Goal: Information Seeking & Learning: Understand process/instructions

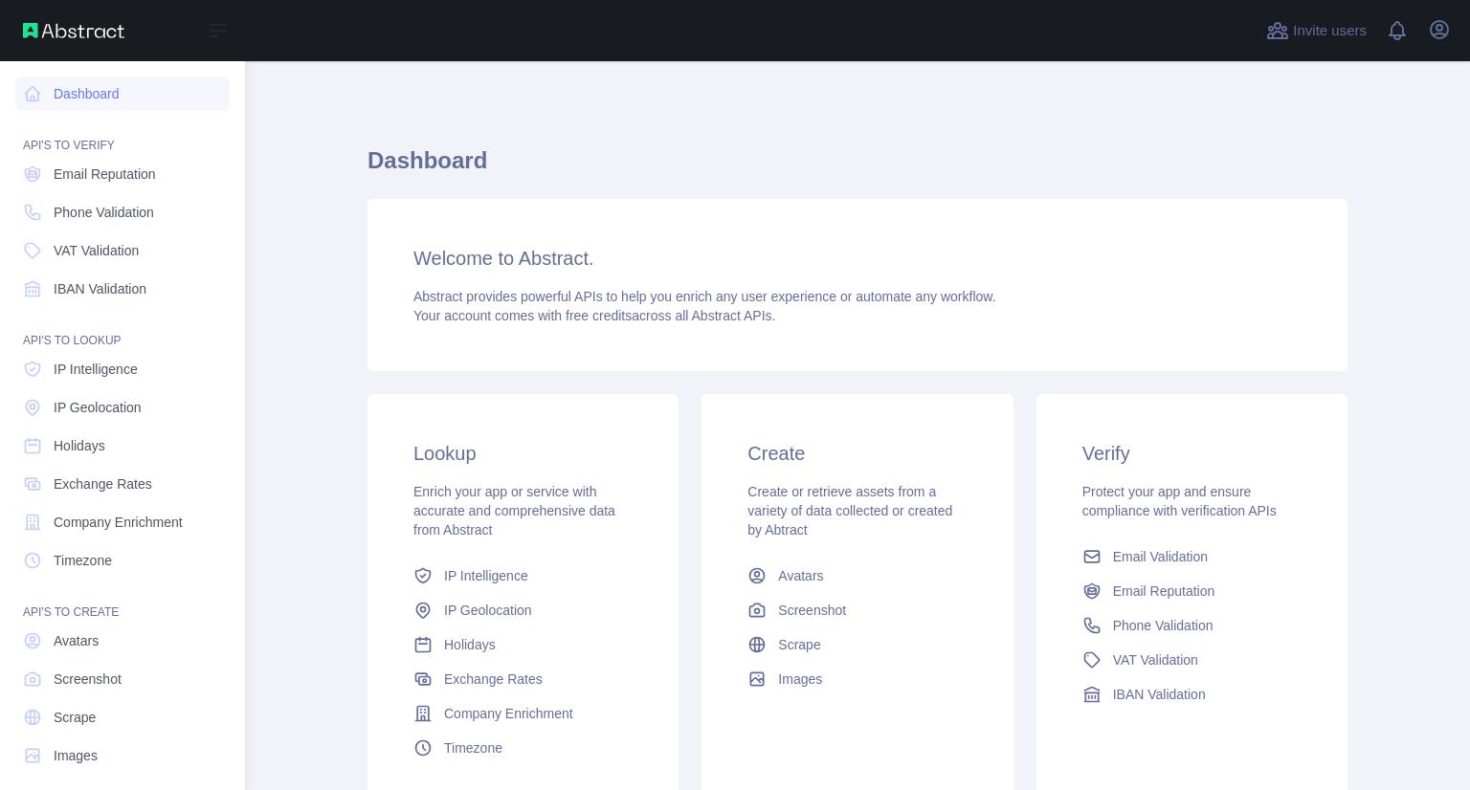
click at [97, 166] on span "Email Reputation" at bounding box center [105, 174] width 102 height 19
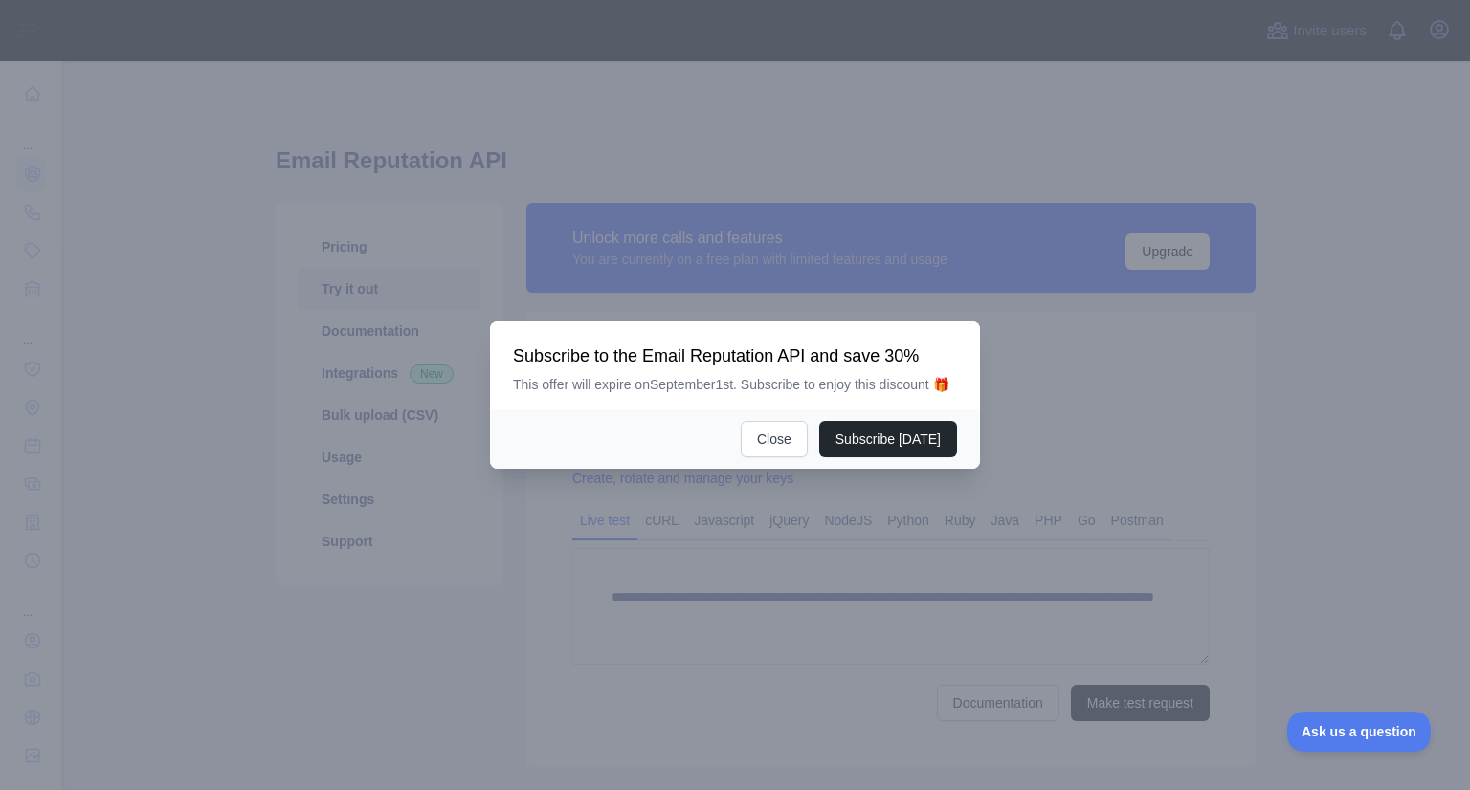
scroll to position [118, 0]
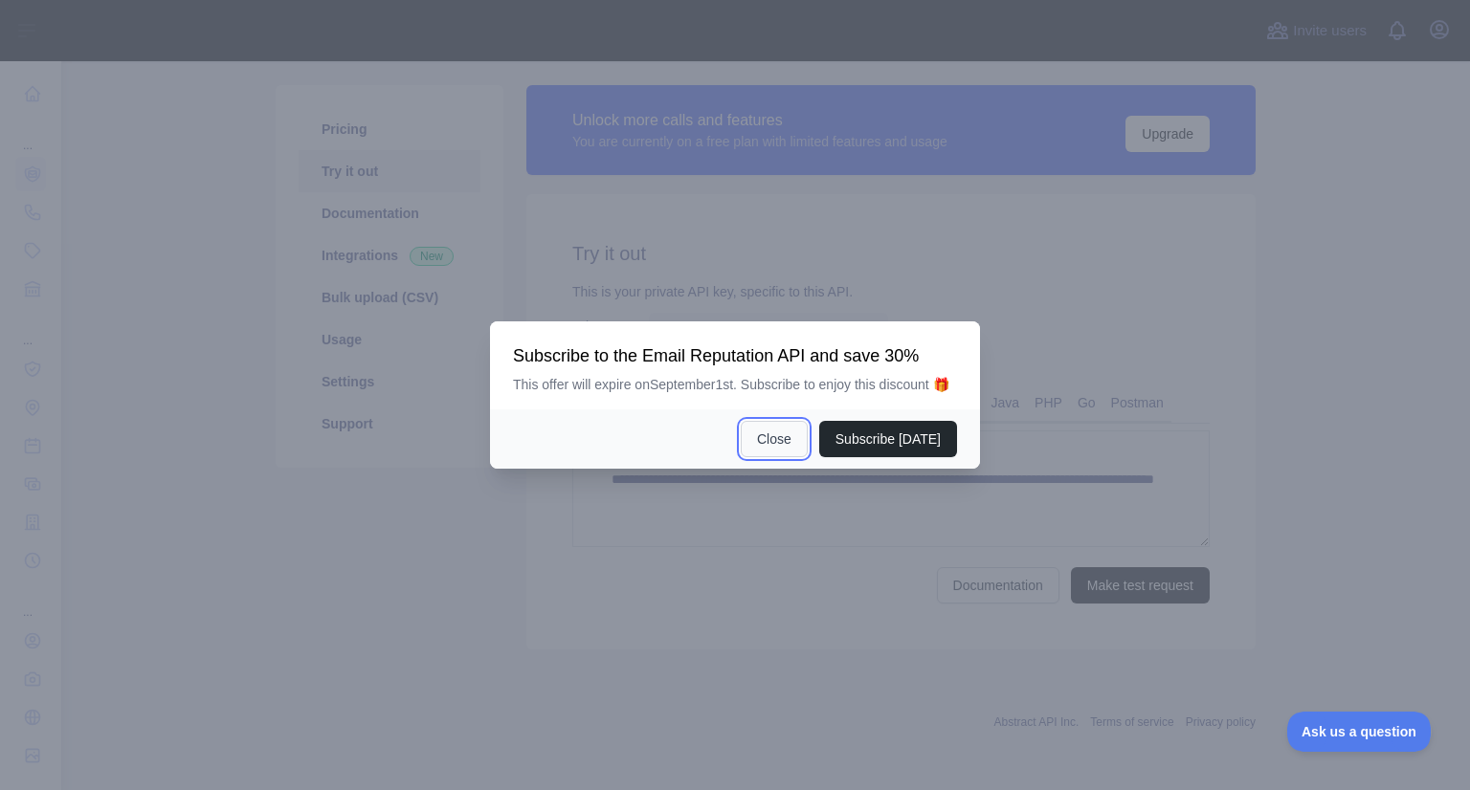
click at [792, 453] on button "Close" at bounding box center [774, 439] width 67 height 36
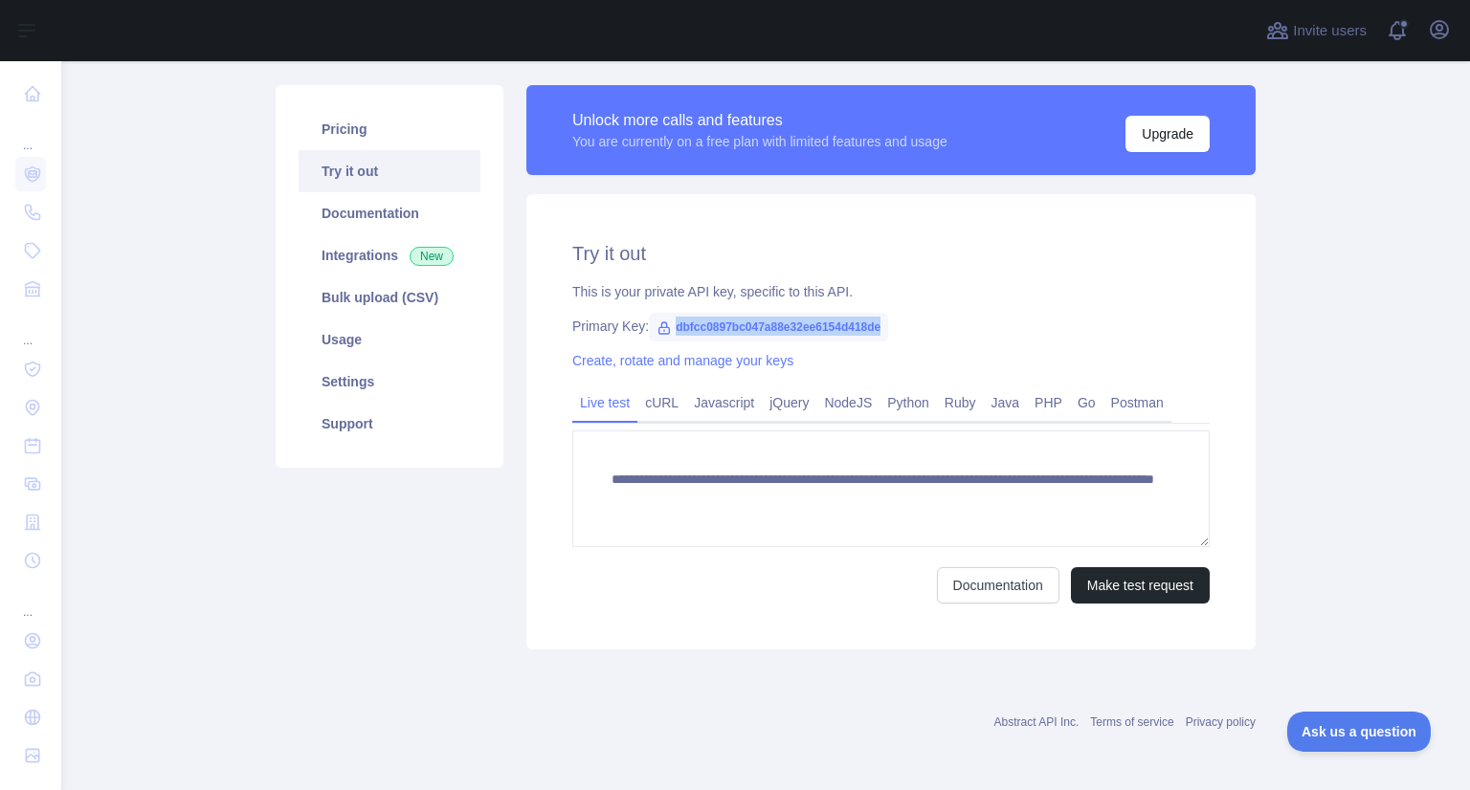
drag, startPoint x: 662, startPoint y: 330, endPoint x: 891, endPoint y: 327, distance: 228.7
click at [891, 327] on div "Primary Key: dbfcc0897bc047a88e32ee6154d418de" at bounding box center [890, 326] width 637 height 19
copy span "dbfcc0897bc047a88e32ee6154d418de"
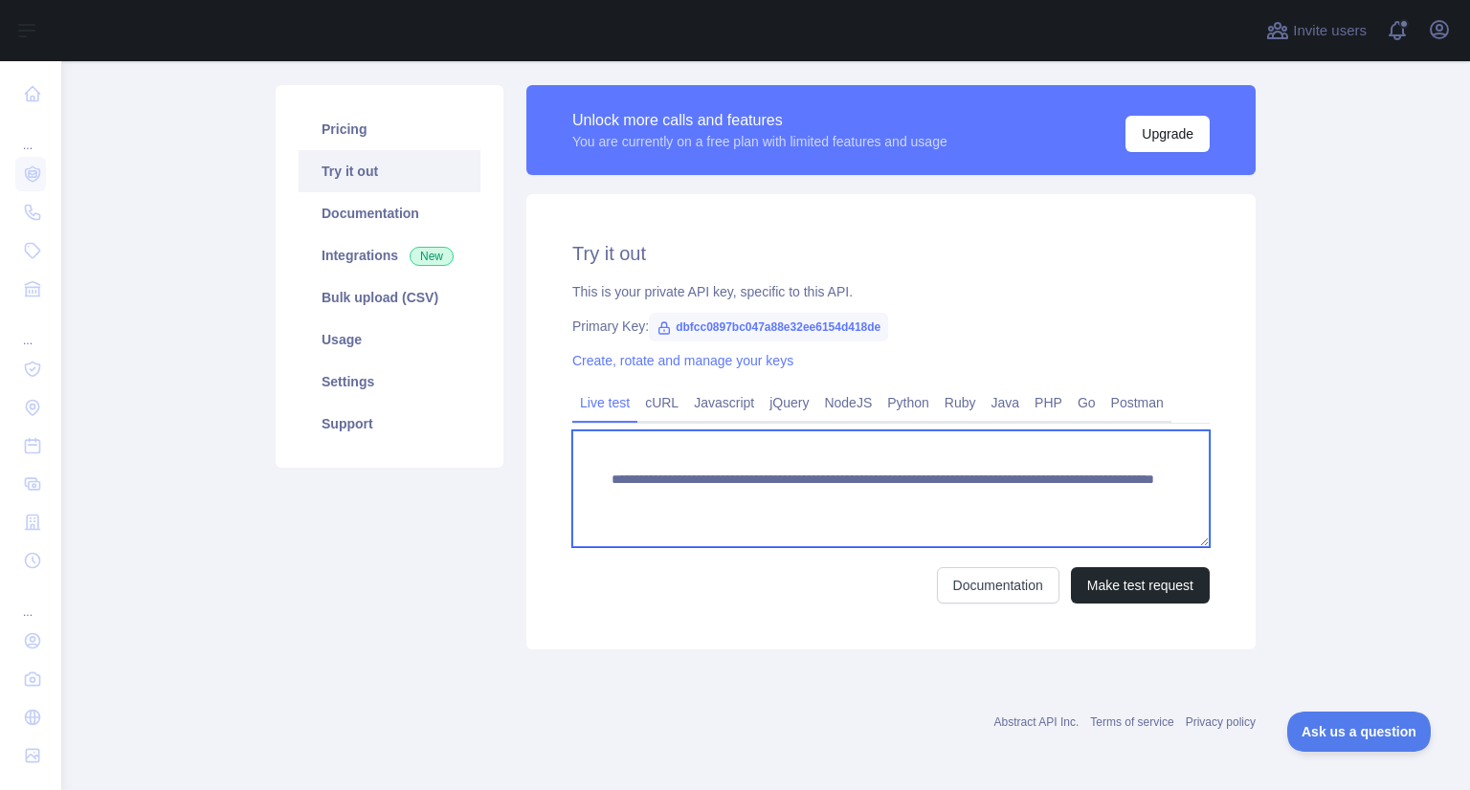
click at [1091, 491] on textarea "**********" at bounding box center [890, 489] width 637 height 117
click at [1093, 501] on textarea "**********" at bounding box center [890, 489] width 637 height 117
drag, startPoint x: 1093, startPoint y: 501, endPoint x: 601, endPoint y: 472, distance: 492.7
click at [601, 472] on textarea "**********" at bounding box center [890, 489] width 637 height 117
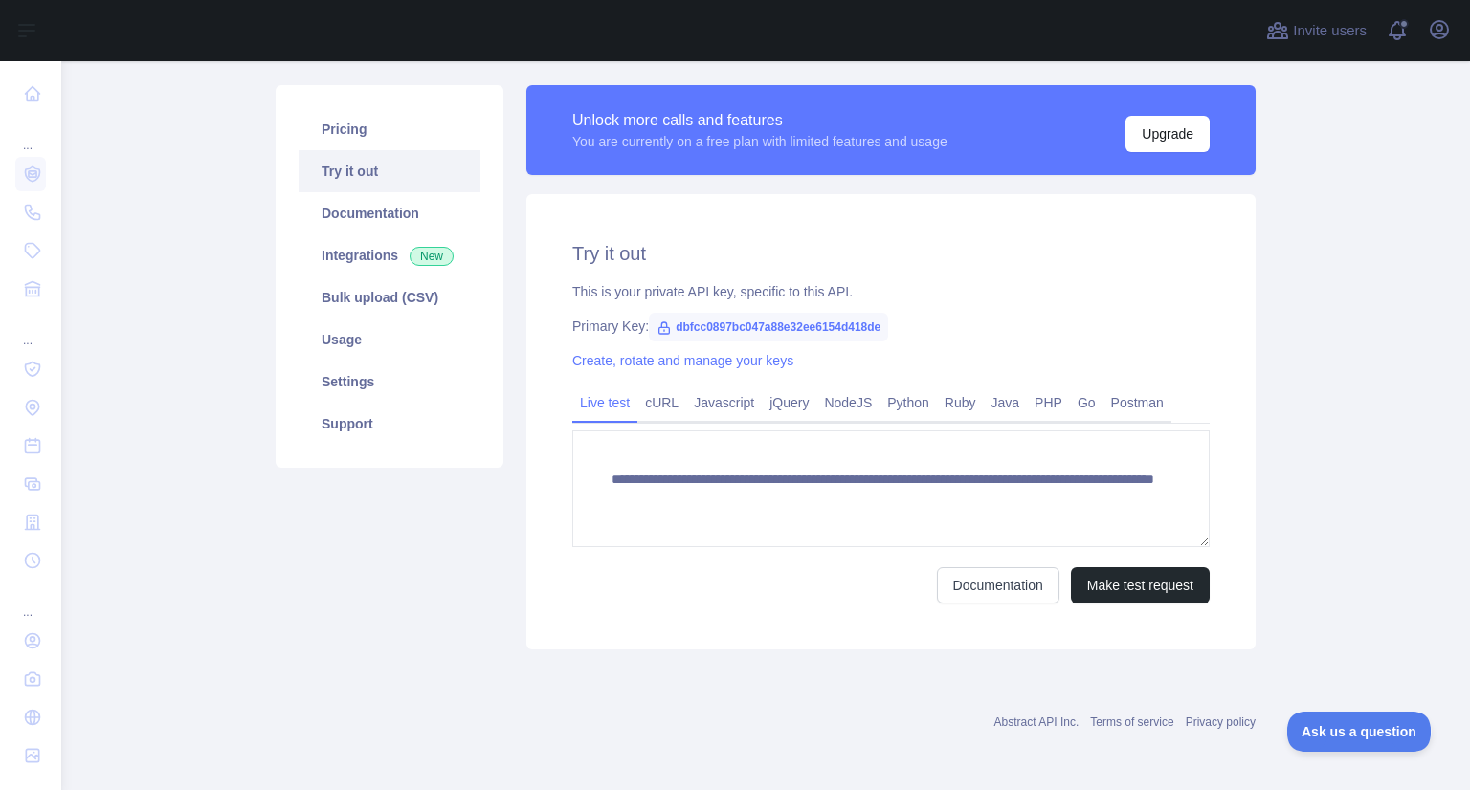
click at [724, 619] on div "**********" at bounding box center [890, 422] width 729 height 456
click at [1034, 394] on link "PHP" at bounding box center [1048, 403] width 43 height 31
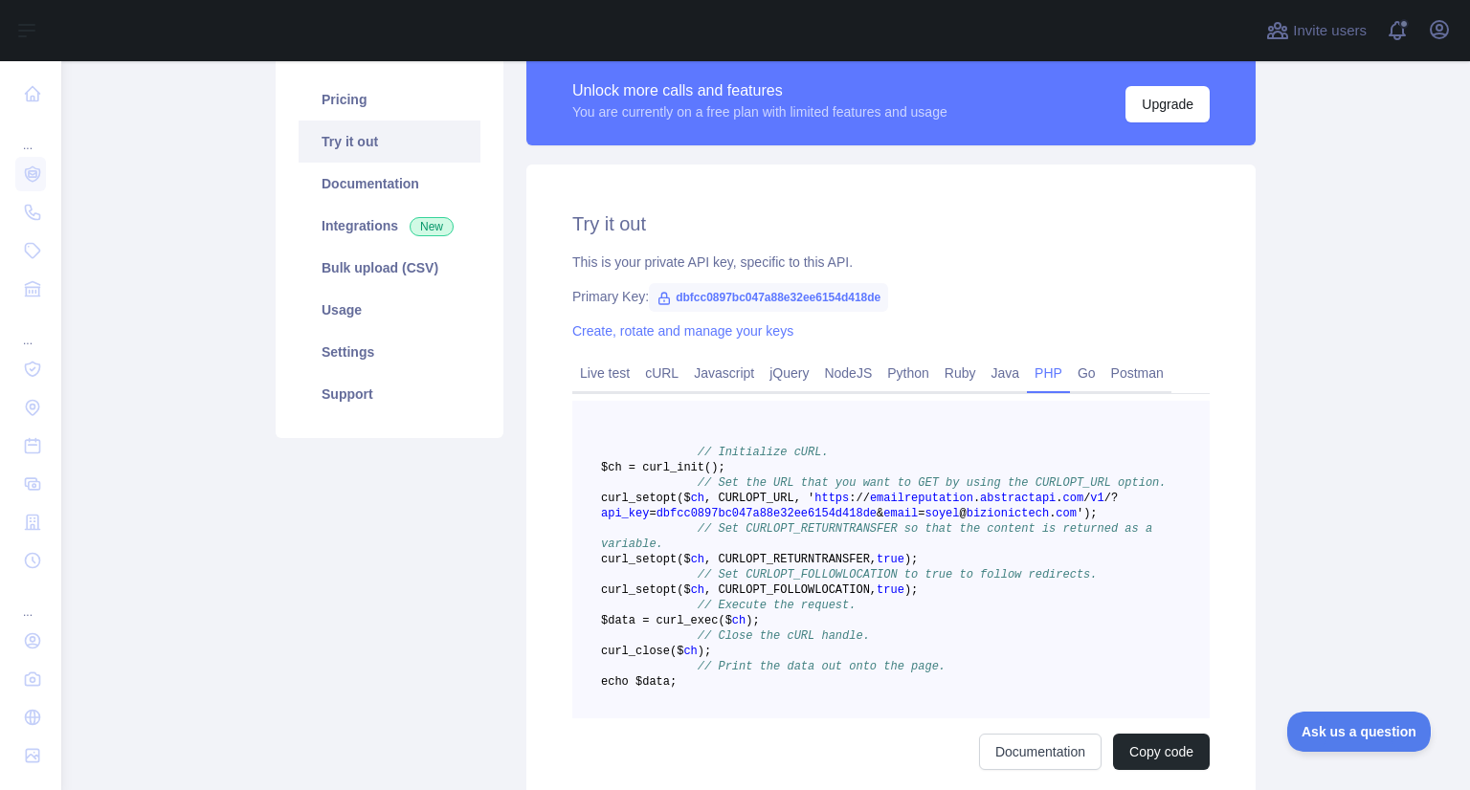
scroll to position [57, 0]
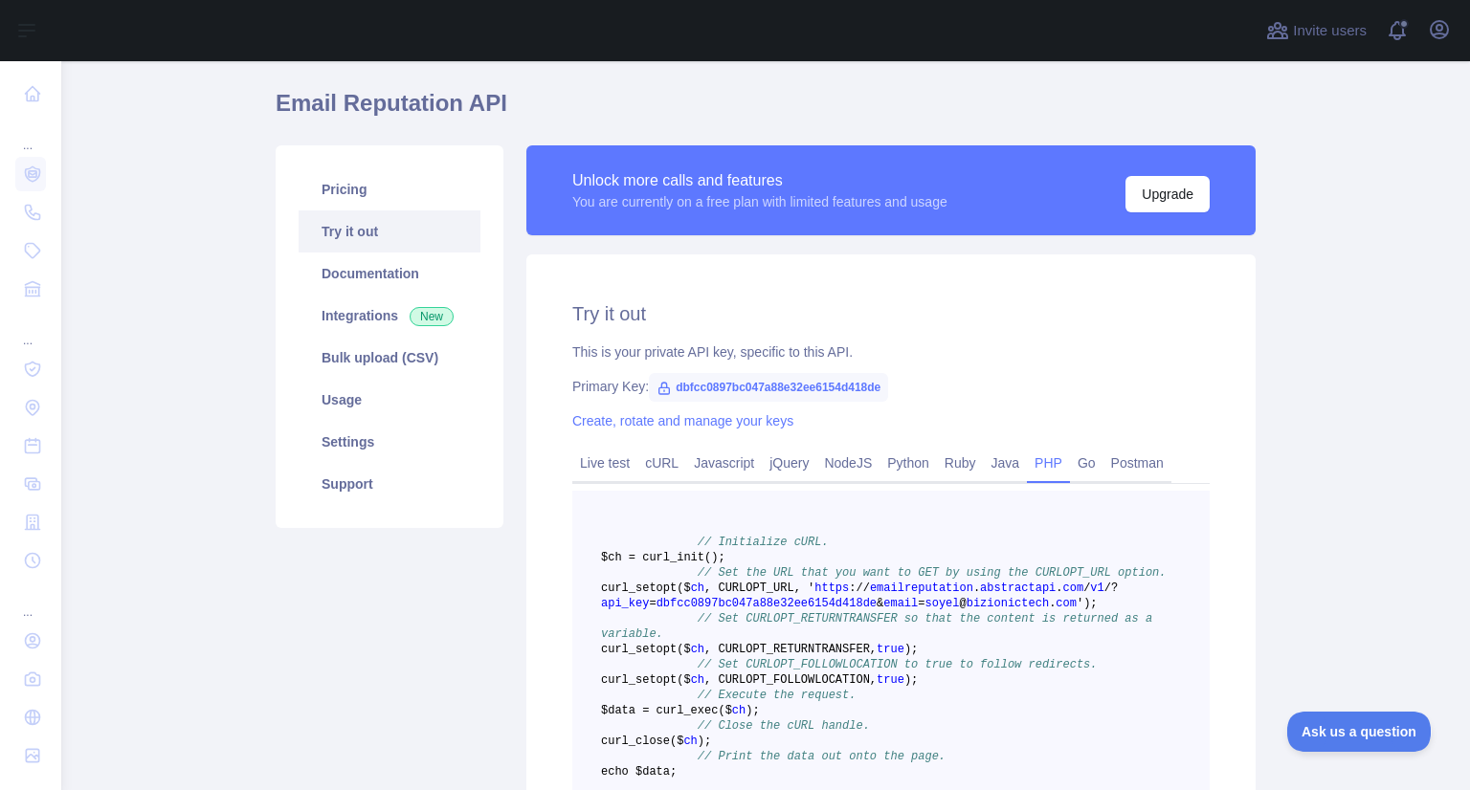
click at [911, 338] on div "Try it out This is your private API key, specific to this API. Primary Key: dbf…" at bounding box center [890, 581] width 729 height 652
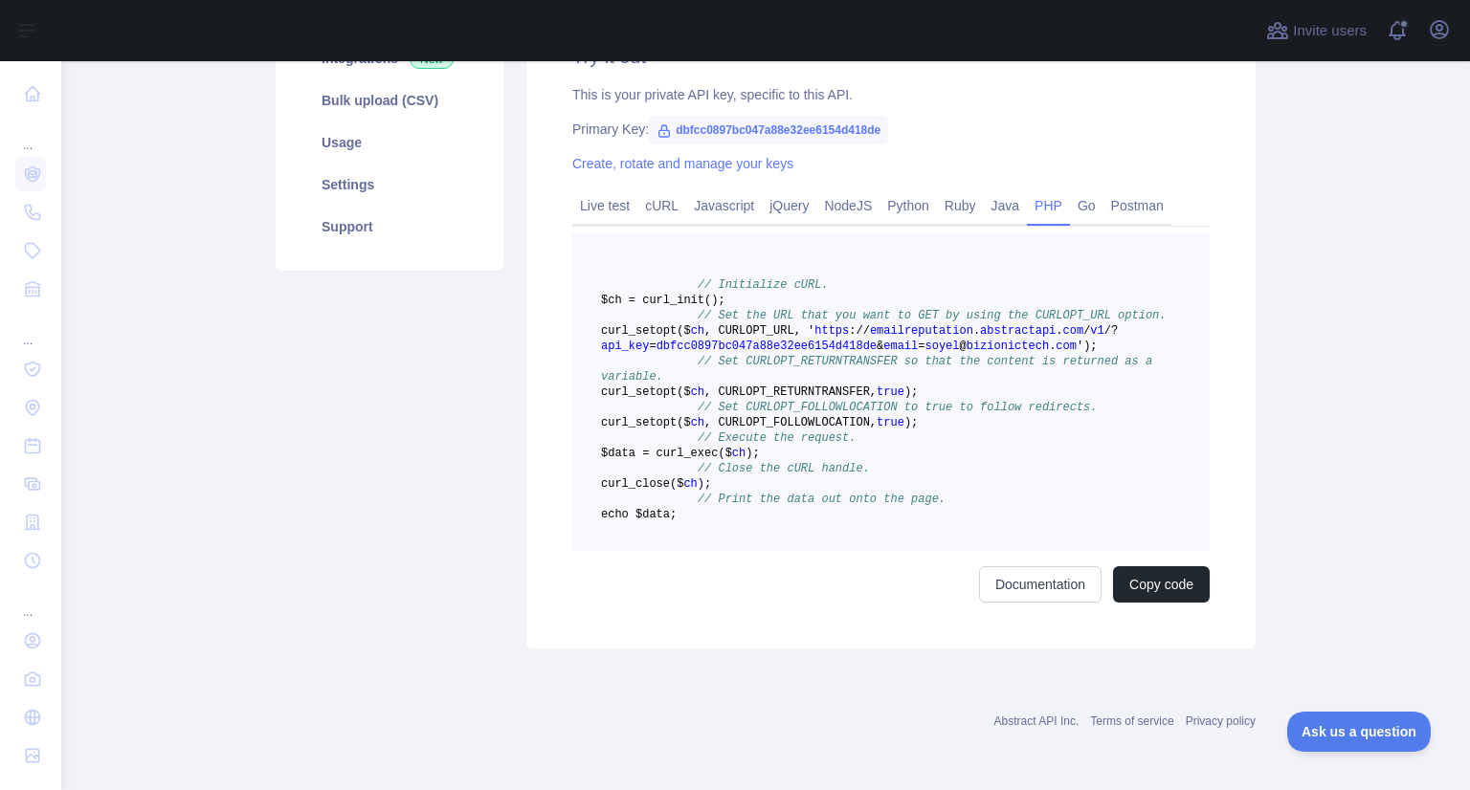
scroll to position [318, 0]
click at [572, 204] on link "Live test" at bounding box center [604, 205] width 65 height 31
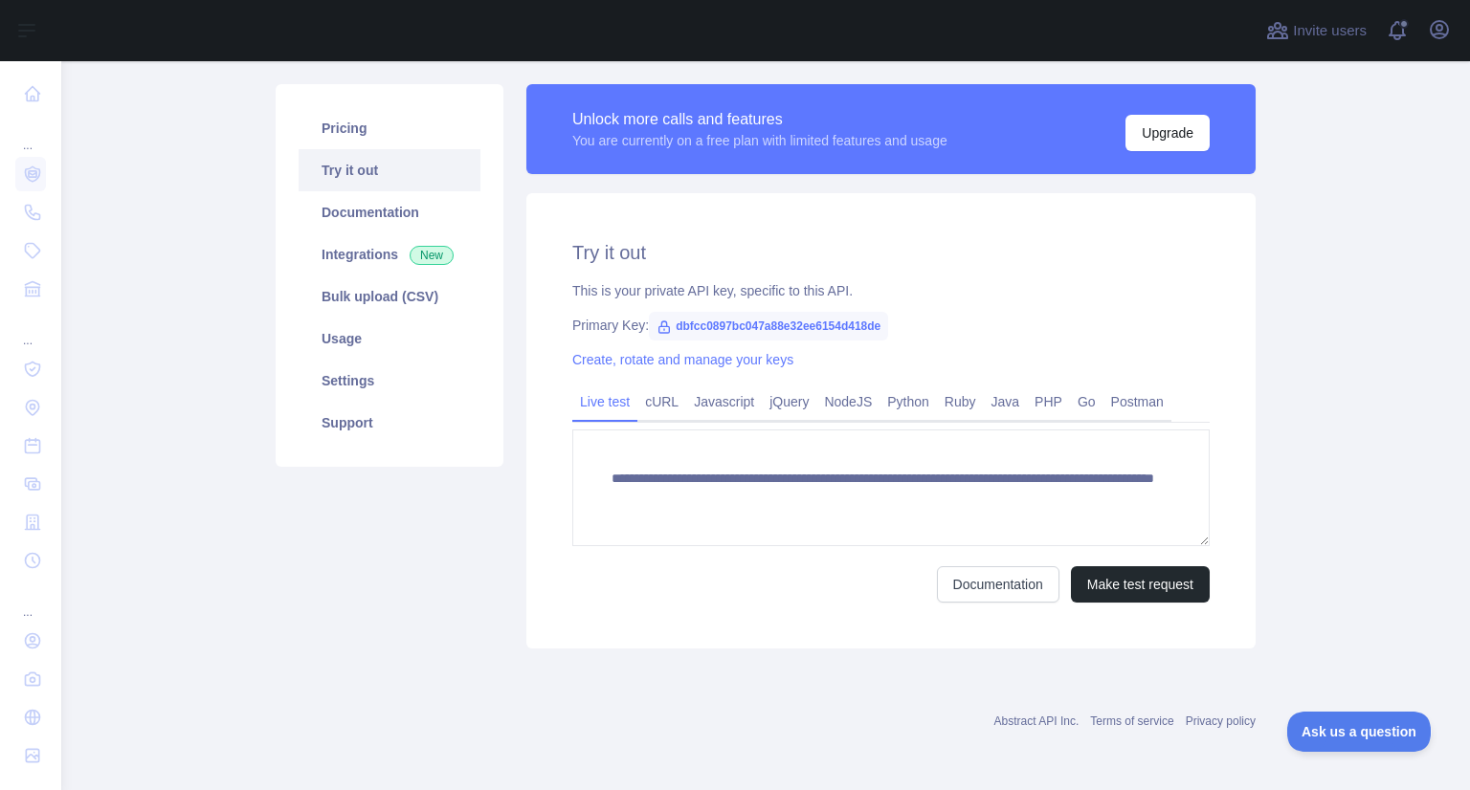
scroll to position [118, 0]
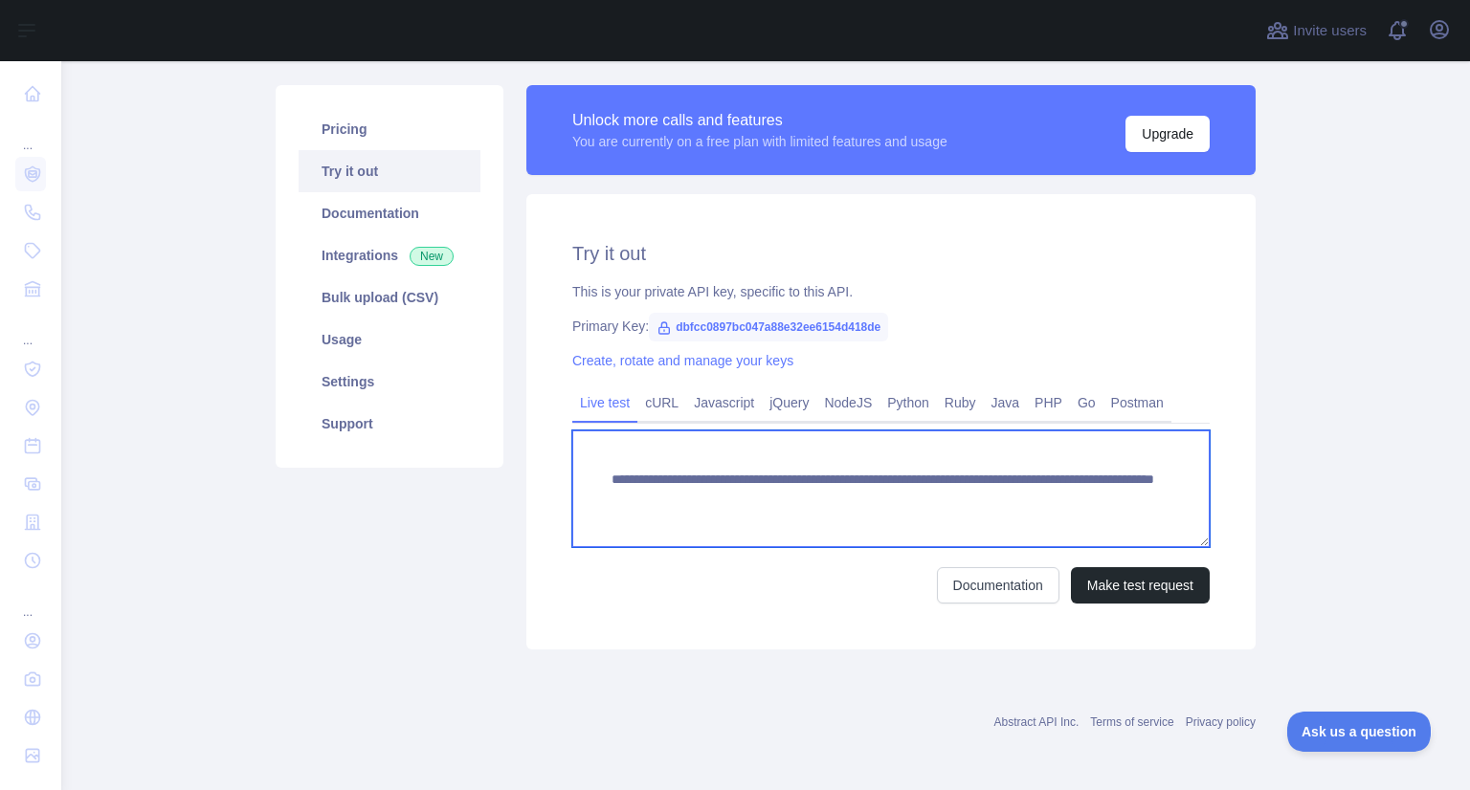
click at [1124, 495] on textarea "**********" at bounding box center [890, 489] width 637 height 117
drag, startPoint x: 1124, startPoint y: 495, endPoint x: 934, endPoint y: 514, distance: 190.5
click at [934, 514] on textarea "**********" at bounding box center [890, 489] width 637 height 117
paste textarea "*"
type textarea "**********"
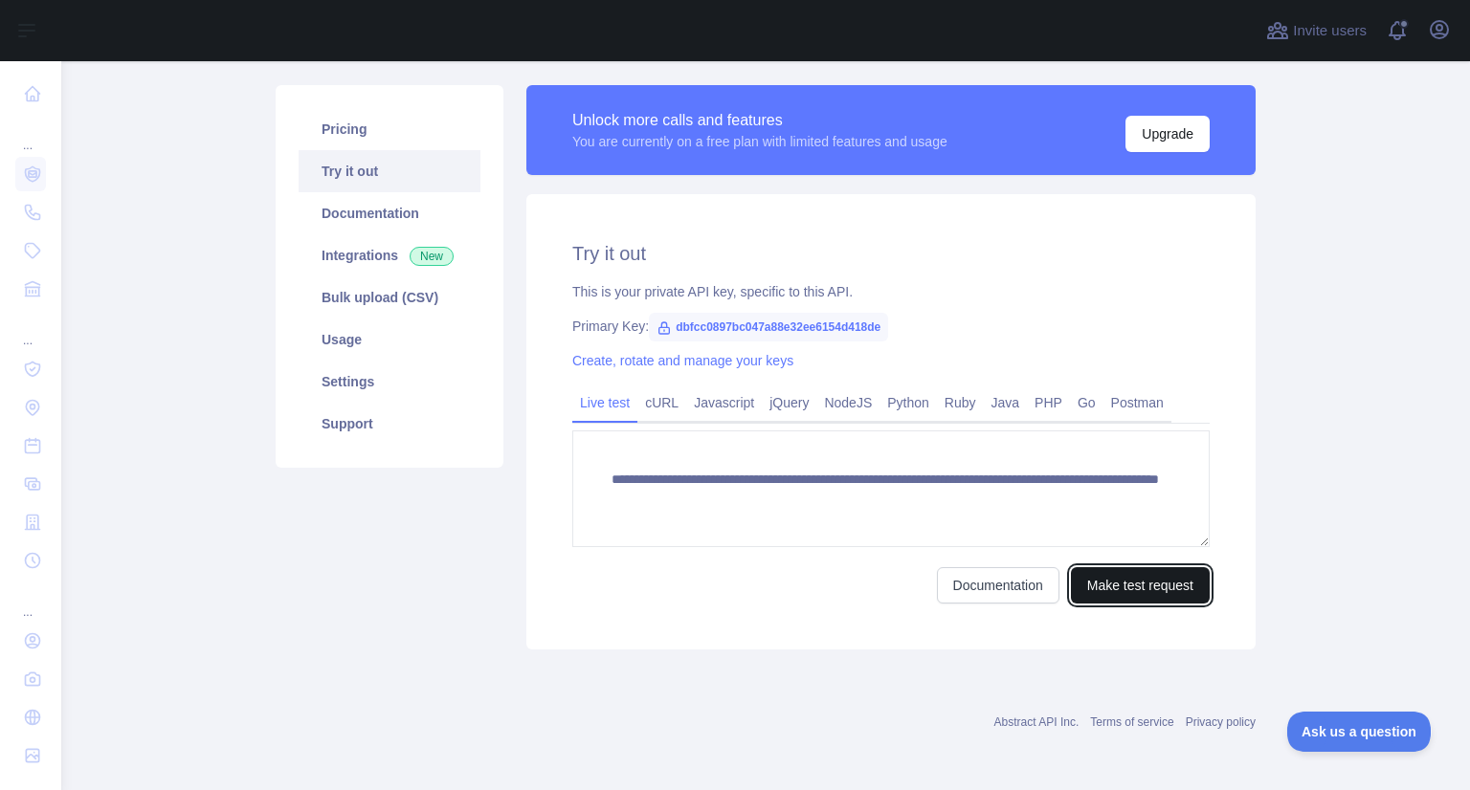
click at [1160, 573] on button "Make test request" at bounding box center [1140, 586] width 139 height 36
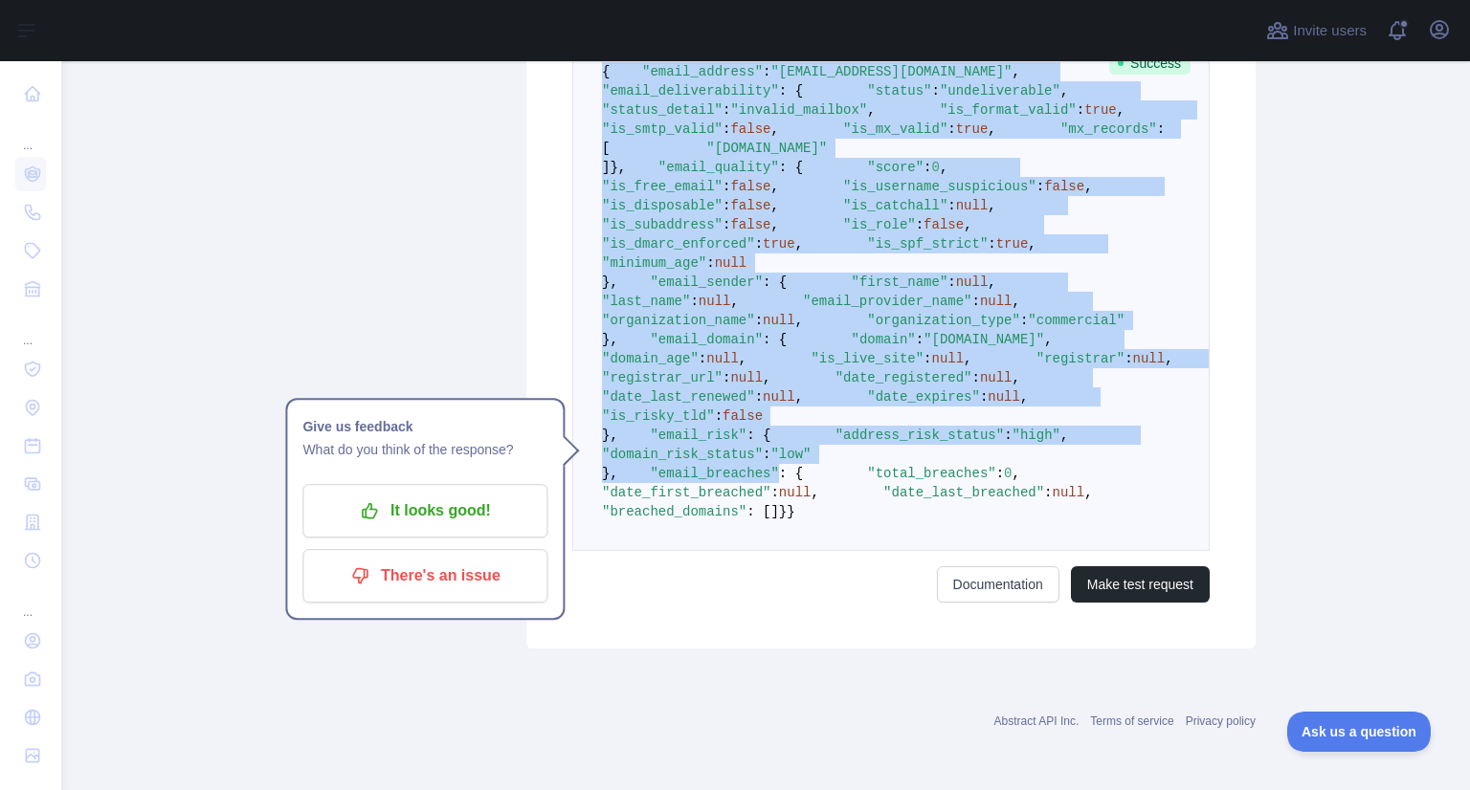
scroll to position [953, 0]
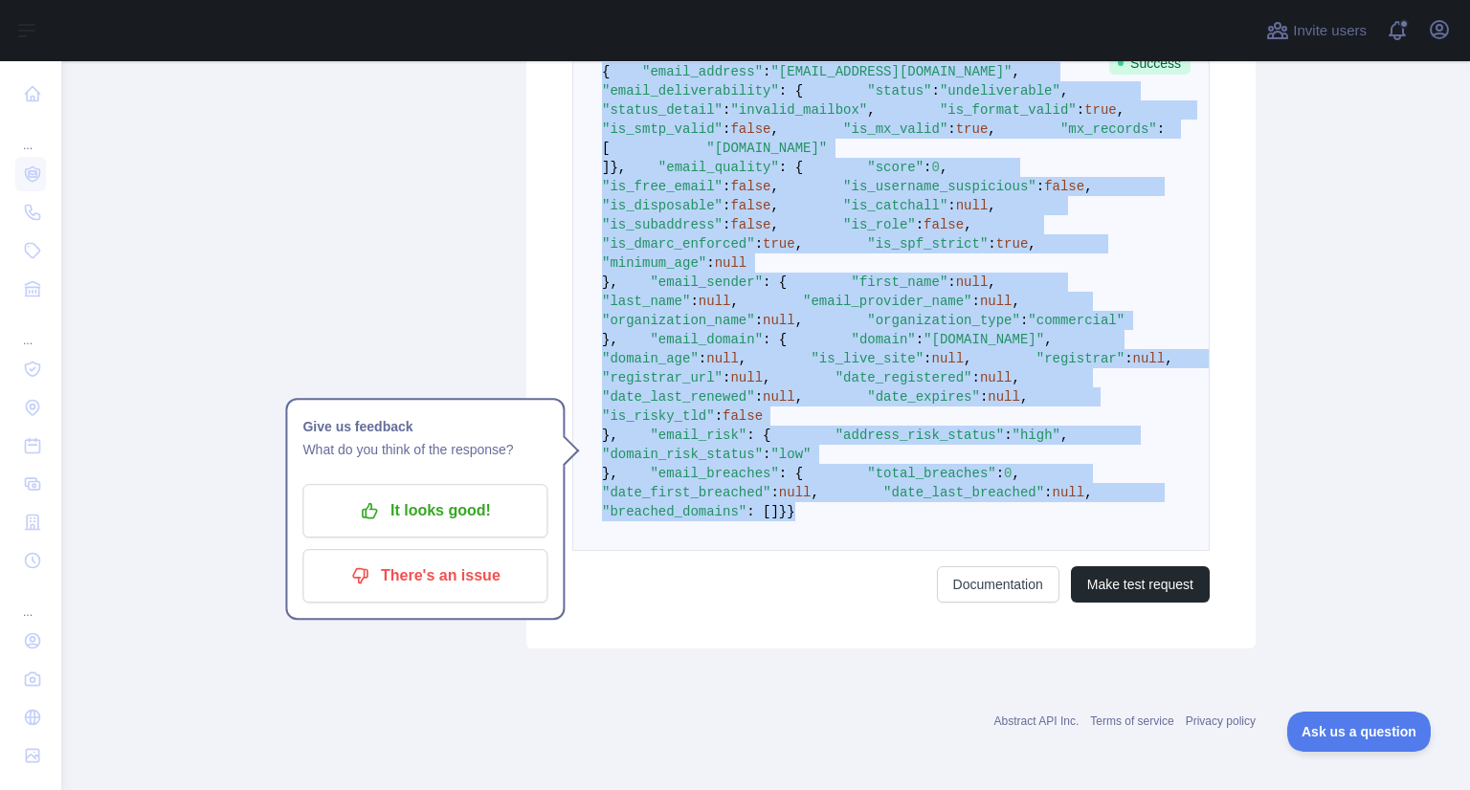
drag, startPoint x: 590, startPoint y: 302, endPoint x: 716, endPoint y: 751, distance: 466.3
click at [716, 551] on pre "{ "email_address" : "ganovev411@colimarl.com" , "email_deliverability" : { "sta…" at bounding box center [890, 292] width 637 height 519
copy code "{ "email_address" : "ganovev411@colimarl.com" , "email_deliverability" : { "sta…"
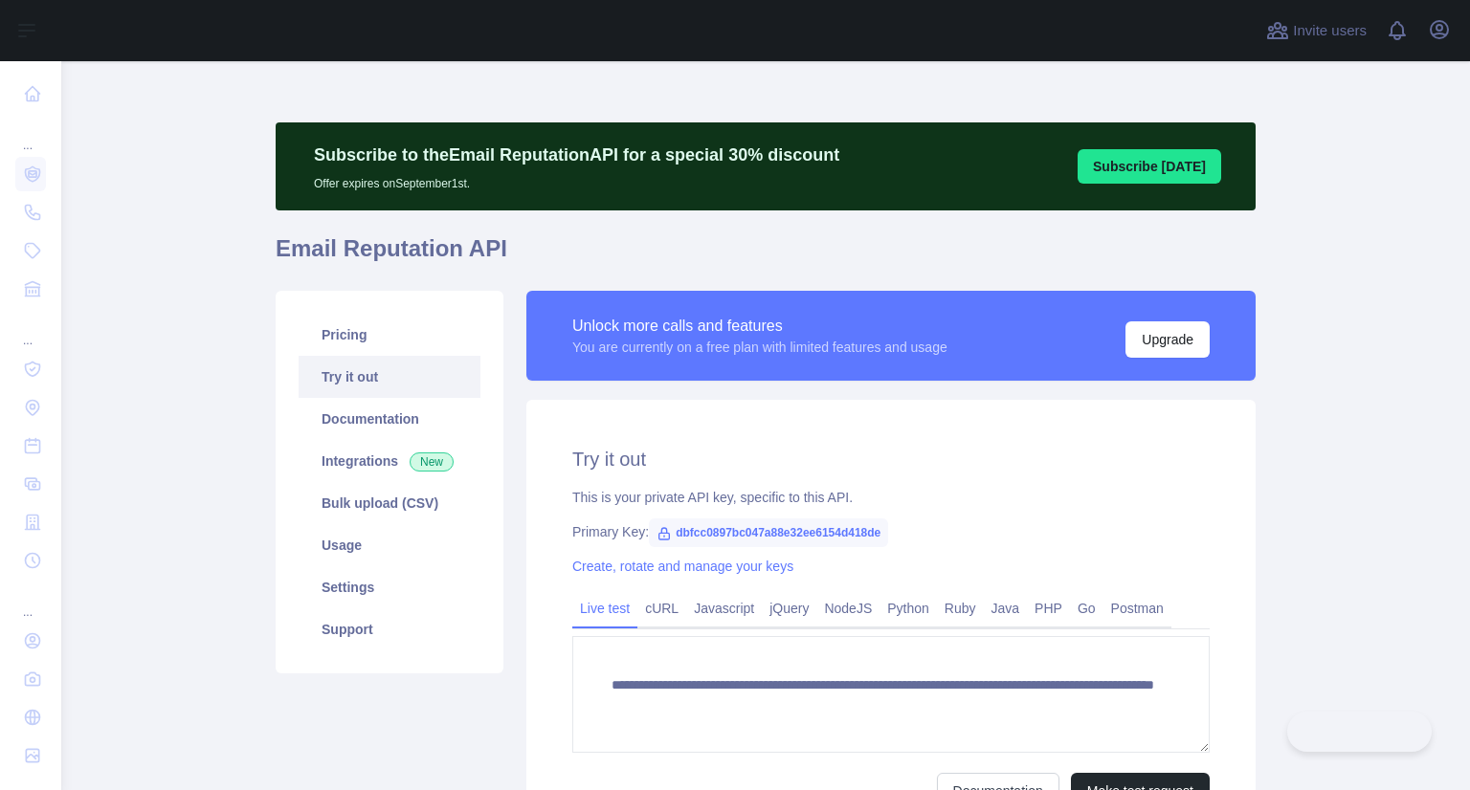
click at [1137, 773] on button "Make test request" at bounding box center [1140, 791] width 139 height 36
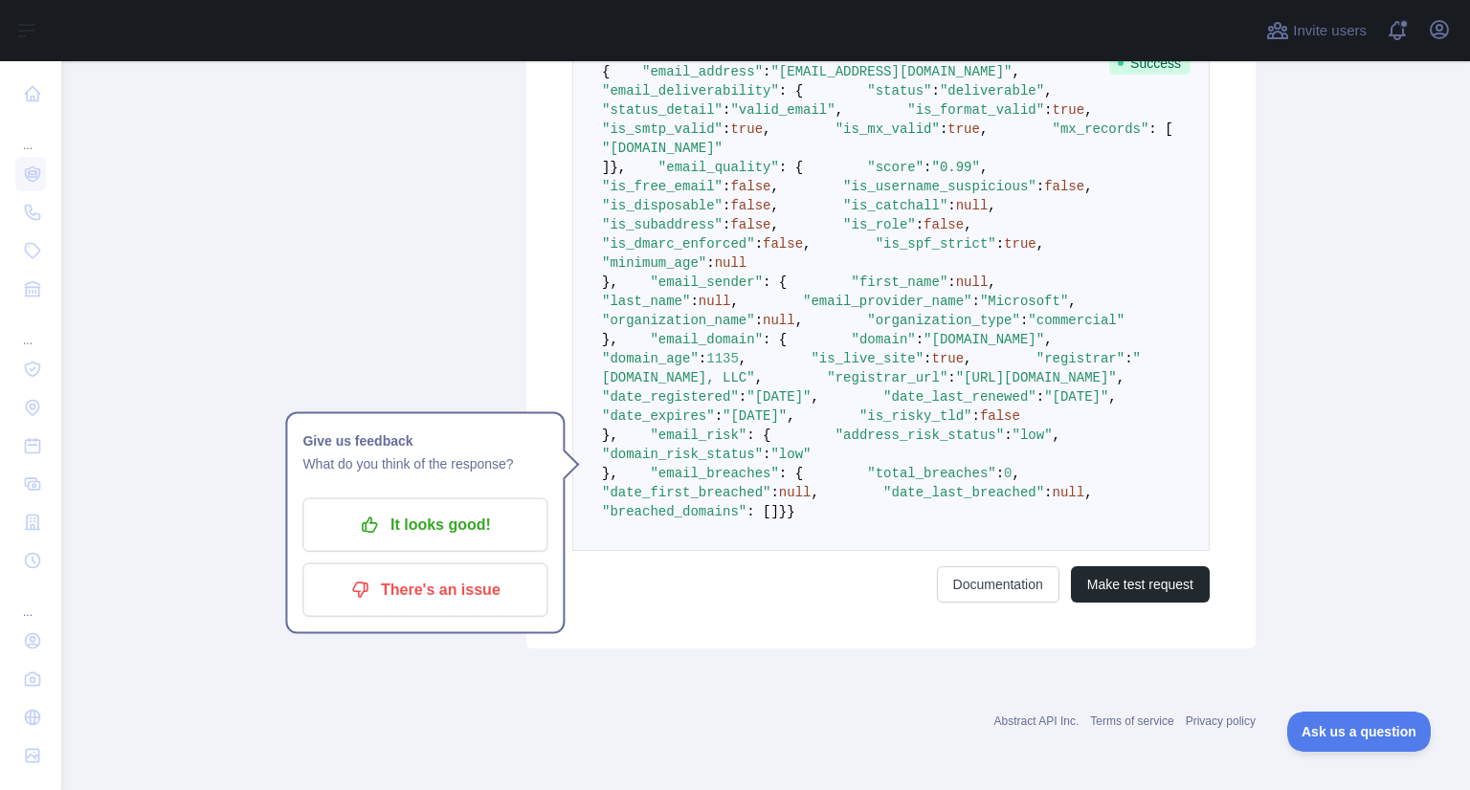
scroll to position [1283, 0]
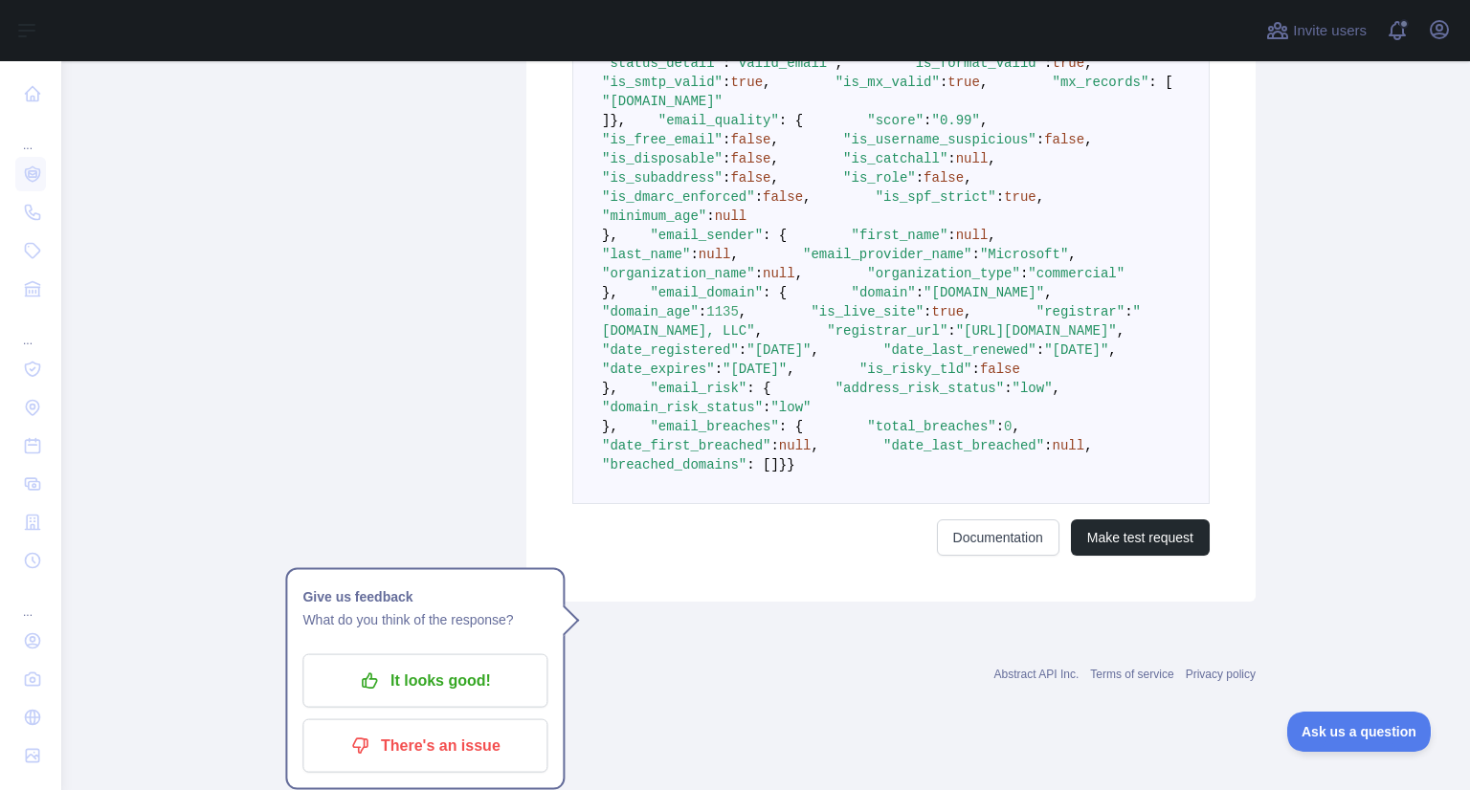
click at [630, 504] on pre "{ "email_address" : "[EMAIL_ADDRESS][DOMAIN_NAME]" , "email_deliverability" : {…" at bounding box center [890, 245] width 637 height 519
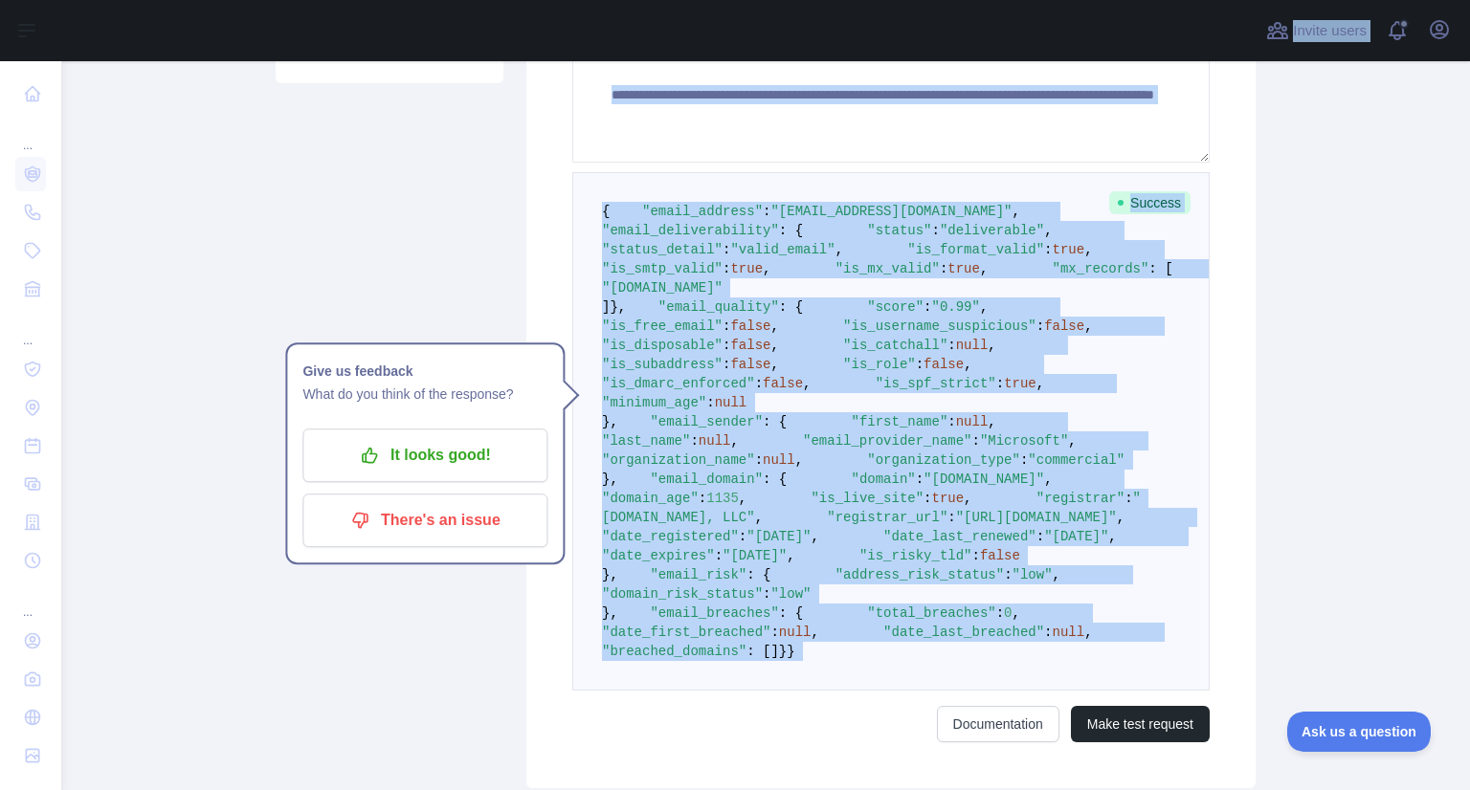
scroll to position [155, 0]
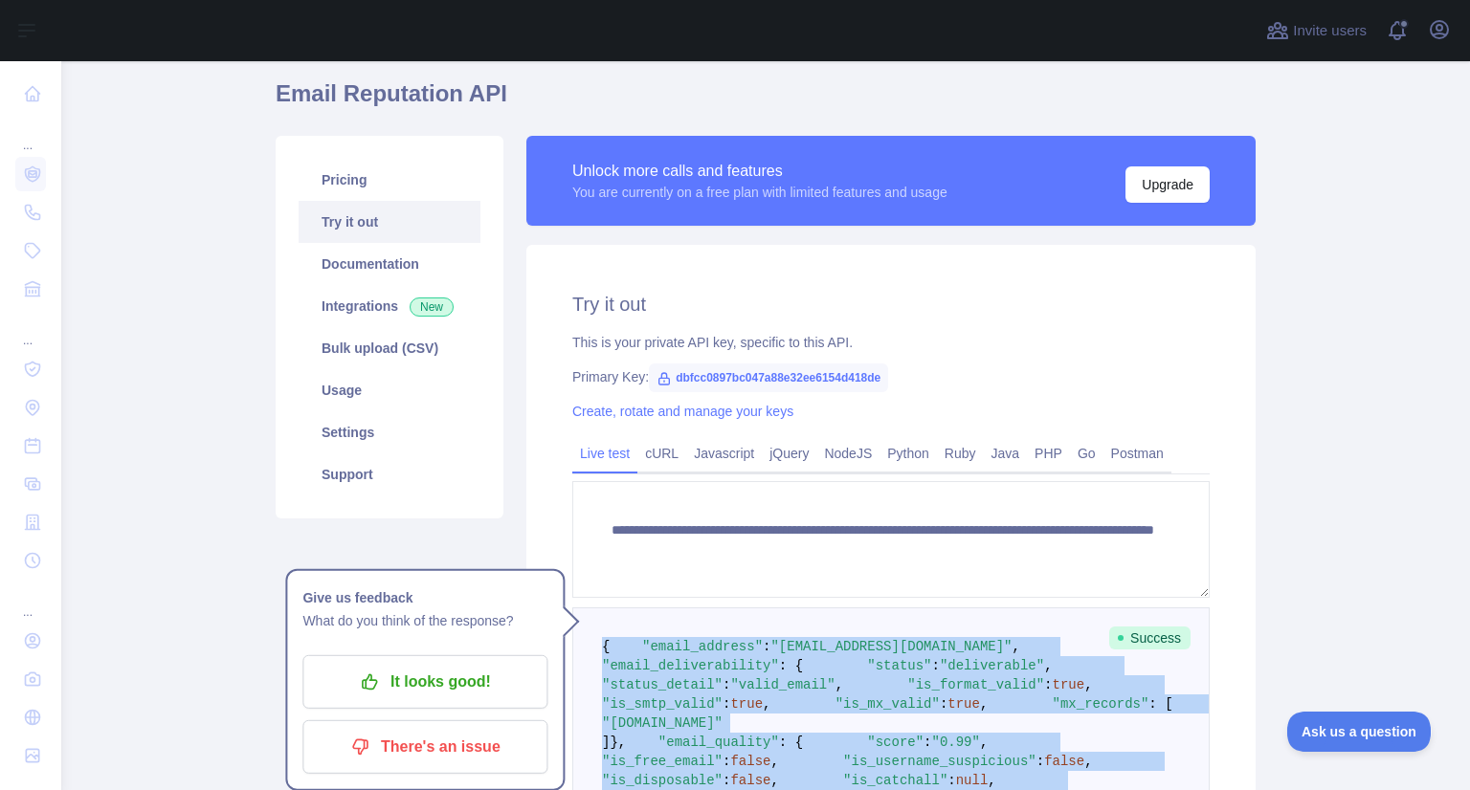
drag, startPoint x: 630, startPoint y: 512, endPoint x: 586, endPoint y: 646, distance: 141.0
copy code "{ "email_address" : "[EMAIL_ADDRESS][DOMAIN_NAME]" , "email_deliverability" : {…"
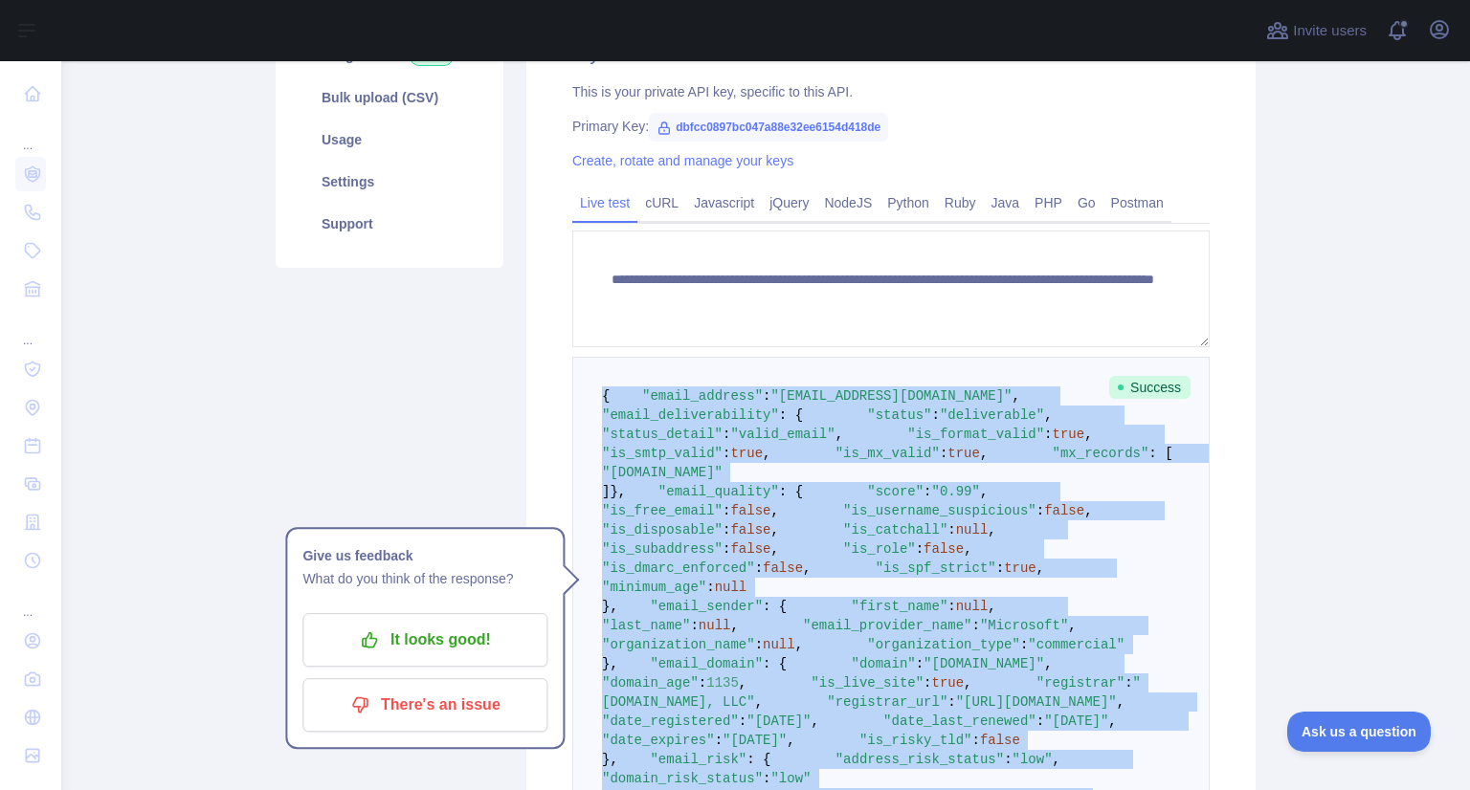
scroll to position [364, 0]
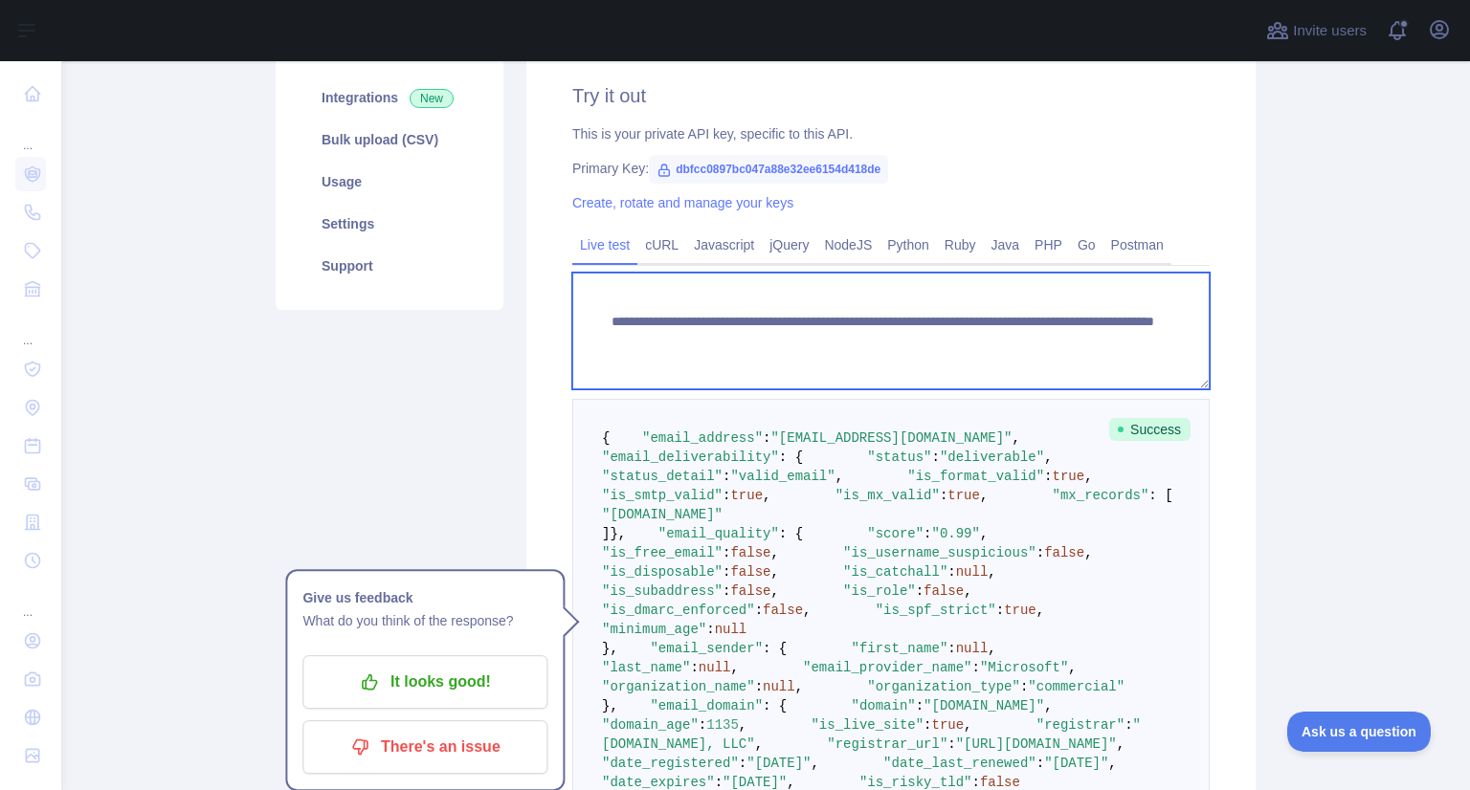
click at [980, 315] on textarea "**********" at bounding box center [890, 331] width 637 height 117
drag, startPoint x: 935, startPoint y: 343, endPoint x: 1160, endPoint y: 338, distance: 225.0
click at [1160, 338] on textarea "**********" at bounding box center [890, 331] width 637 height 117
paste textarea
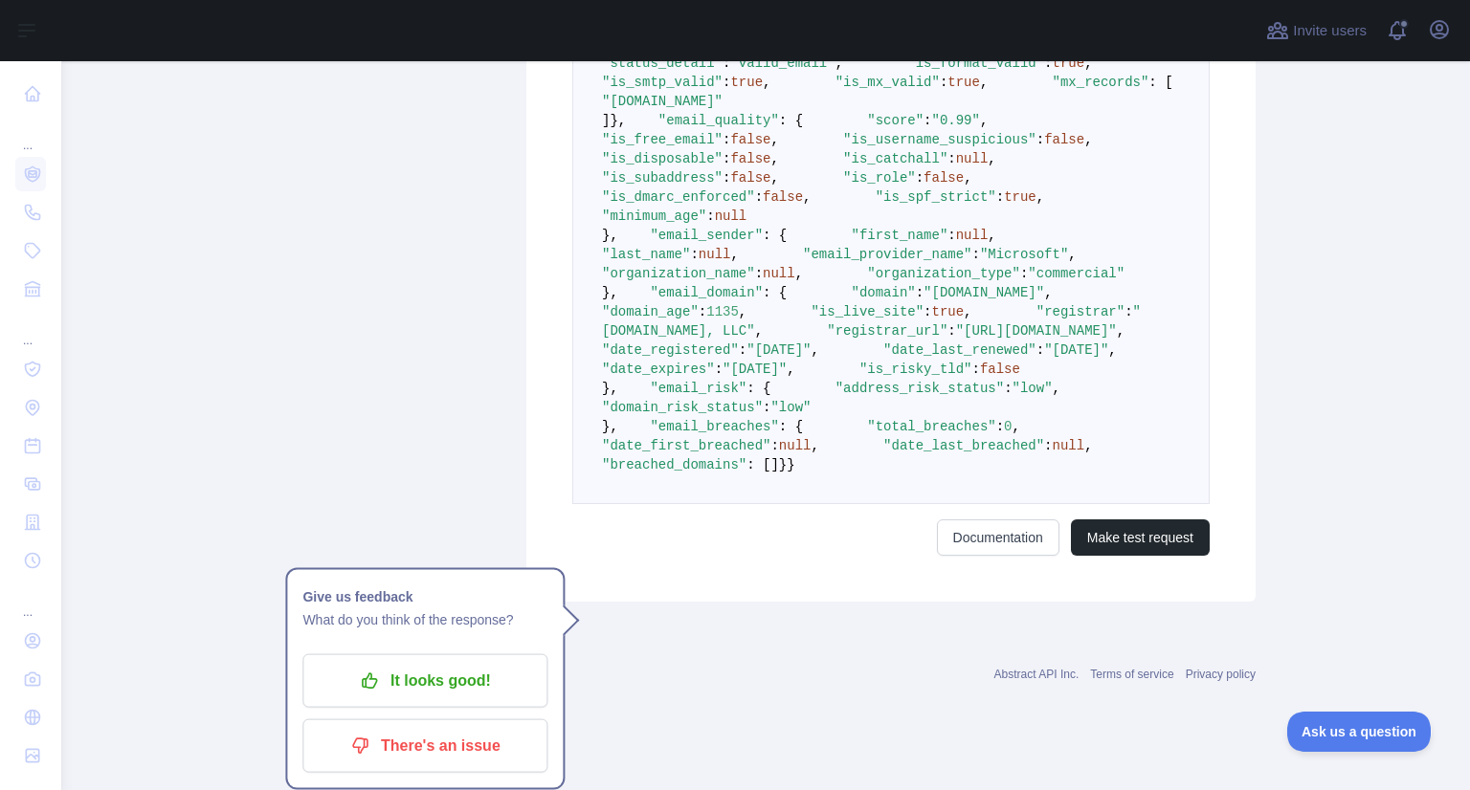
scroll to position [1283, 0]
type textarea "**********"
click at [1147, 556] on button "Make test request" at bounding box center [1140, 538] width 139 height 36
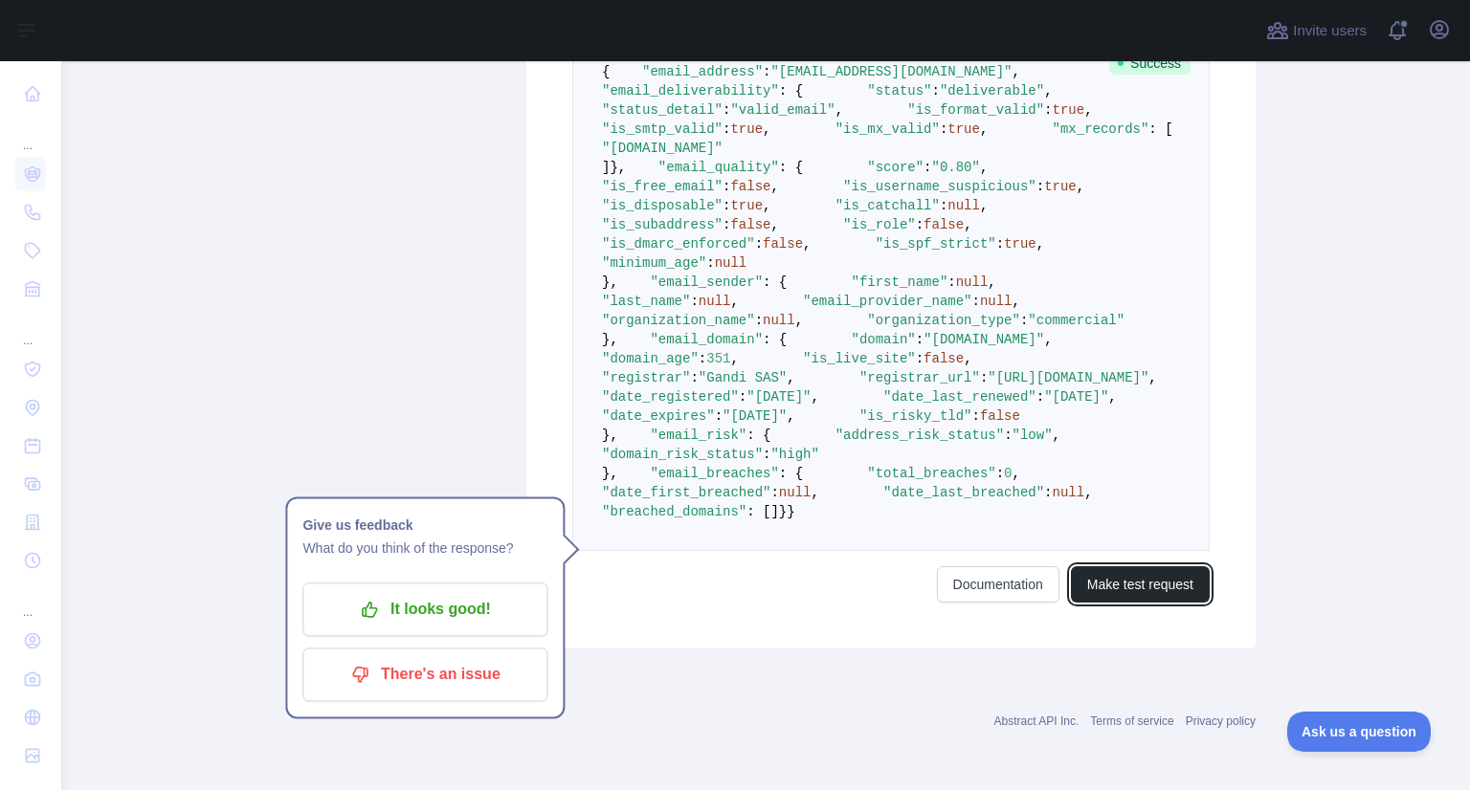
scroll to position [1126, 0]
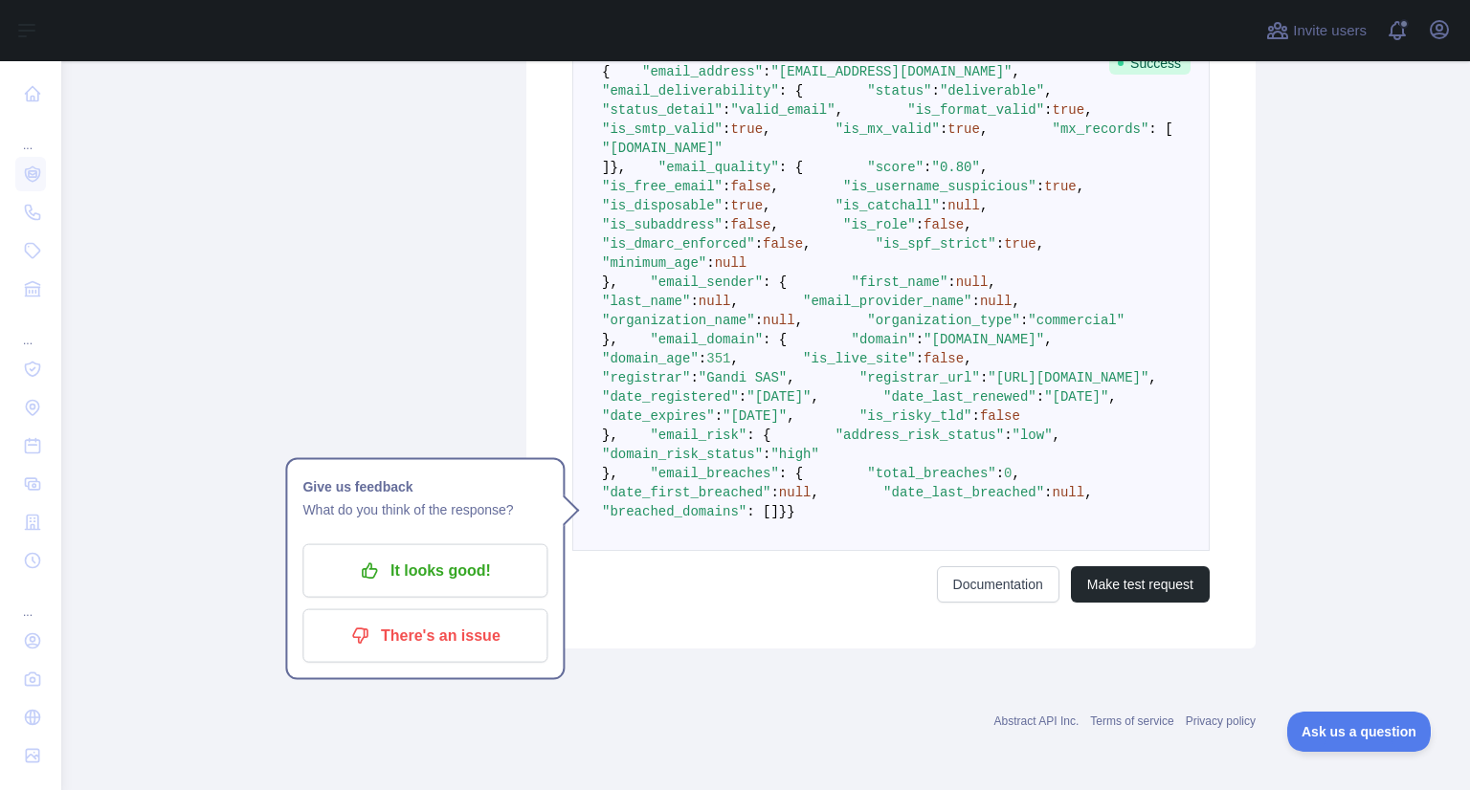
click at [908, 319] on pre "{ "email_address" : "[EMAIL_ADDRESS][DOMAIN_NAME]" , "email_deliverability" : {…" at bounding box center [890, 292] width 637 height 519
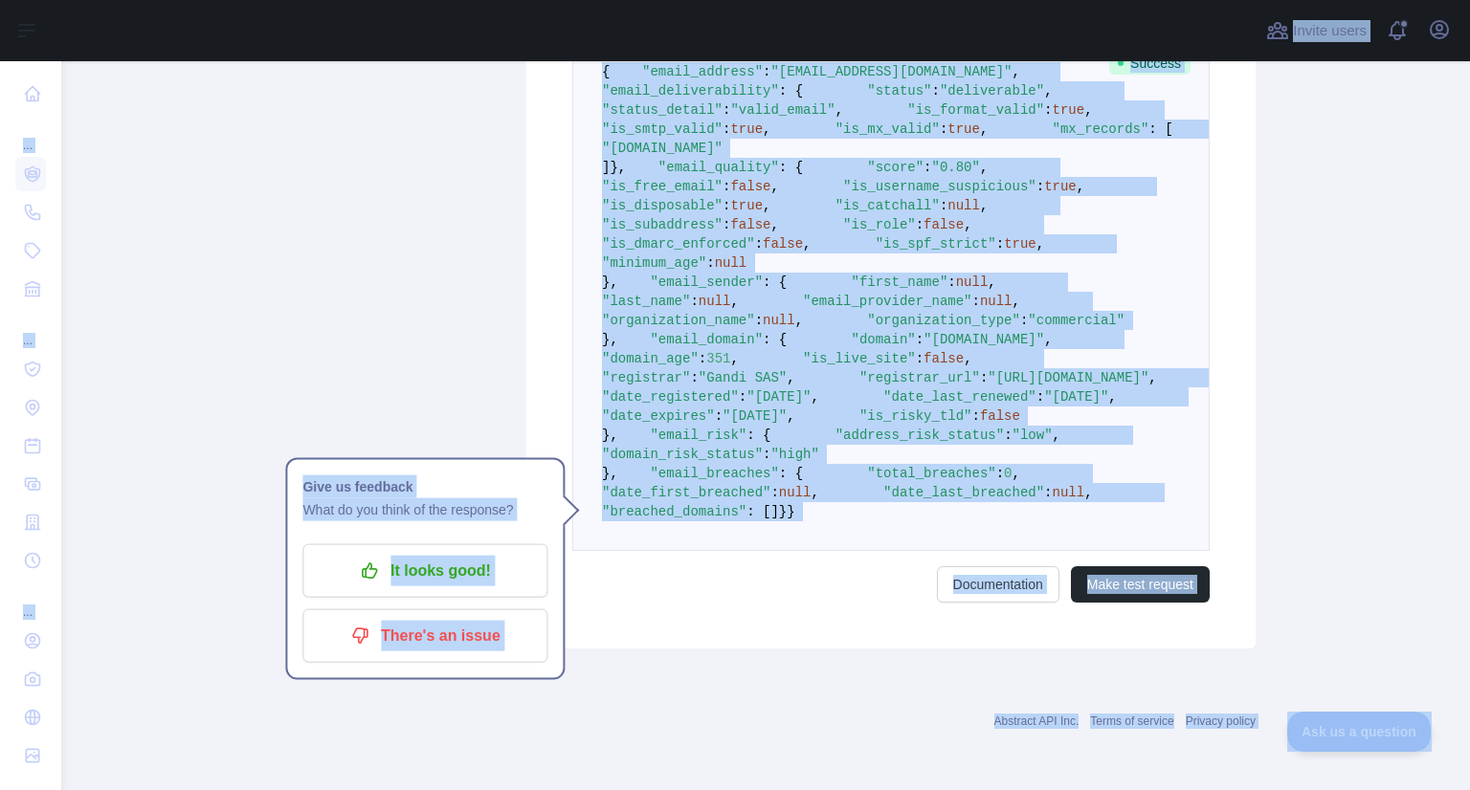
click at [908, 319] on pre "{ "email_address" : "[EMAIL_ADDRESS][DOMAIN_NAME]" , "email_deliverability" : {…" at bounding box center [890, 292] width 637 height 519
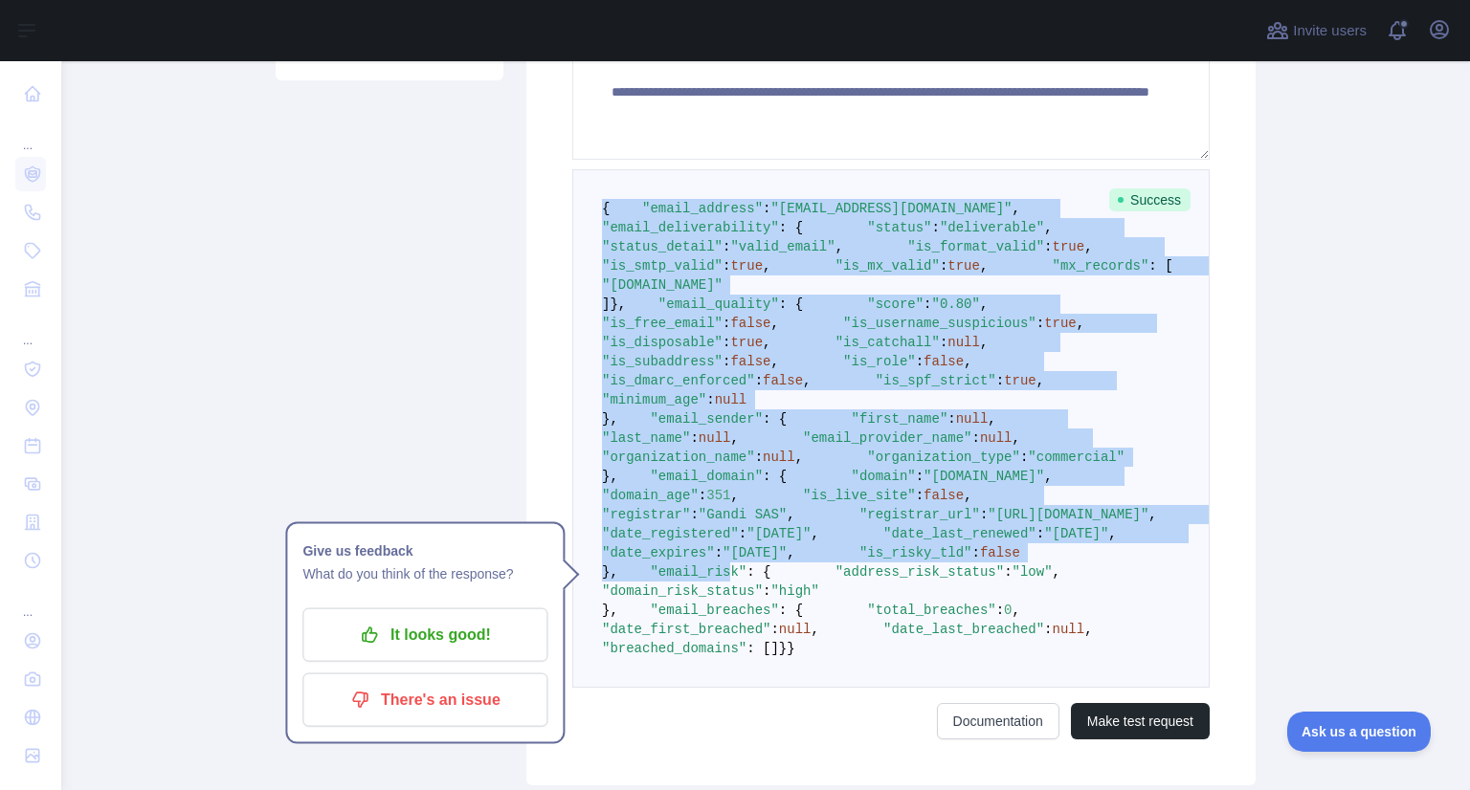
scroll to position [1283, 0]
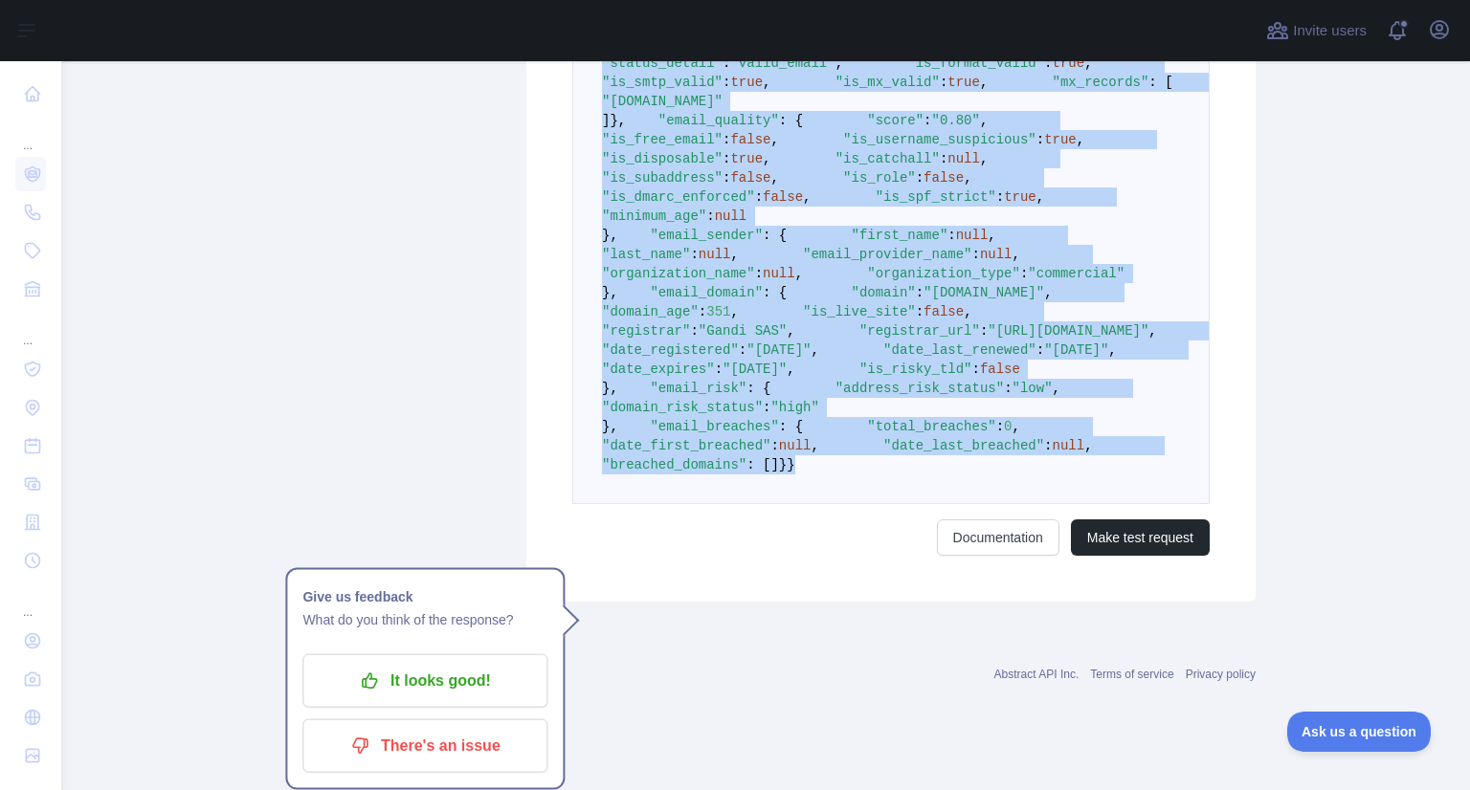
drag, startPoint x: 595, startPoint y: 353, endPoint x: 709, endPoint y: 522, distance: 203.3
click at [709, 504] on pre "{ "email_address" : "[EMAIL_ADDRESS][DOMAIN_NAME]" , "email_deliverability" : {…" at bounding box center [890, 245] width 637 height 519
copy code "{ "email_address" : "[EMAIL_ADDRESS][DOMAIN_NAME]" , "email_deliverability" : {…"
click at [1037, 258] on pre "{ "email_address" : "[EMAIL_ADDRESS][DOMAIN_NAME]" , "email_deliverability" : {…" at bounding box center [890, 245] width 637 height 519
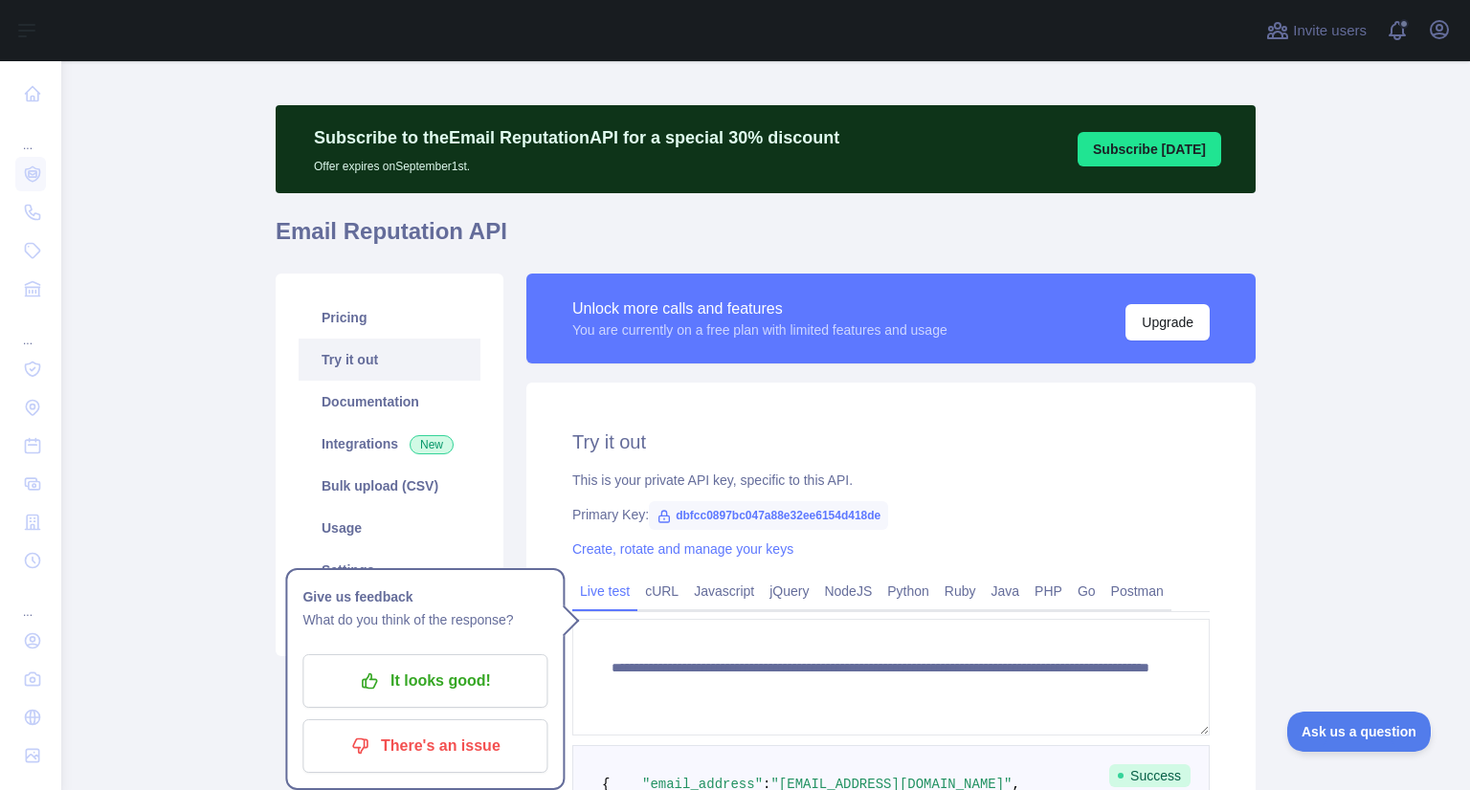
scroll to position [16, 0]
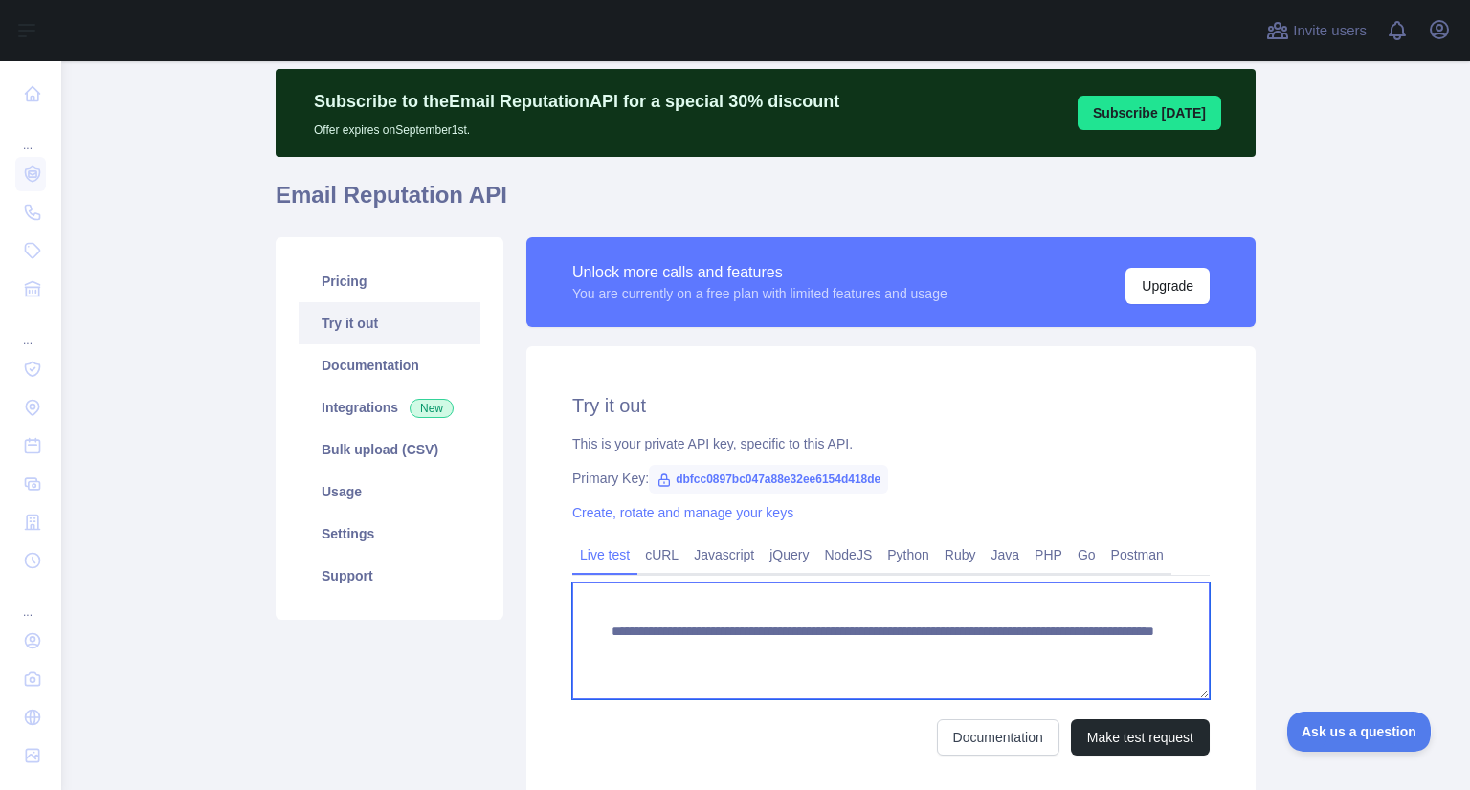
click at [1013, 652] on textarea "**********" at bounding box center [890, 641] width 637 height 117
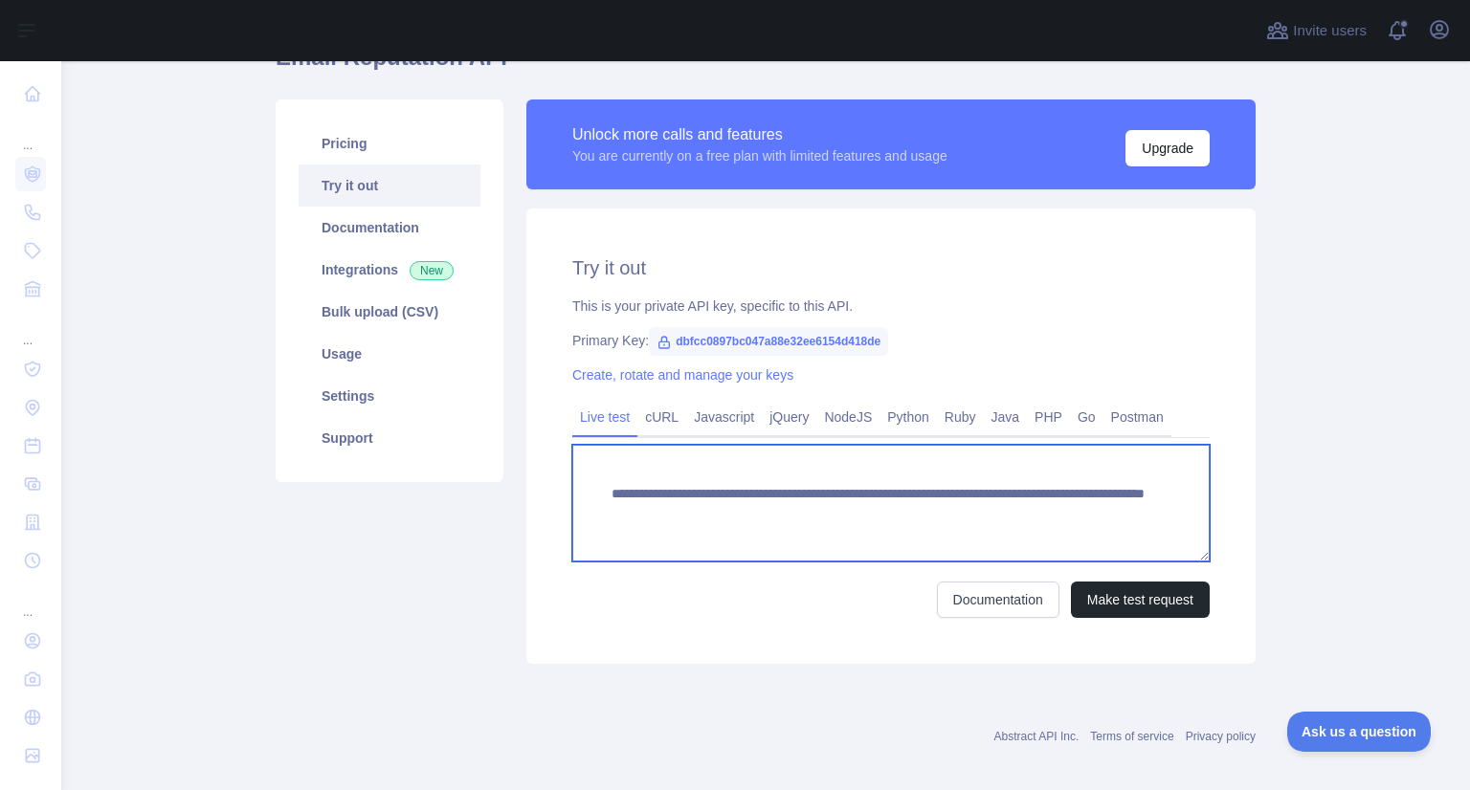
scroll to position [206, 0]
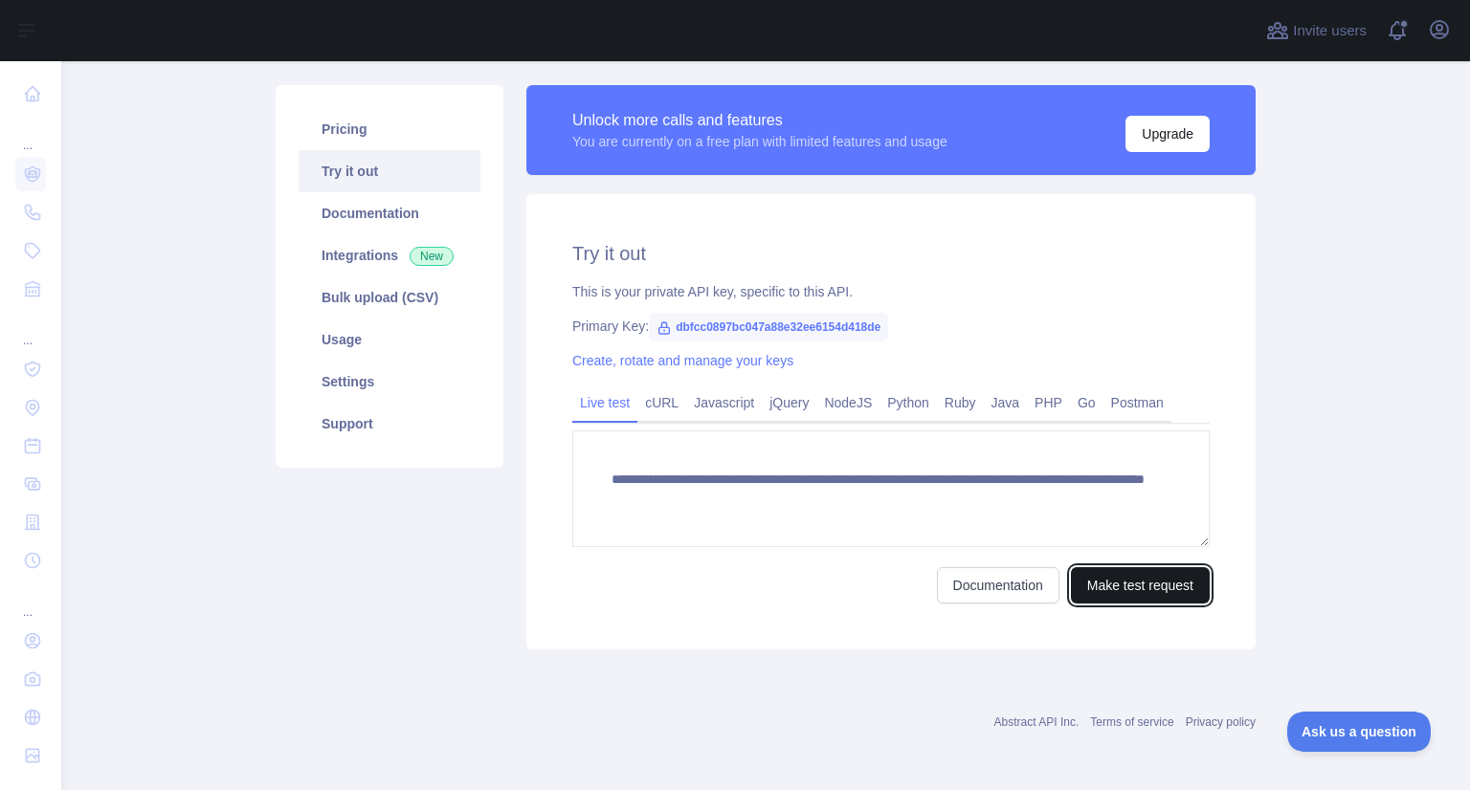
click at [1158, 590] on button "Make test request" at bounding box center [1140, 586] width 139 height 36
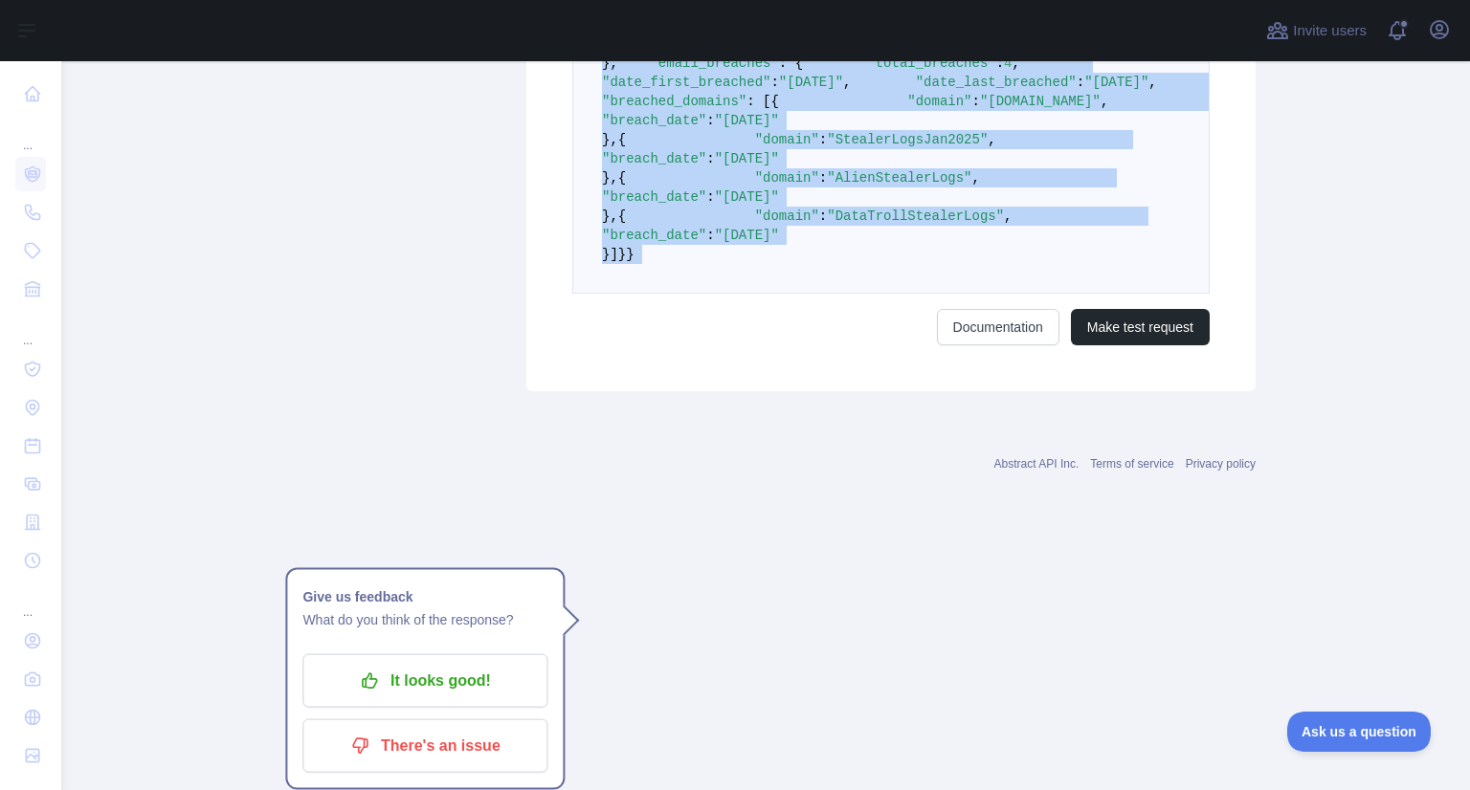
scroll to position [1685, 0]
drag, startPoint x: 594, startPoint y: 167, endPoint x: 775, endPoint y: 511, distance: 388.3
copy code "{ "email_address" : "soyelliton@gmail.com" , "email_deliverability" : { "status…"
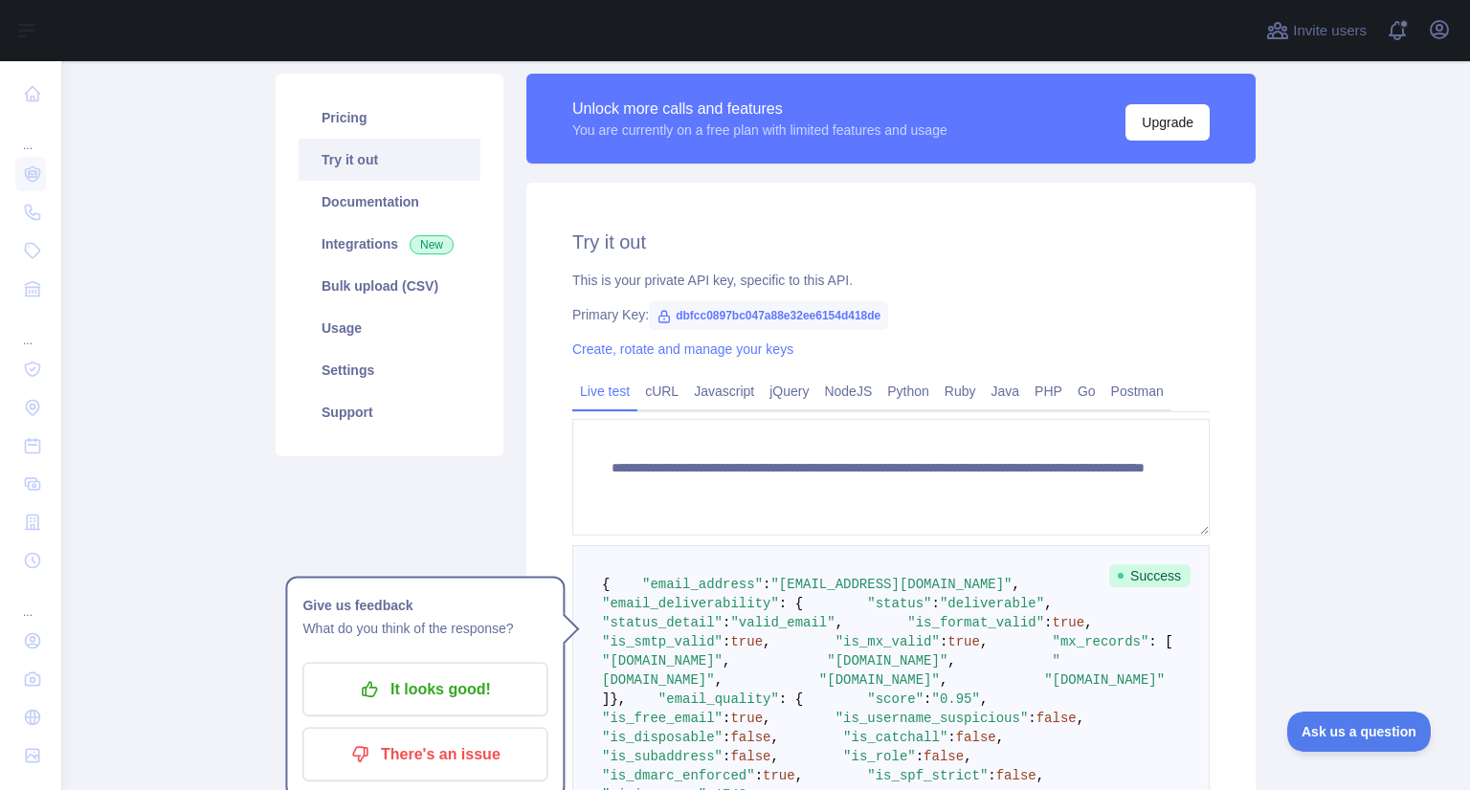
scroll to position [265, 0]
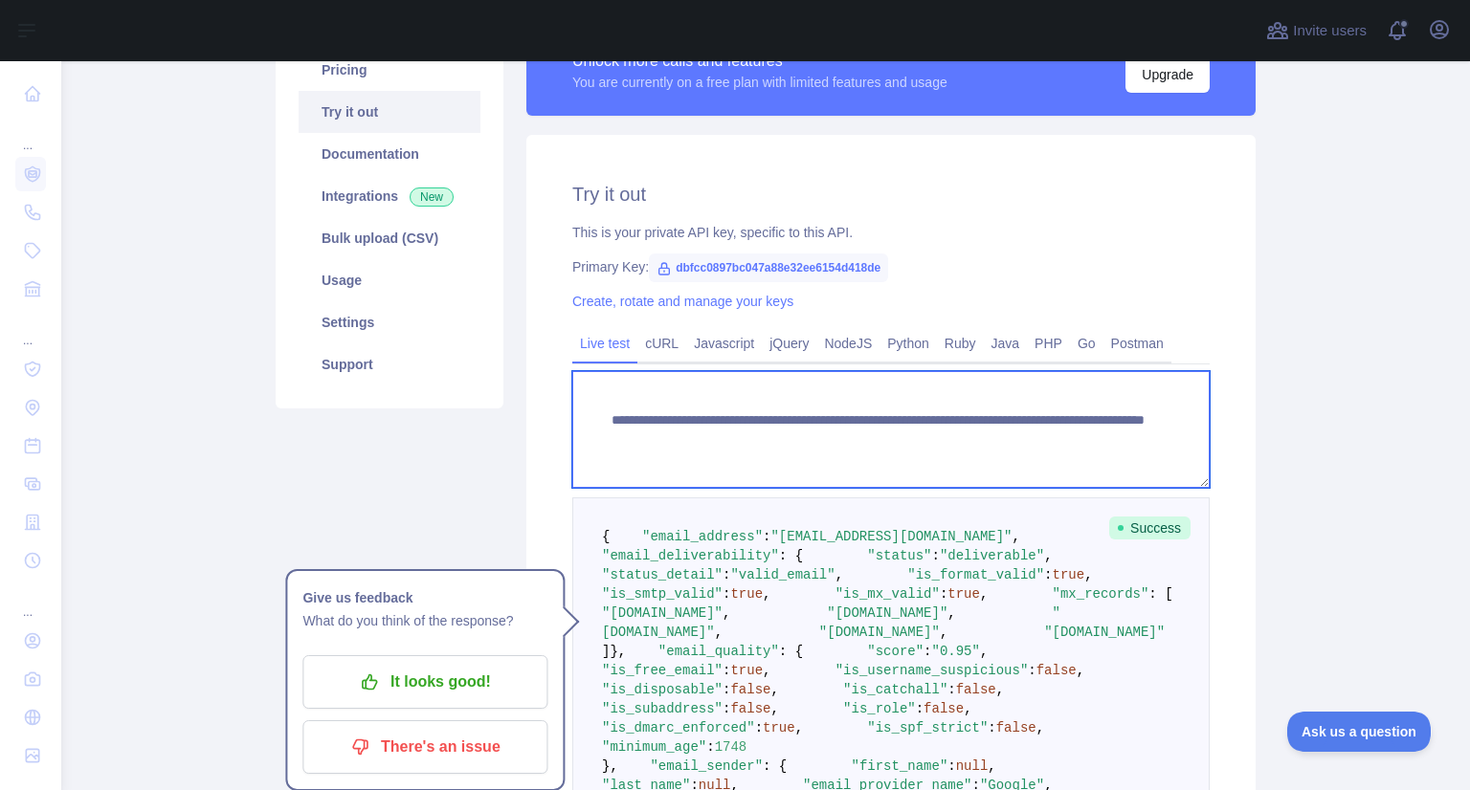
click at [1019, 437] on textarea "**********" at bounding box center [890, 429] width 637 height 117
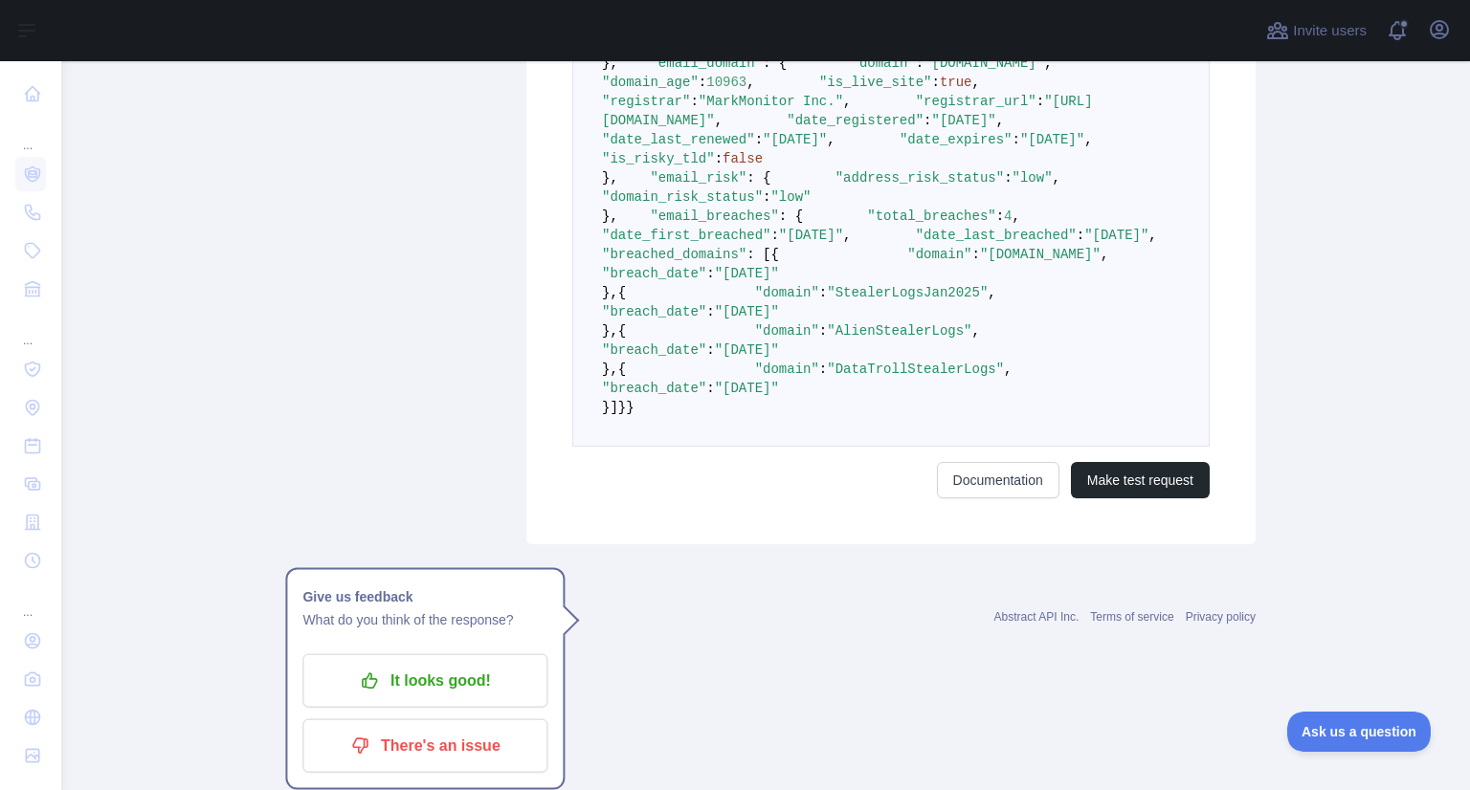
scroll to position [1685, 0]
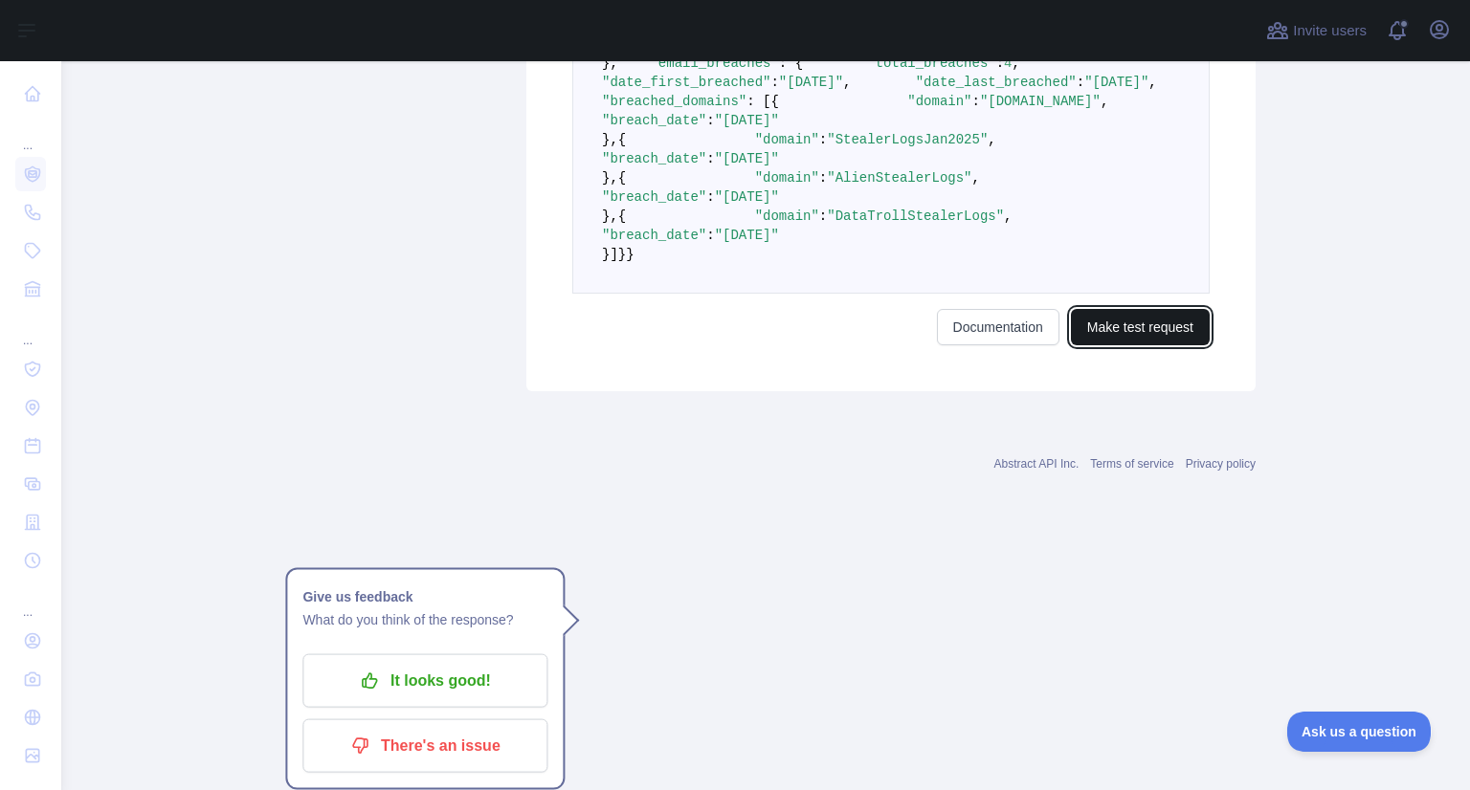
click at [1151, 345] on button "Make test request" at bounding box center [1140, 327] width 139 height 36
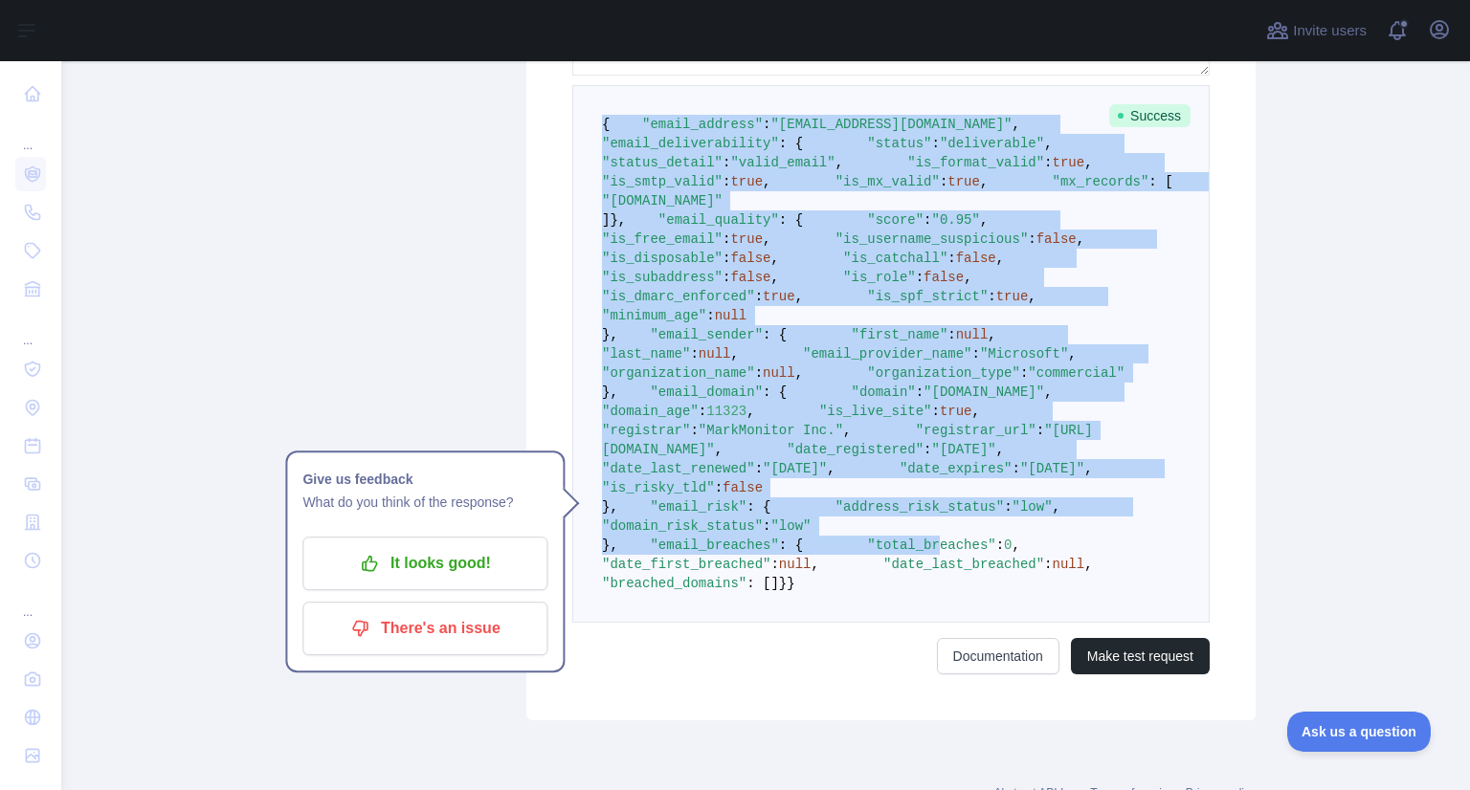
scroll to position [1283, 0]
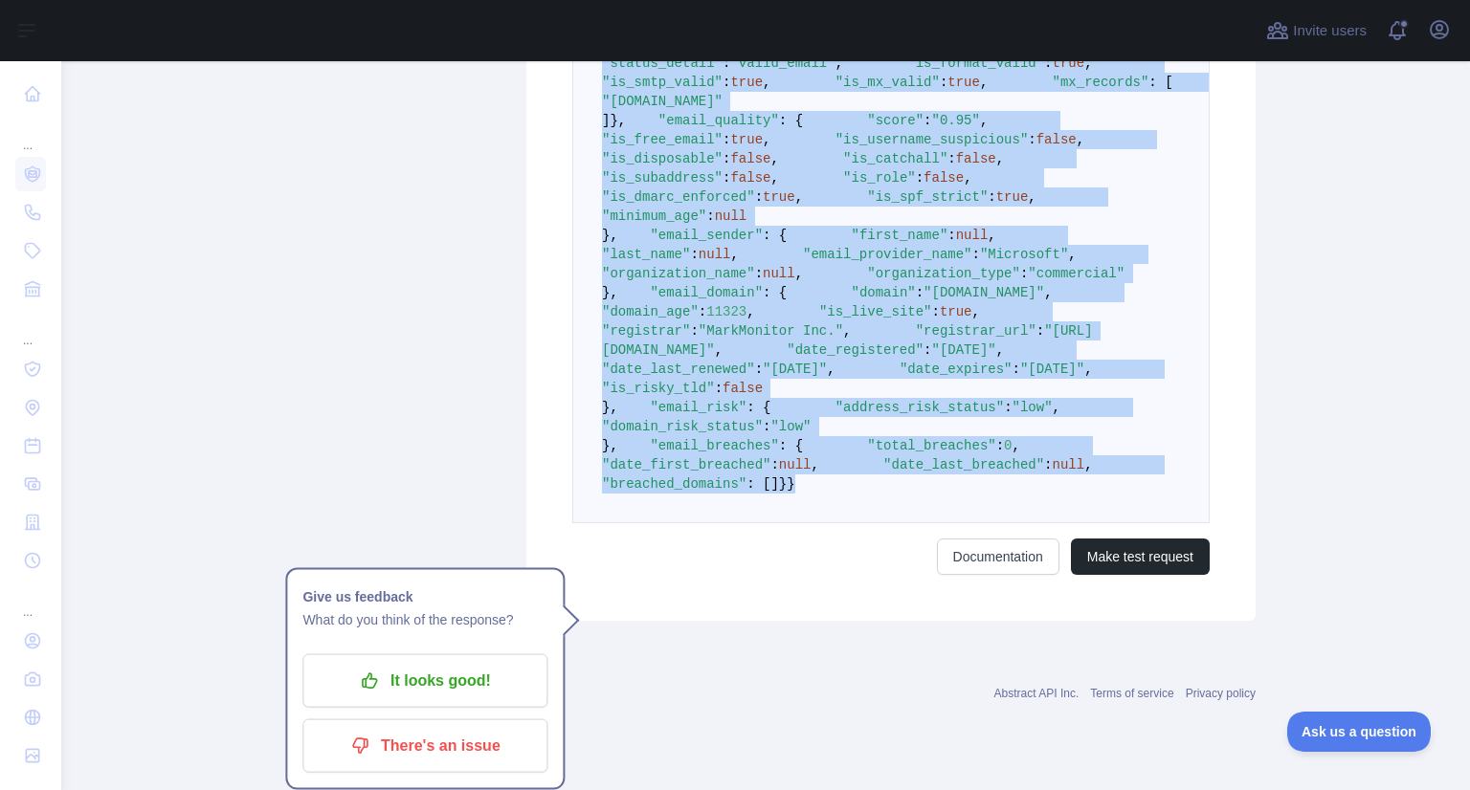
drag, startPoint x: 593, startPoint y: 454, endPoint x: 766, endPoint y: 507, distance: 180.4
click at [766, 507] on pre "{ "email_address" : "soyelliton@outlook.com" , "email_deliverability" : { "stat…" at bounding box center [890, 255] width 637 height 538
copy code "{ "email_address" : "soyelliton@outlook.com" , "email_deliverability" : { "stat…"
click at [766, 507] on pre "{ "email_address" : "soyelliton@outlook.com" , "email_deliverability" : { "stat…" at bounding box center [890, 255] width 637 height 538
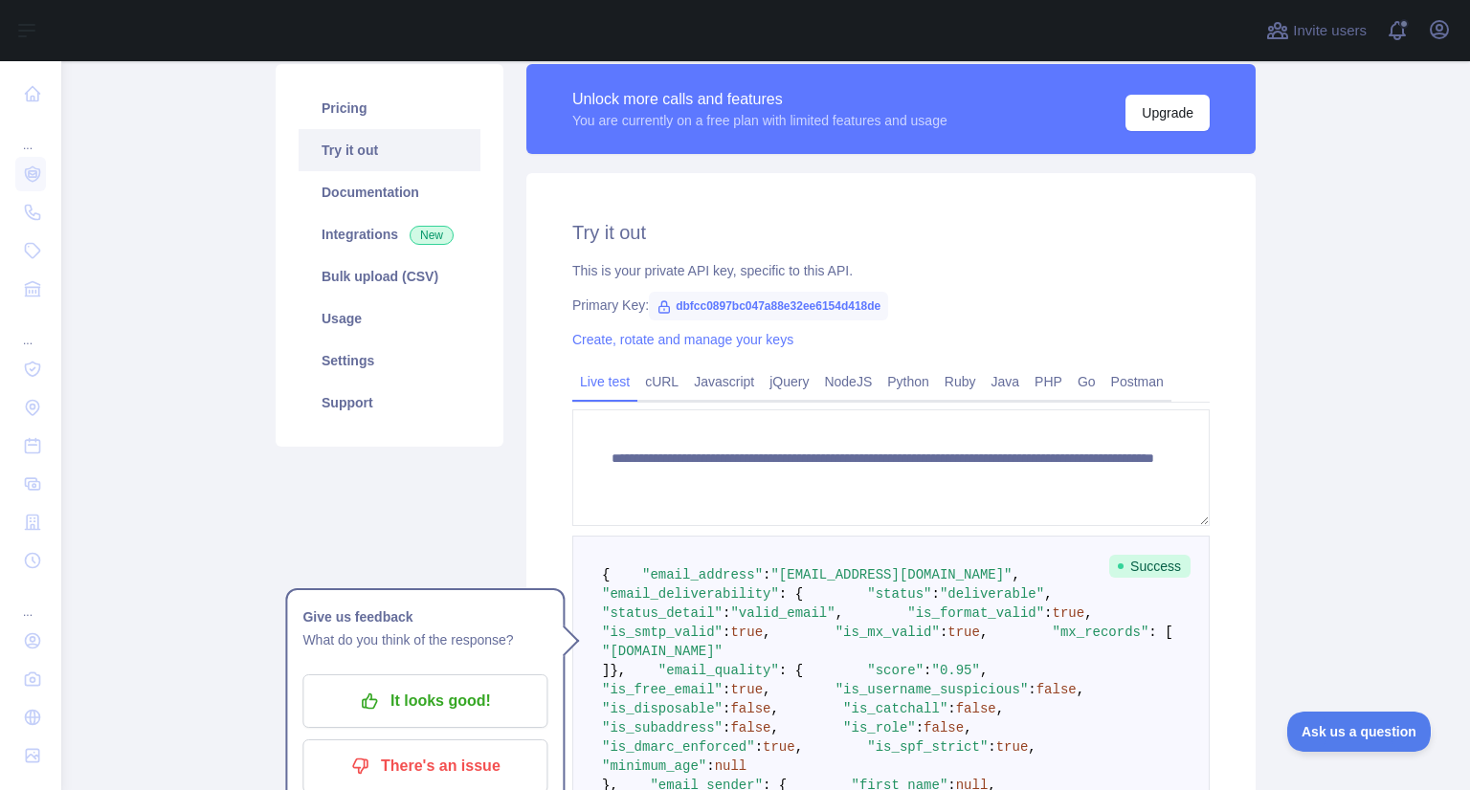
scroll to position [247, 0]
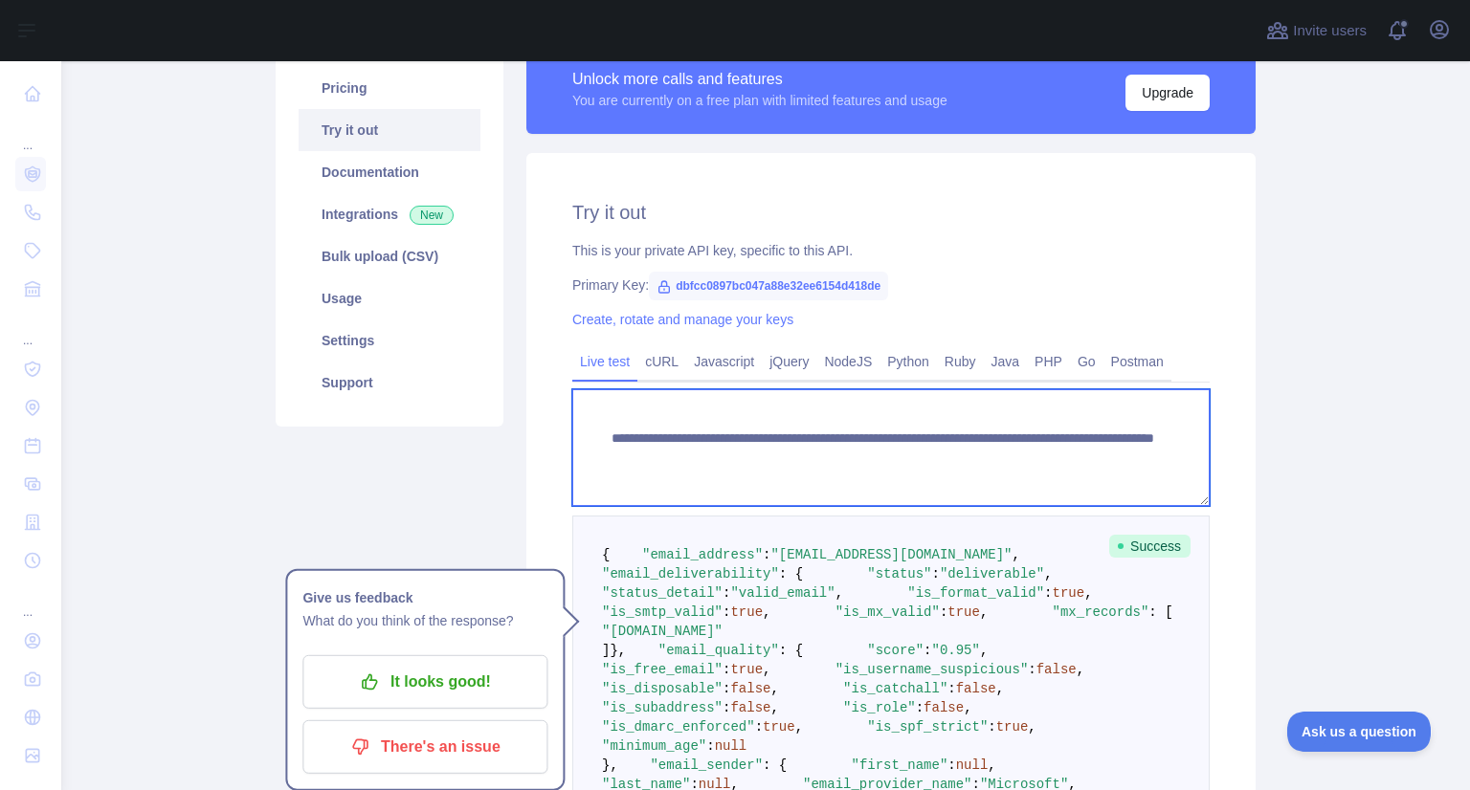
drag, startPoint x: 936, startPoint y: 458, endPoint x: 1116, endPoint y: 449, distance: 180.2
click at [1116, 449] on textarea "**********" at bounding box center [890, 448] width 637 height 117
paste textarea
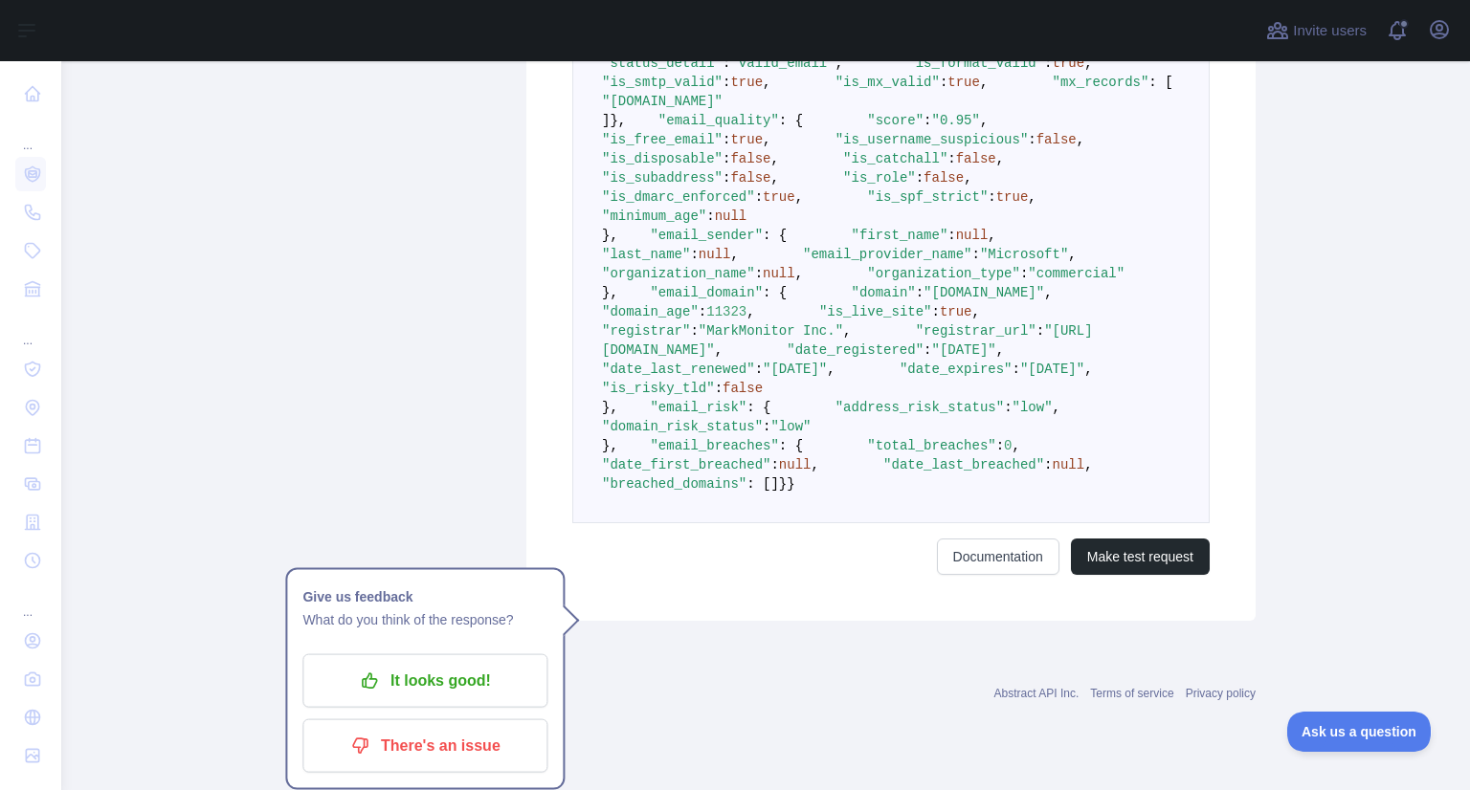
scroll to position [1283, 0]
click at [1138, 575] on button "Make test request" at bounding box center [1140, 557] width 139 height 36
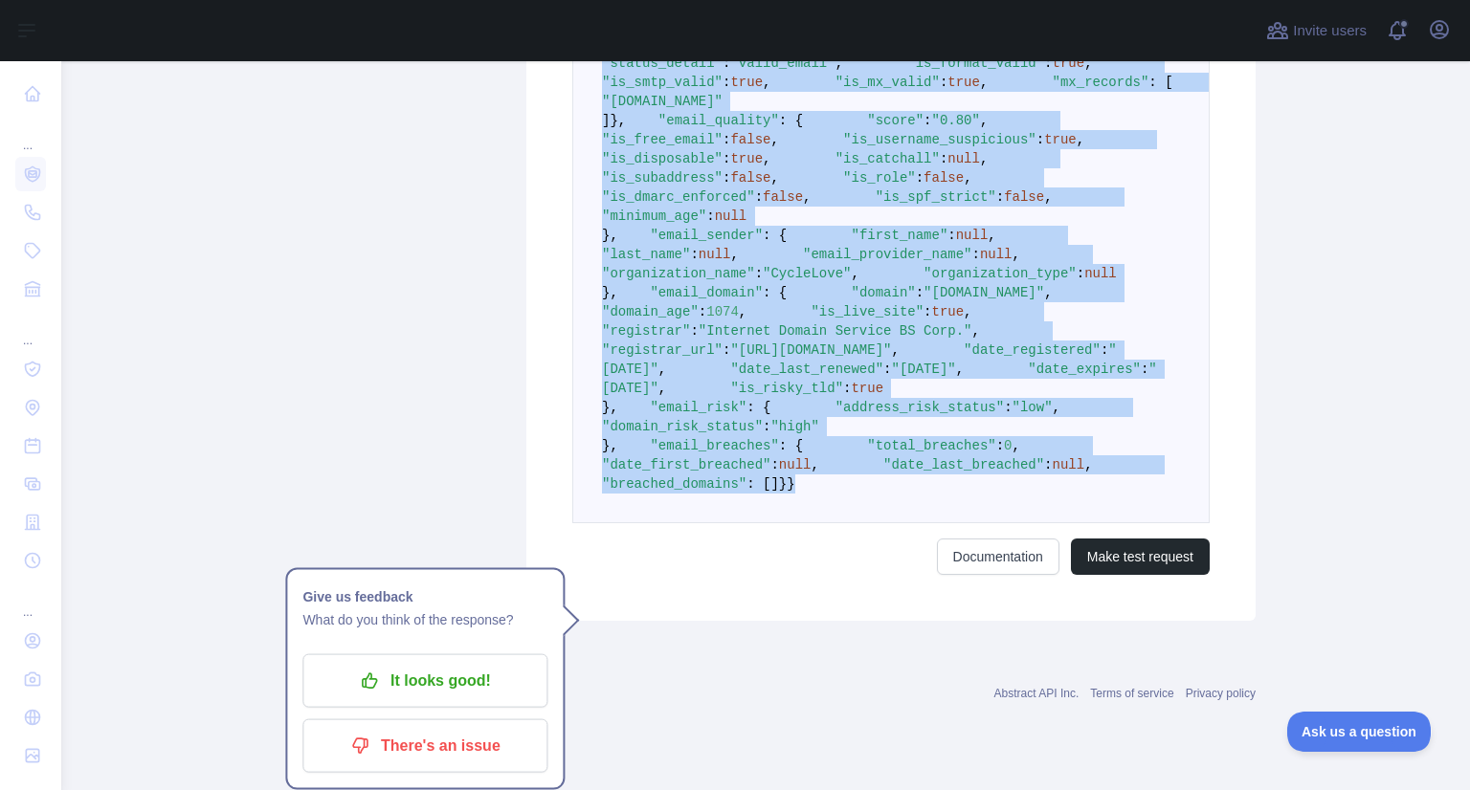
drag, startPoint x: 595, startPoint y: 189, endPoint x: 765, endPoint y: 514, distance: 366.8
click at [765, 514] on pre "{ "email_address" : "viwevowo@cyclelove.cc" , "email_deliverability" : { "statu…" at bounding box center [890, 255] width 637 height 538
copy code "{ "email_address" : "viwevowo@cyclelove.cc" , "email_deliverability" : { "statu…"
click at [765, 514] on pre "{ "email_address" : "viwevowo@cyclelove.cc" , "email_deliverability" : { "statu…" at bounding box center [890, 255] width 637 height 538
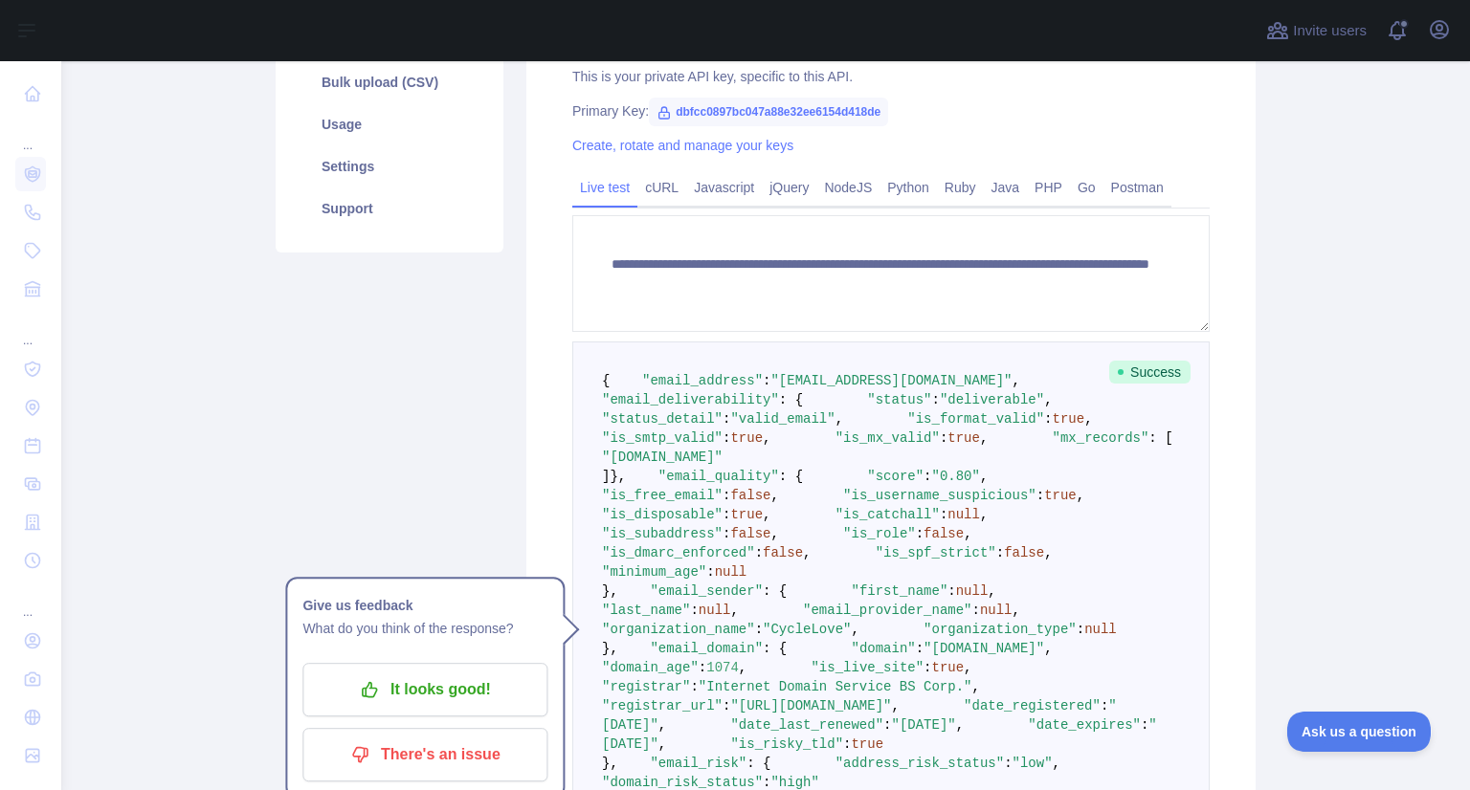
scroll to position [431, 0]
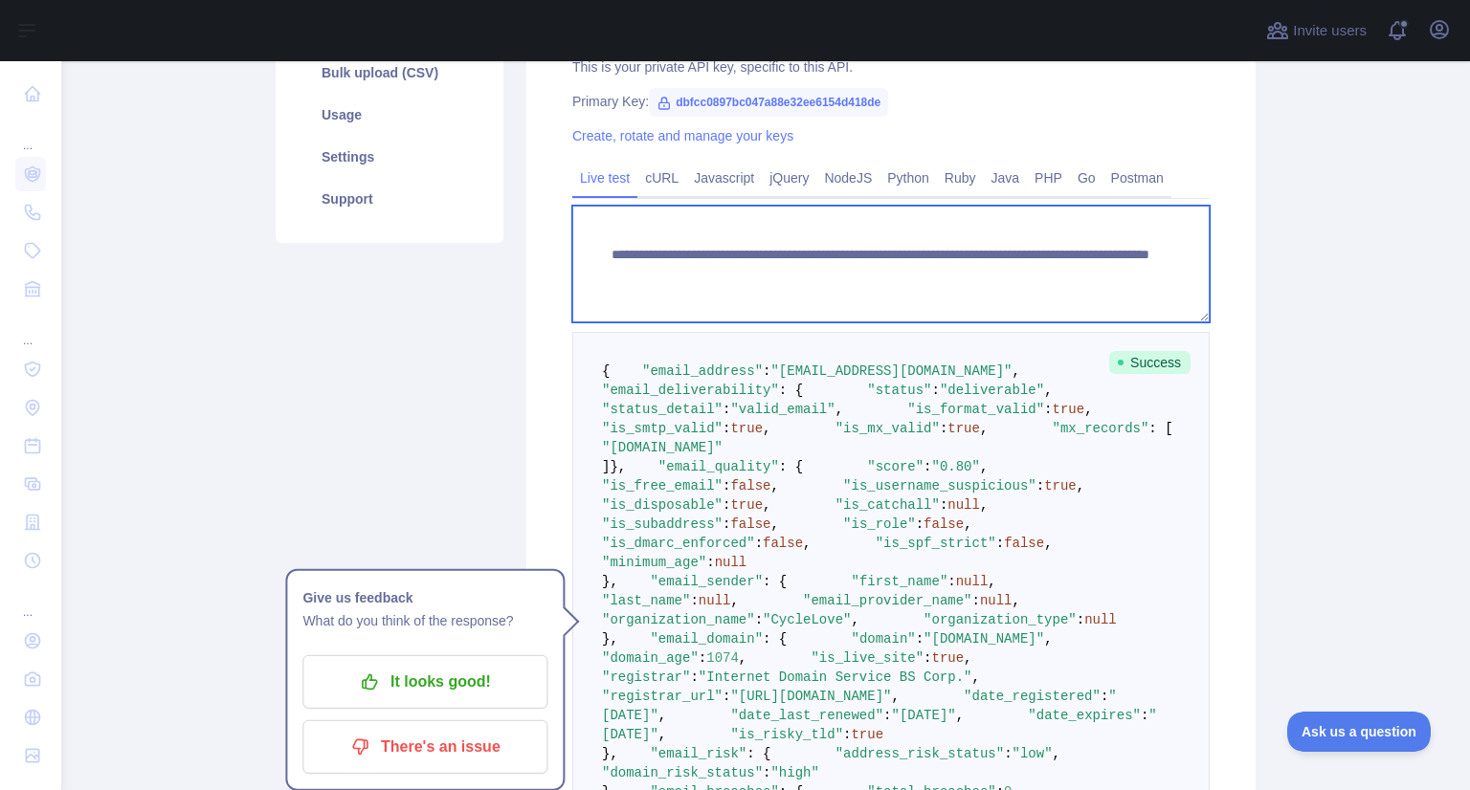
drag, startPoint x: 935, startPoint y: 273, endPoint x: 1102, endPoint y: 267, distance: 167.6
click at [1102, 267] on textarea "**********" at bounding box center [890, 264] width 637 height 117
paste textarea "**"
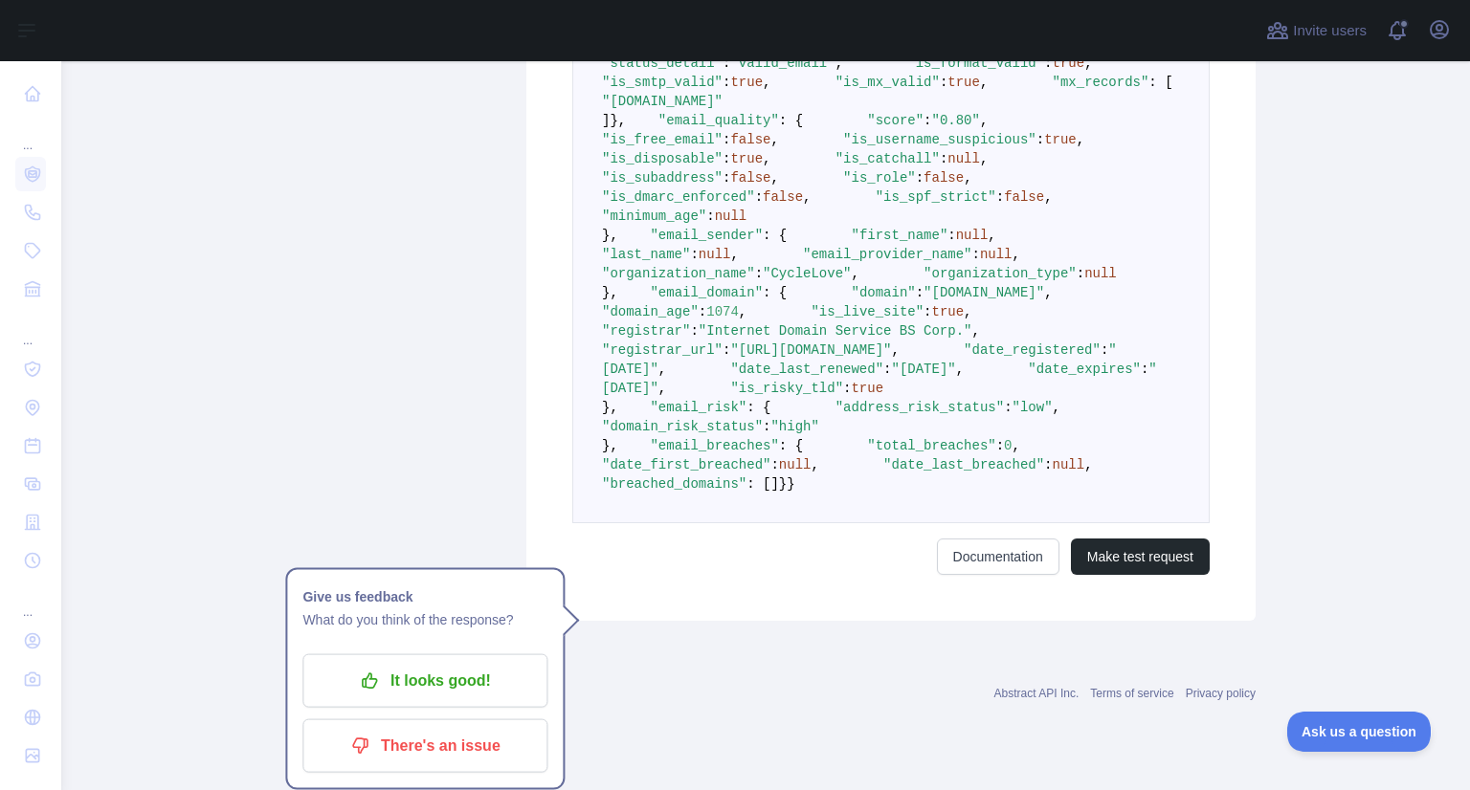
scroll to position [1283, 0]
click at [1119, 575] on button "Make test request" at bounding box center [1140, 557] width 139 height 36
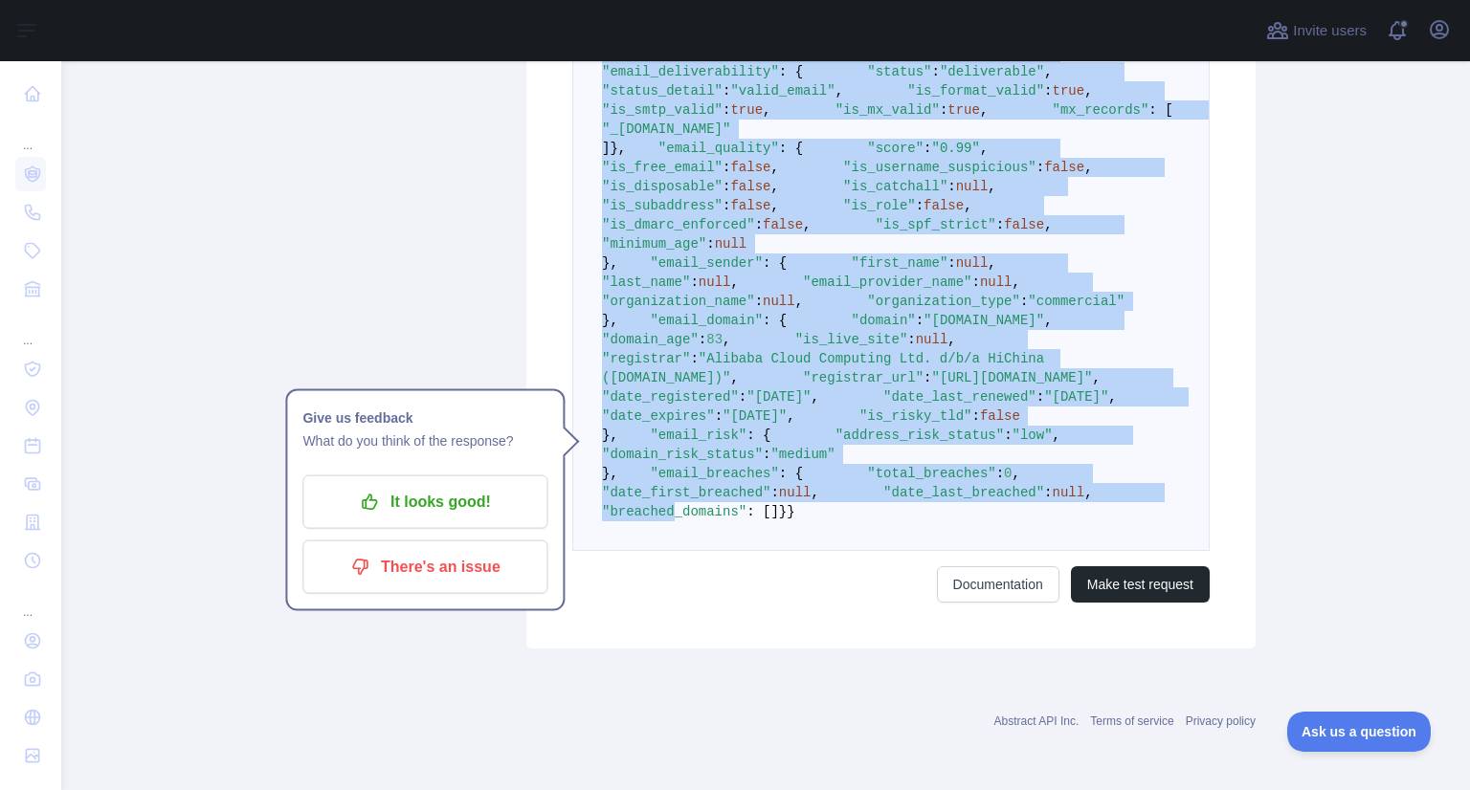
scroll to position [1071, 0]
drag, startPoint x: 593, startPoint y: 265, endPoint x: 682, endPoint y: 744, distance: 486.7
click at [682, 551] on pre "{ "email_address" : "newt09349@aminating.com" , "email_deliverability" : { "sta…" at bounding box center [890, 282] width 637 height 538
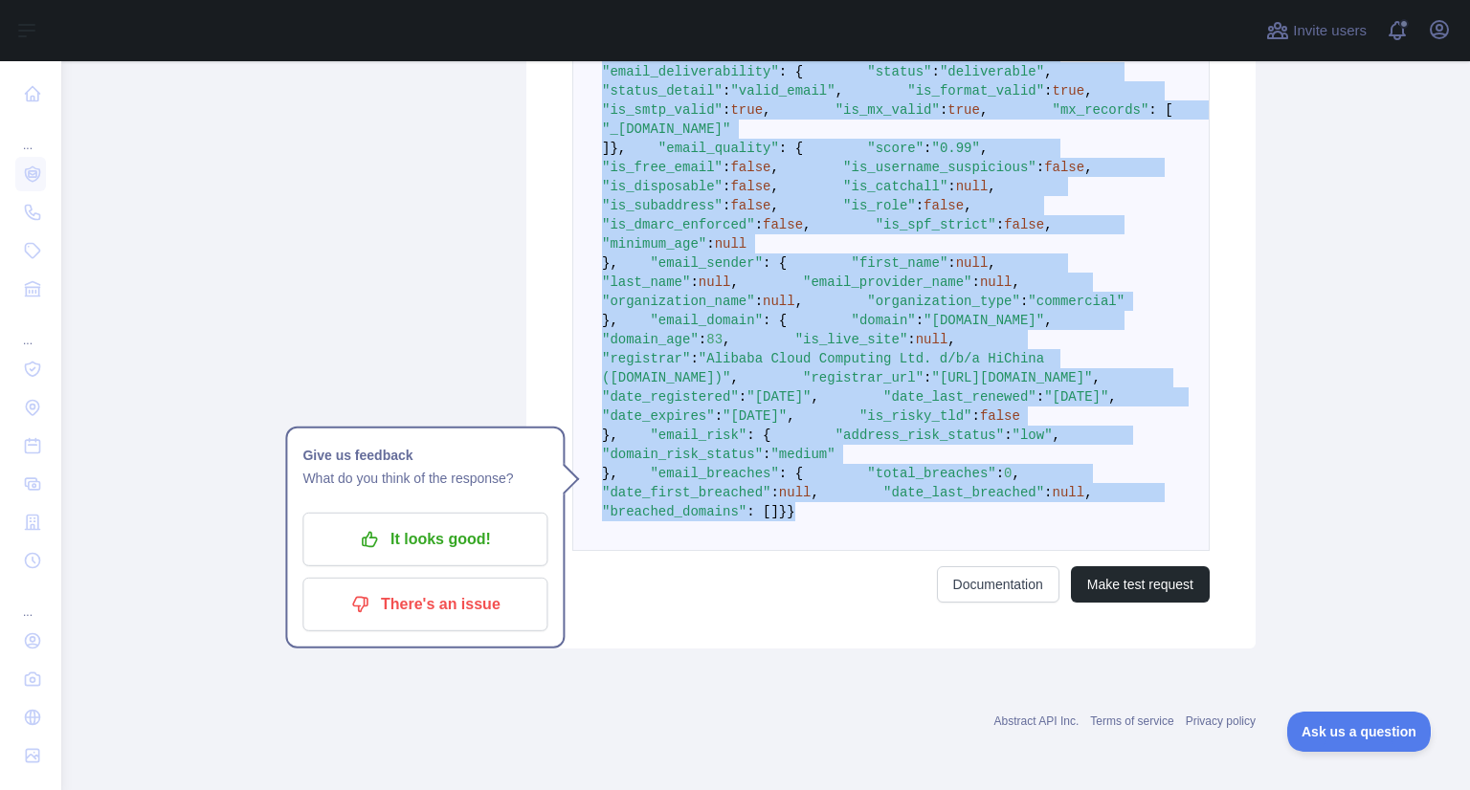
scroll to position [1107, 0]
copy code "{ "email_address" : "newt09349@aminating.com" , "email_deliverability" : { "sta…"
click at [859, 551] on pre "{ "email_address" : "newt09349@aminating.com" , "email_deliverability" : { "sta…" at bounding box center [890, 282] width 637 height 538
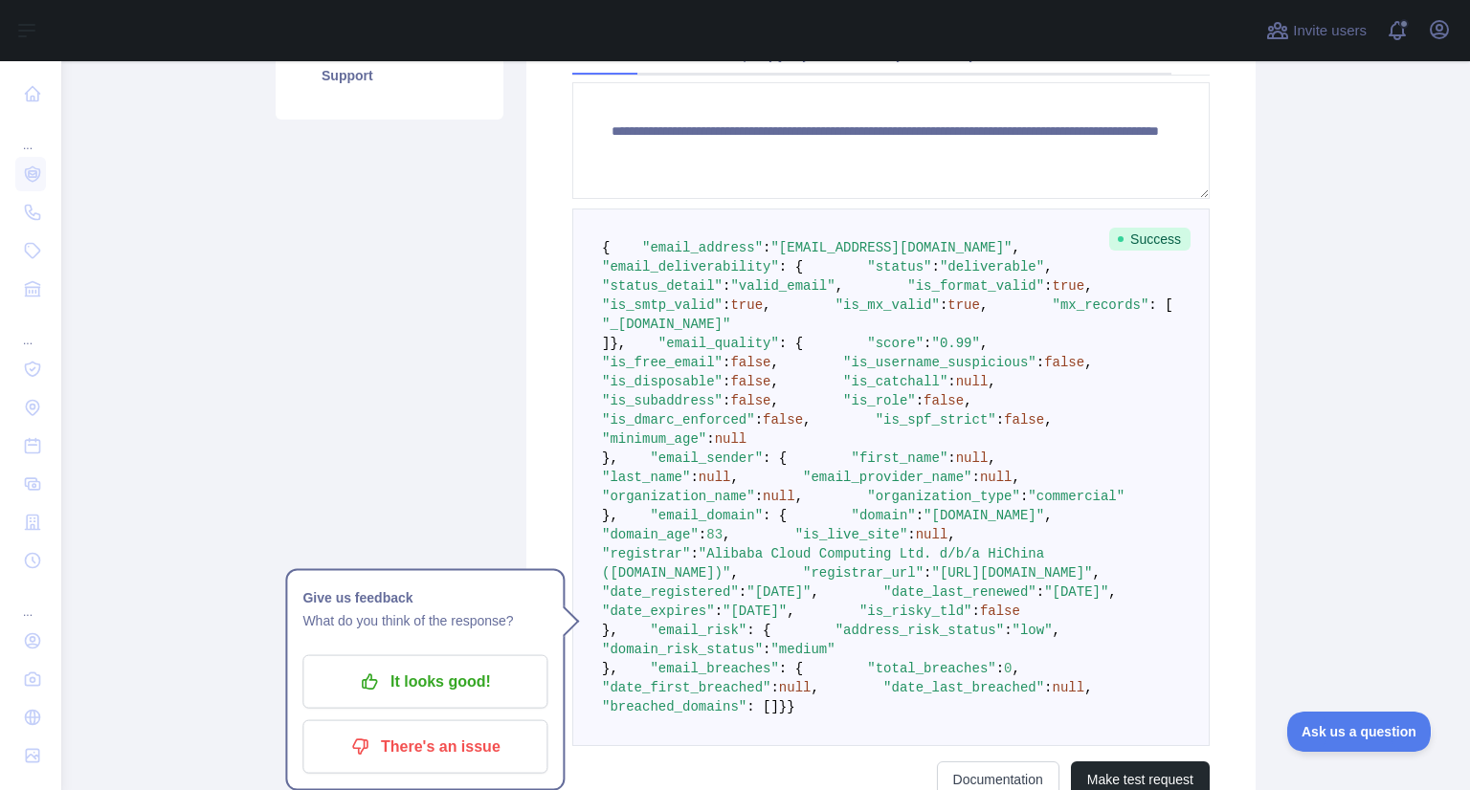
scroll to position [468, 0]
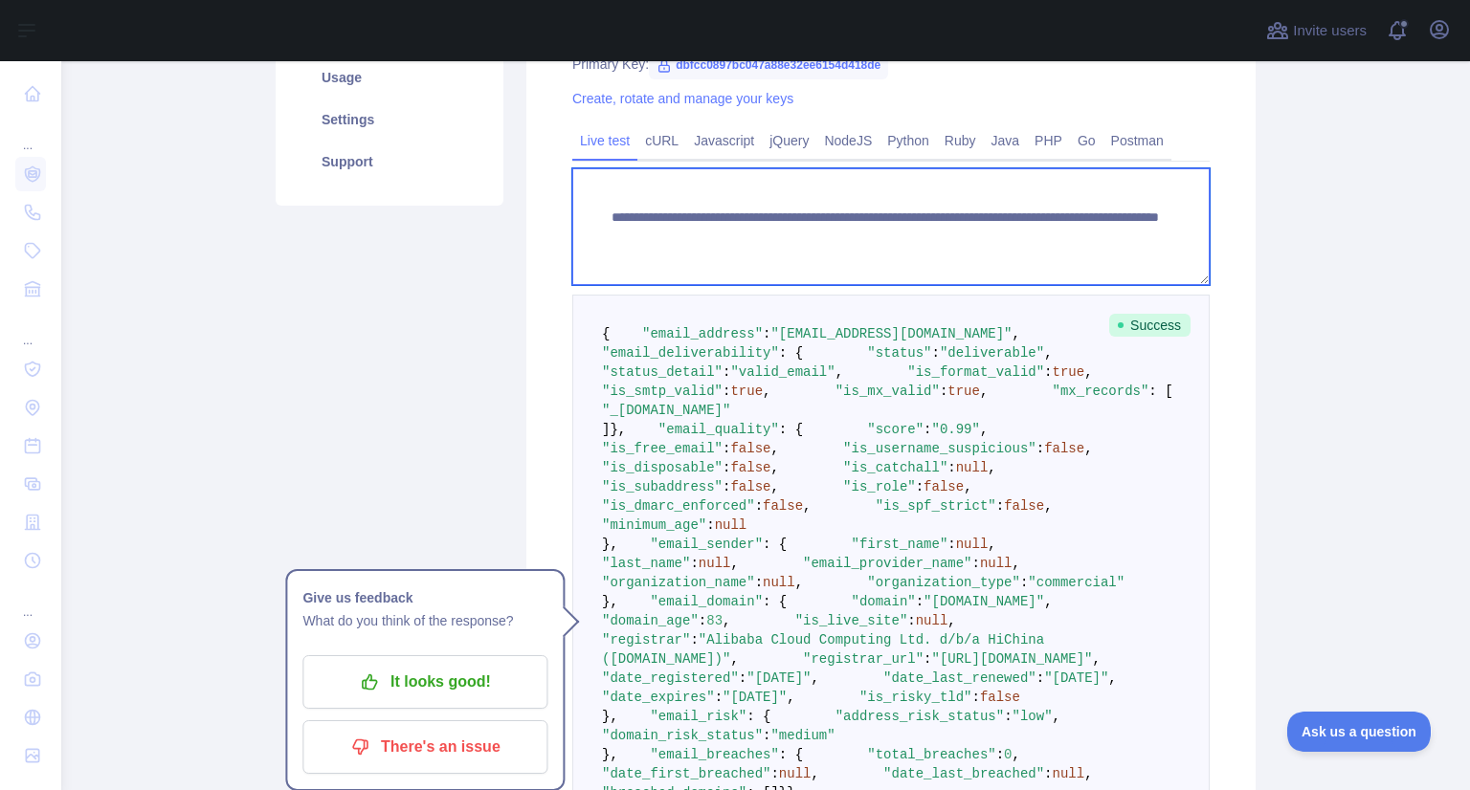
drag, startPoint x: 935, startPoint y: 242, endPoint x: 1172, endPoint y: 256, distance: 237.7
click at [1172, 256] on textarea "**********" at bounding box center [890, 226] width 637 height 117
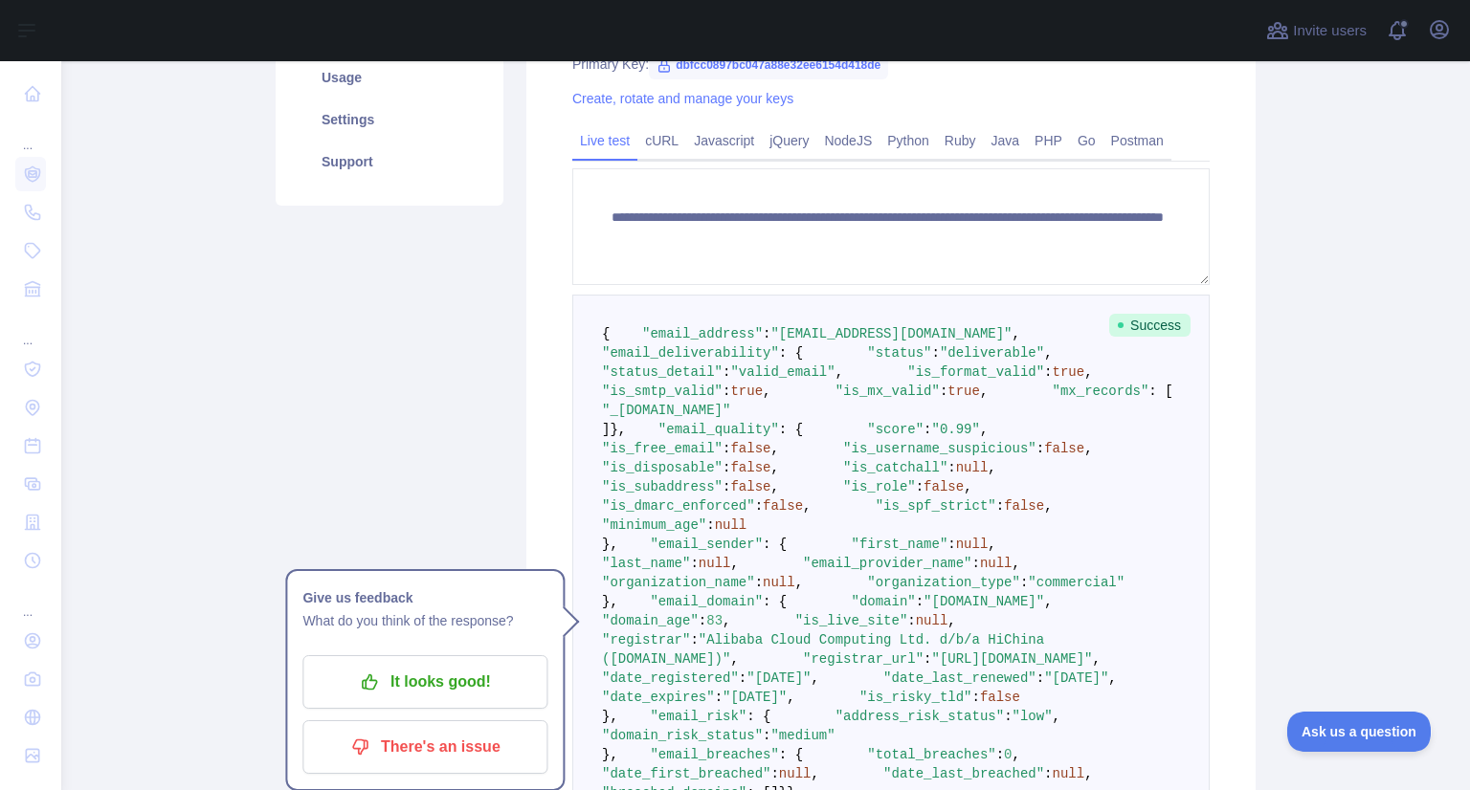
click at [1393, 296] on main "**********" at bounding box center [765, 425] width 1409 height 729
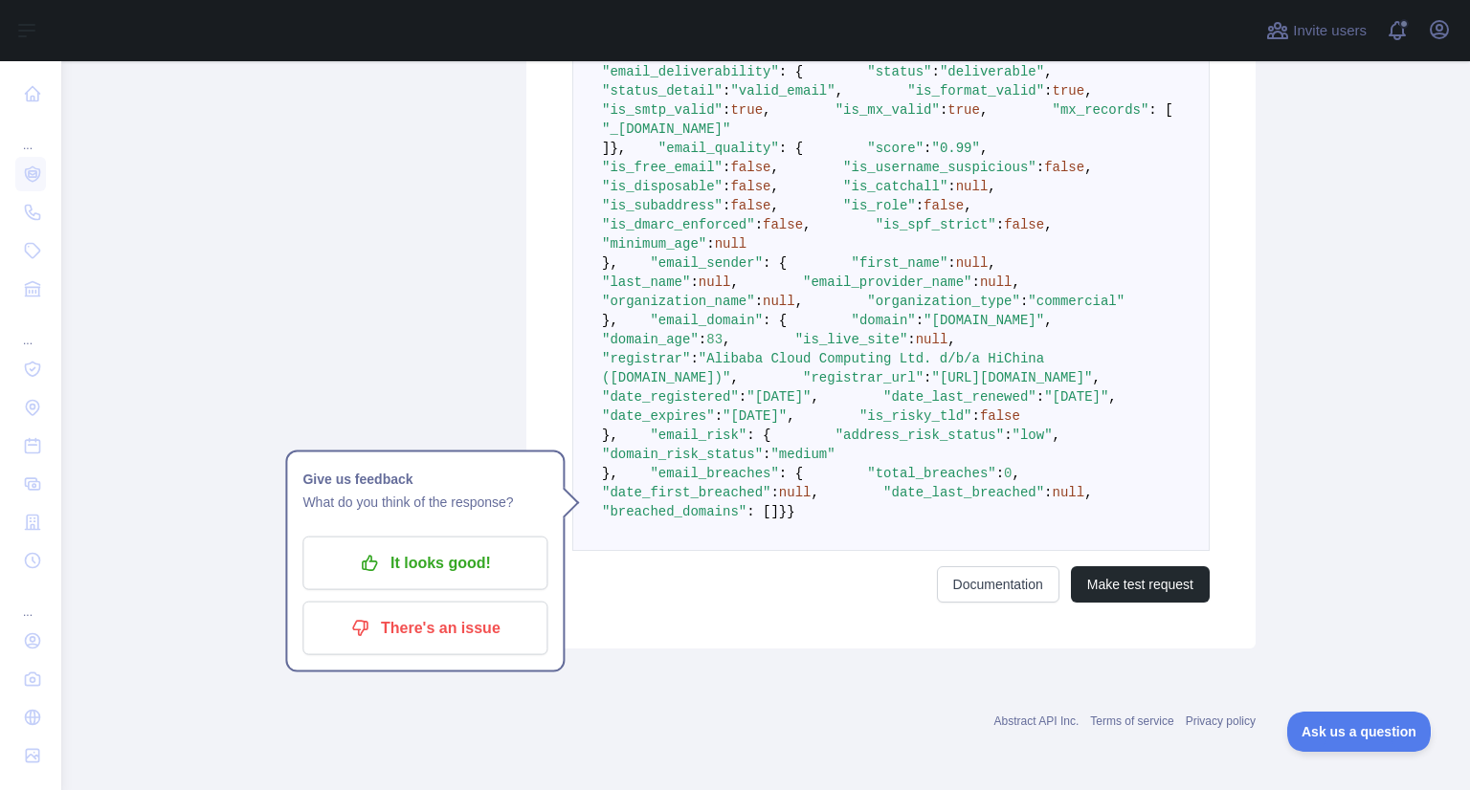
scroll to position [1303, 0]
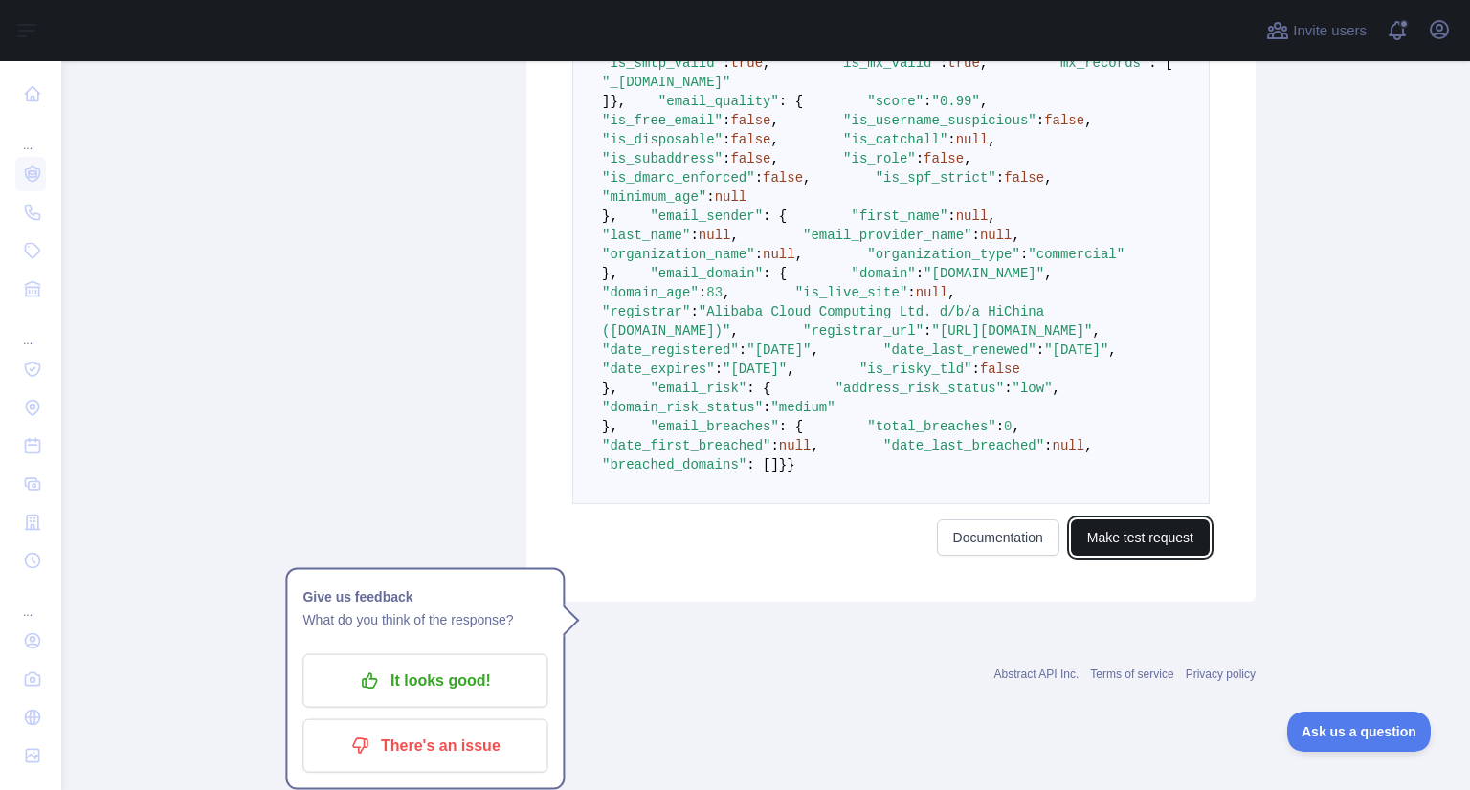
click at [1105, 556] on button "Make test request" at bounding box center [1140, 538] width 139 height 36
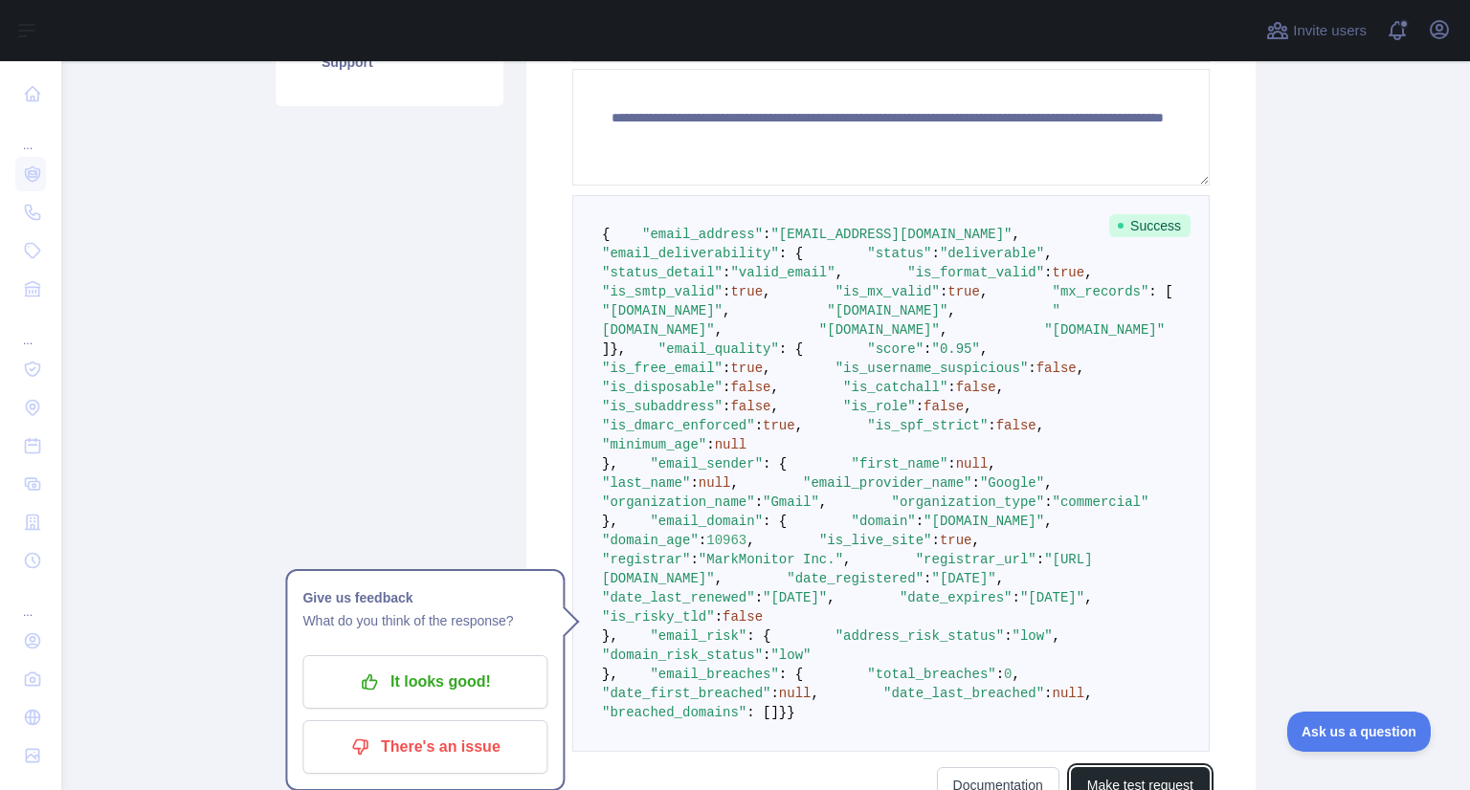
scroll to position [552, 0]
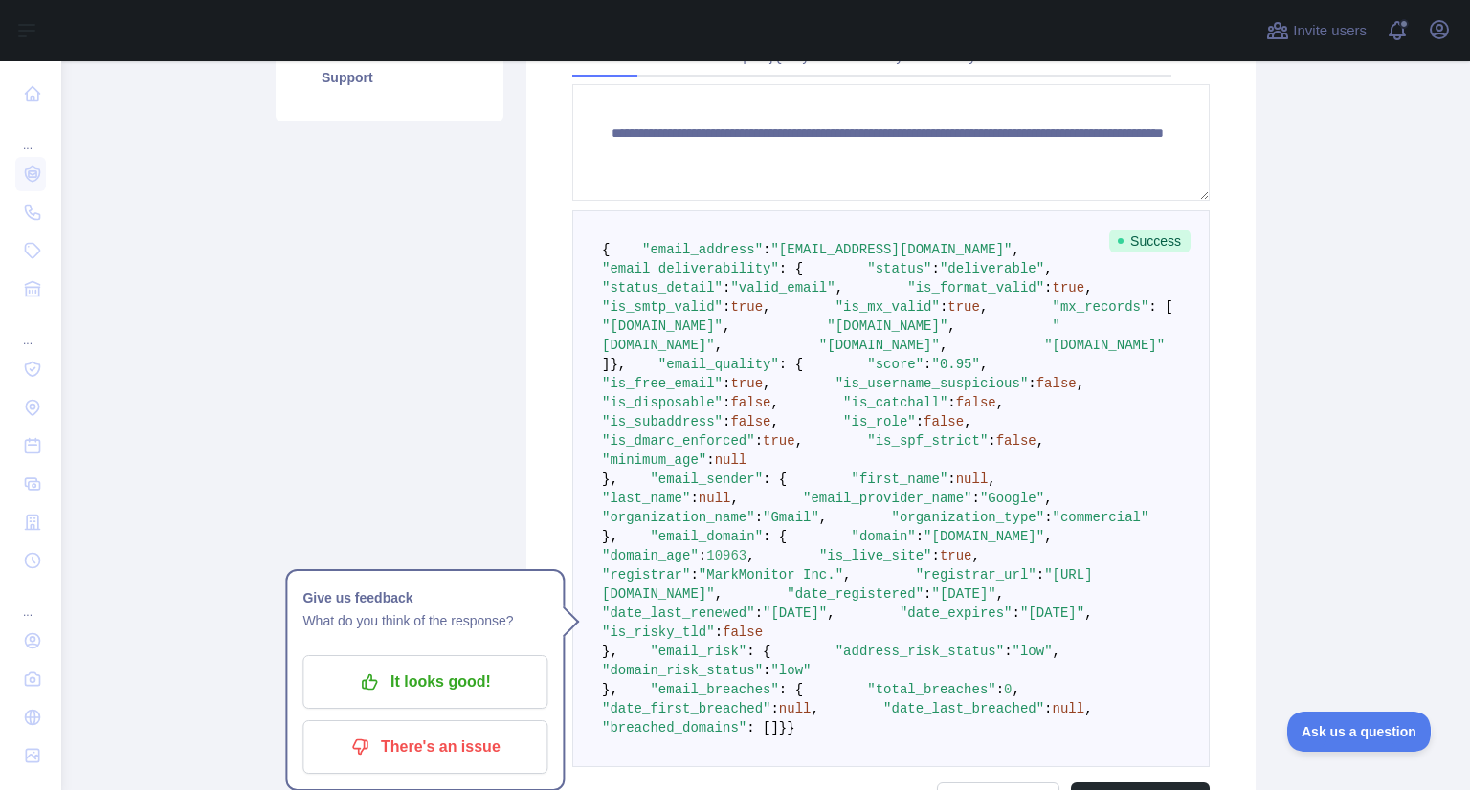
click at [1084, 296] on span "," at bounding box center [1088, 287] width 8 height 15
click at [592, 246] on pre "{ "email_address" : "soyel.bizionic@gmail.com" , "email_deliverability" : { "st…" at bounding box center [890, 489] width 637 height 557
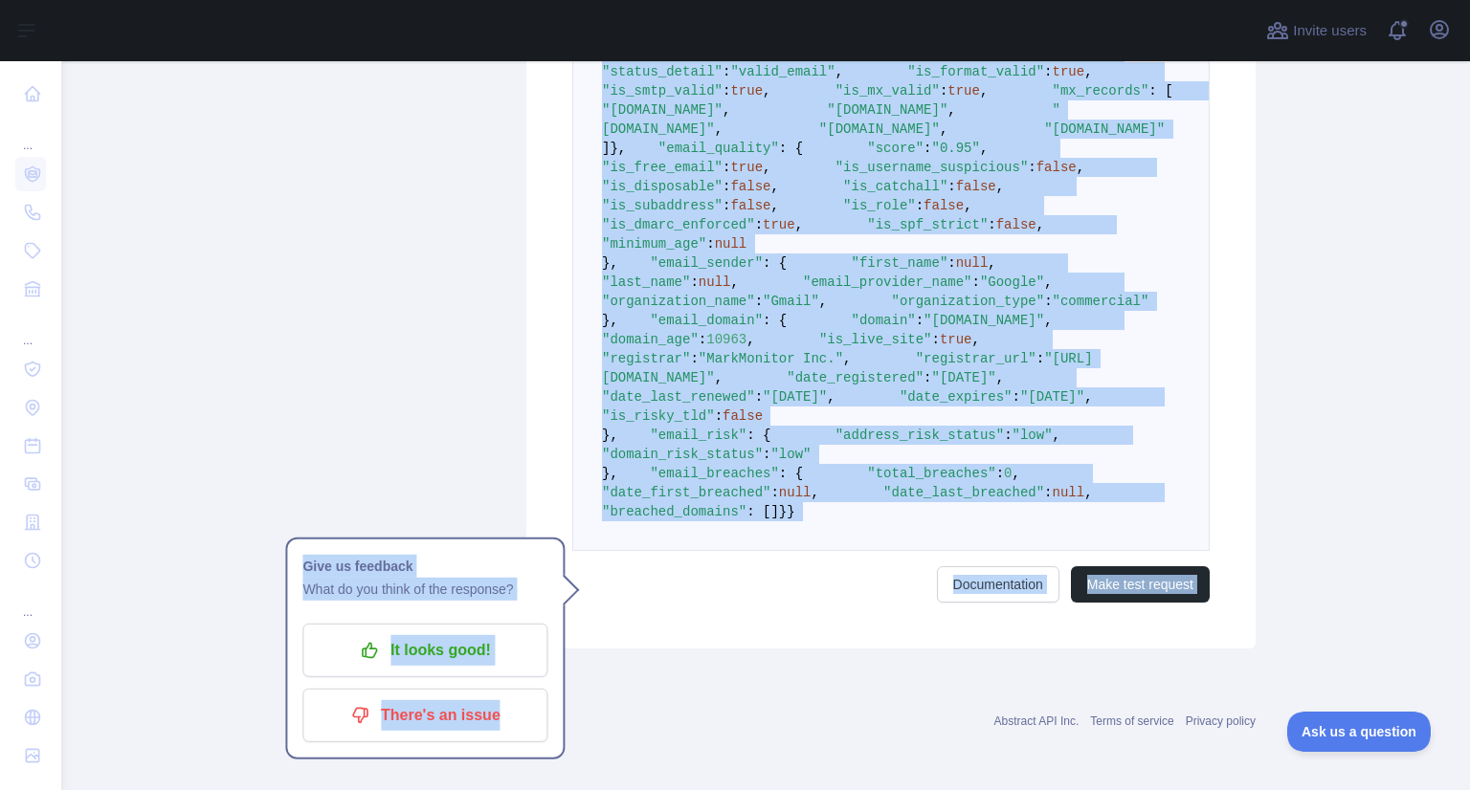
scroll to position [1312, 0]
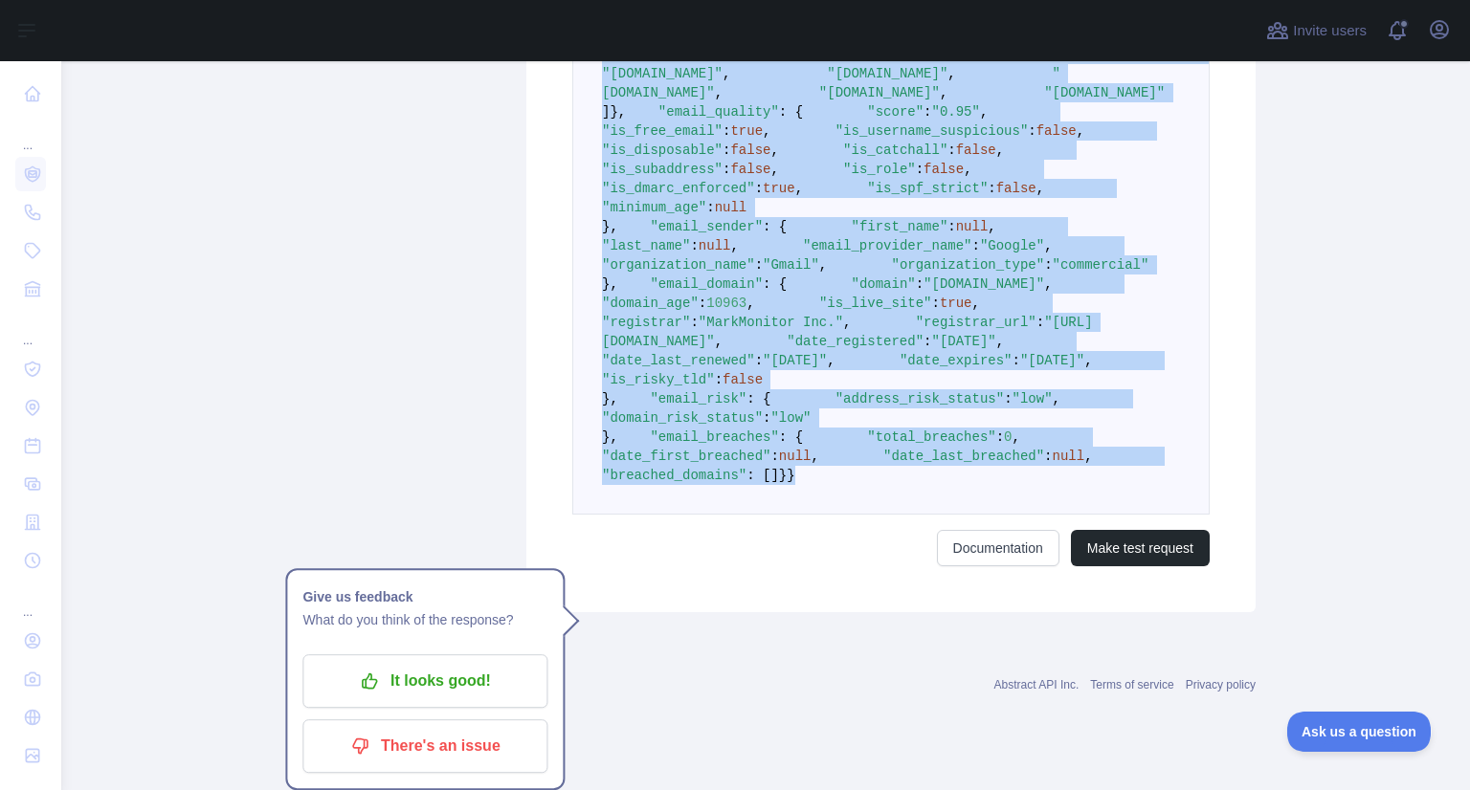
drag, startPoint x: 596, startPoint y: 248, endPoint x: 701, endPoint y: 558, distance: 327.2
click at [701, 515] on pre "{ "email_address" : "soyel.bizionic@gmail.com" , "email_deliverability" : { "st…" at bounding box center [890, 236] width 637 height 557
copy code "{ "email_address" : "soyel.bizionic@gmail.com" , "email_deliverability" : { "st…"
click at [1168, 414] on pre "{ "email_address" : "soyel.bizionic@gmail.com" , "email_deliverability" : { "st…" at bounding box center [890, 236] width 637 height 557
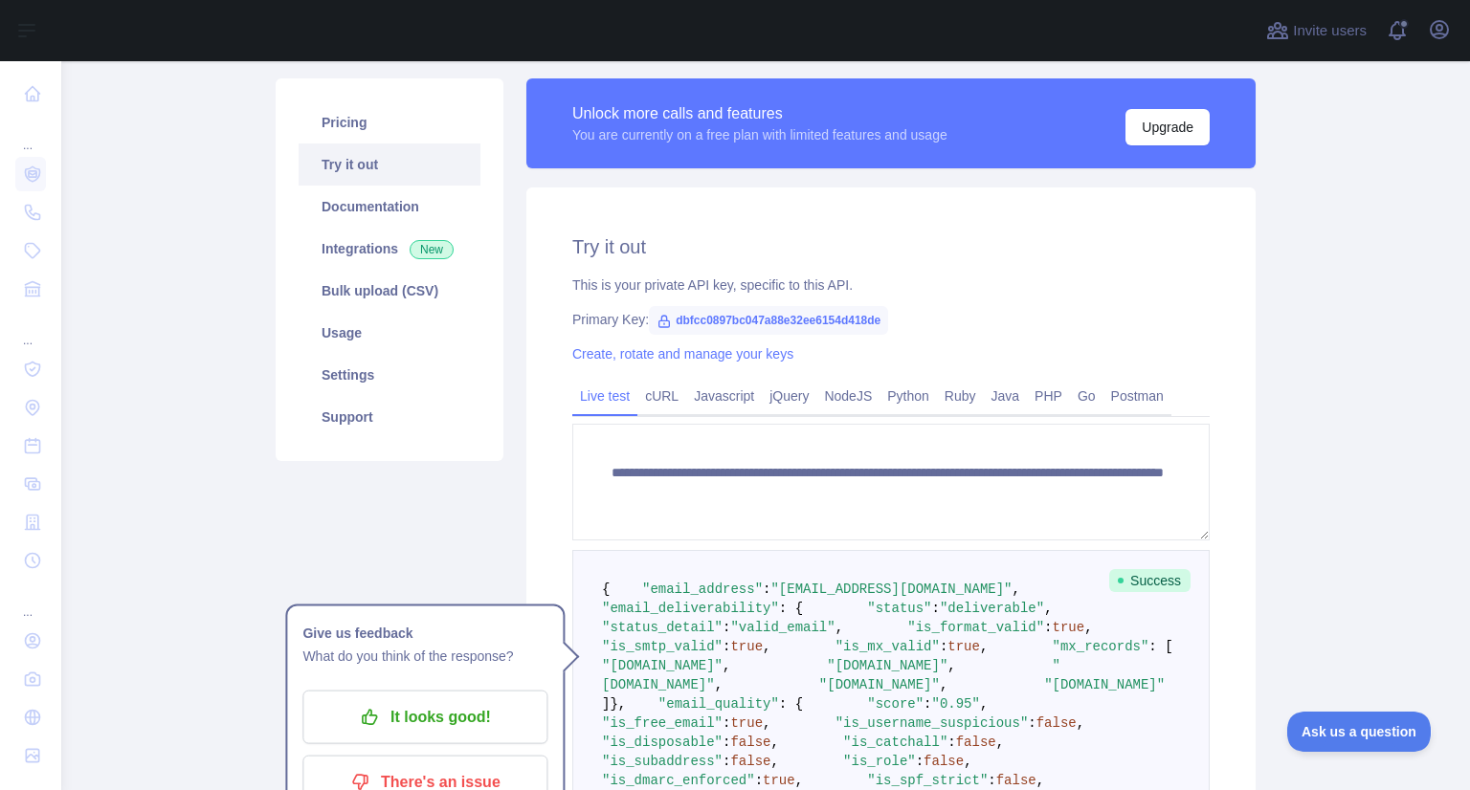
scroll to position [277, 0]
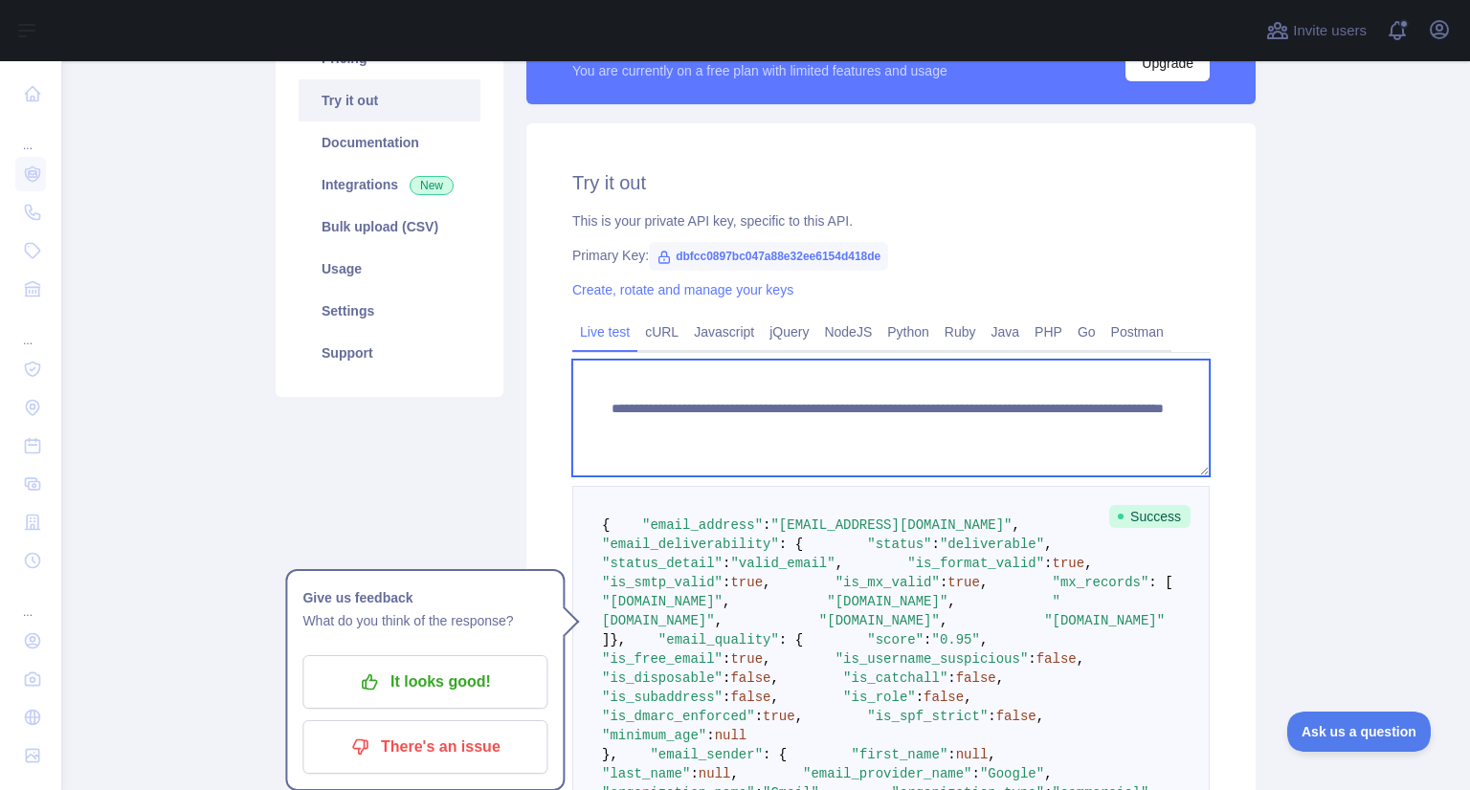
drag, startPoint x: 936, startPoint y: 430, endPoint x: 1191, endPoint y: 423, distance: 255.6
click at [1191, 423] on textarea "**********" at bounding box center [890, 418] width 637 height 117
paste textarea
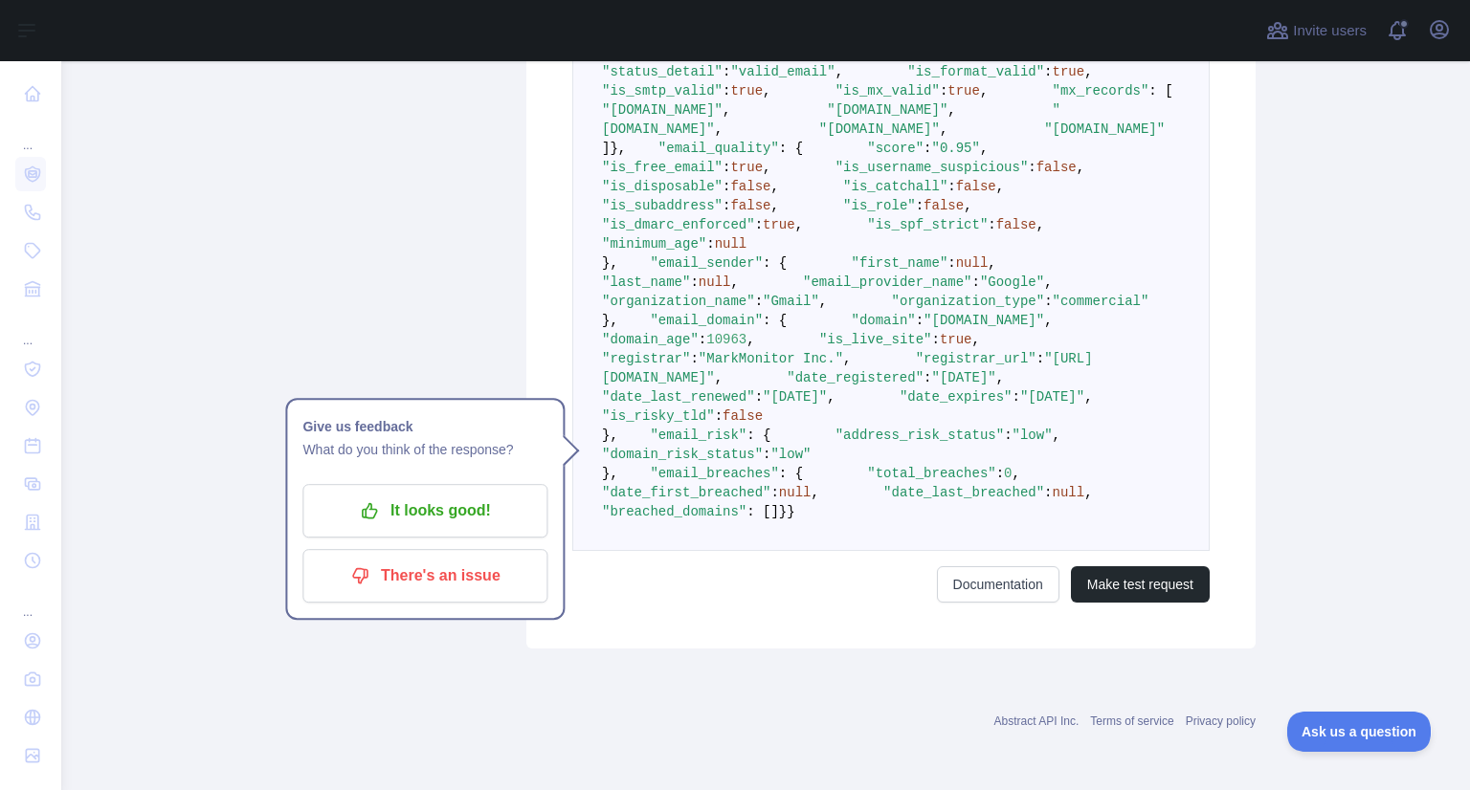
scroll to position [1360, 0]
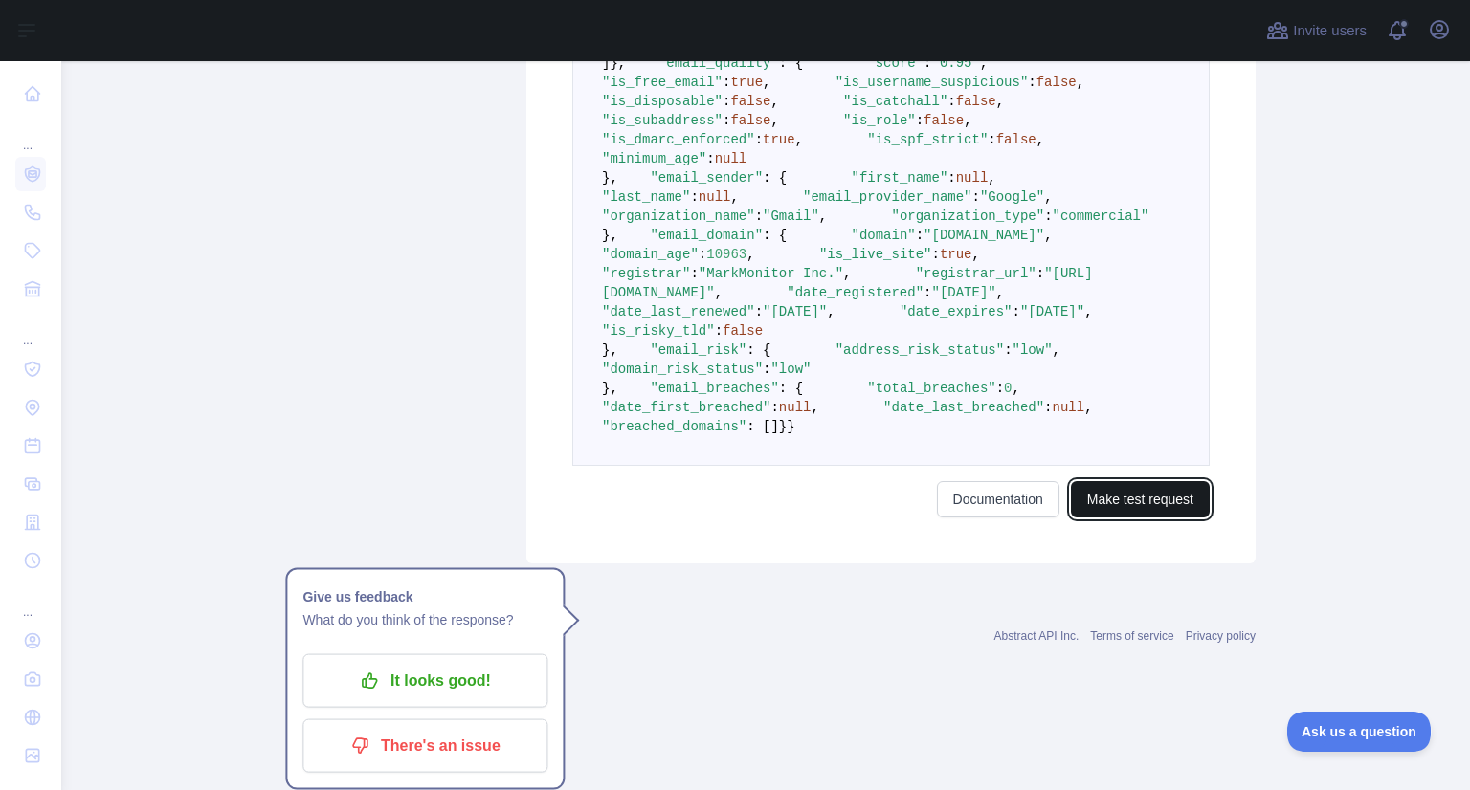
click at [1157, 518] on button "Make test request" at bounding box center [1140, 499] width 139 height 36
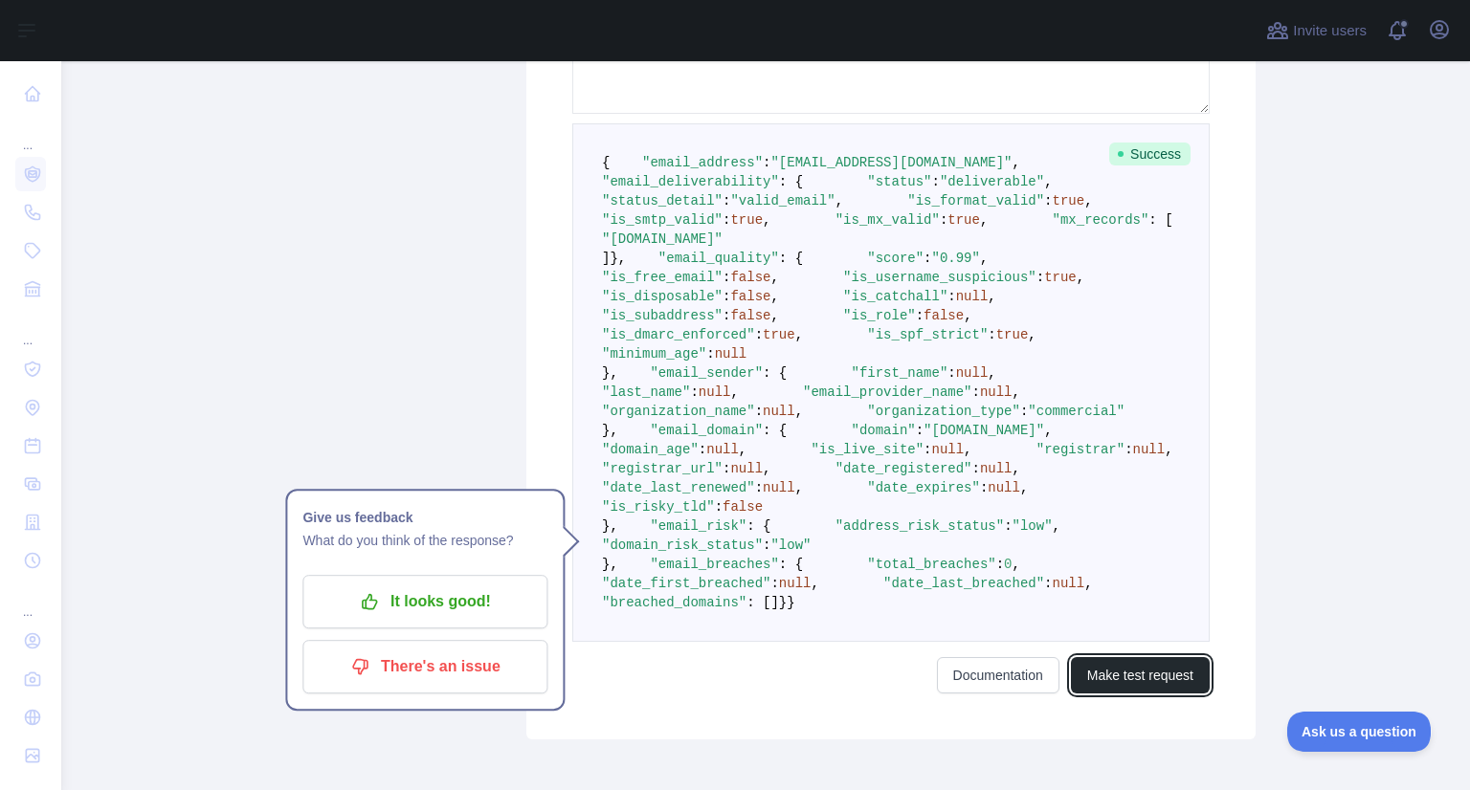
scroll to position [640, 0]
click at [592, 158] on pre "{ "email_address" : "awpis@powerscrews.com" , "email_deliverability" : { "statu…" at bounding box center [890, 381] width 637 height 519
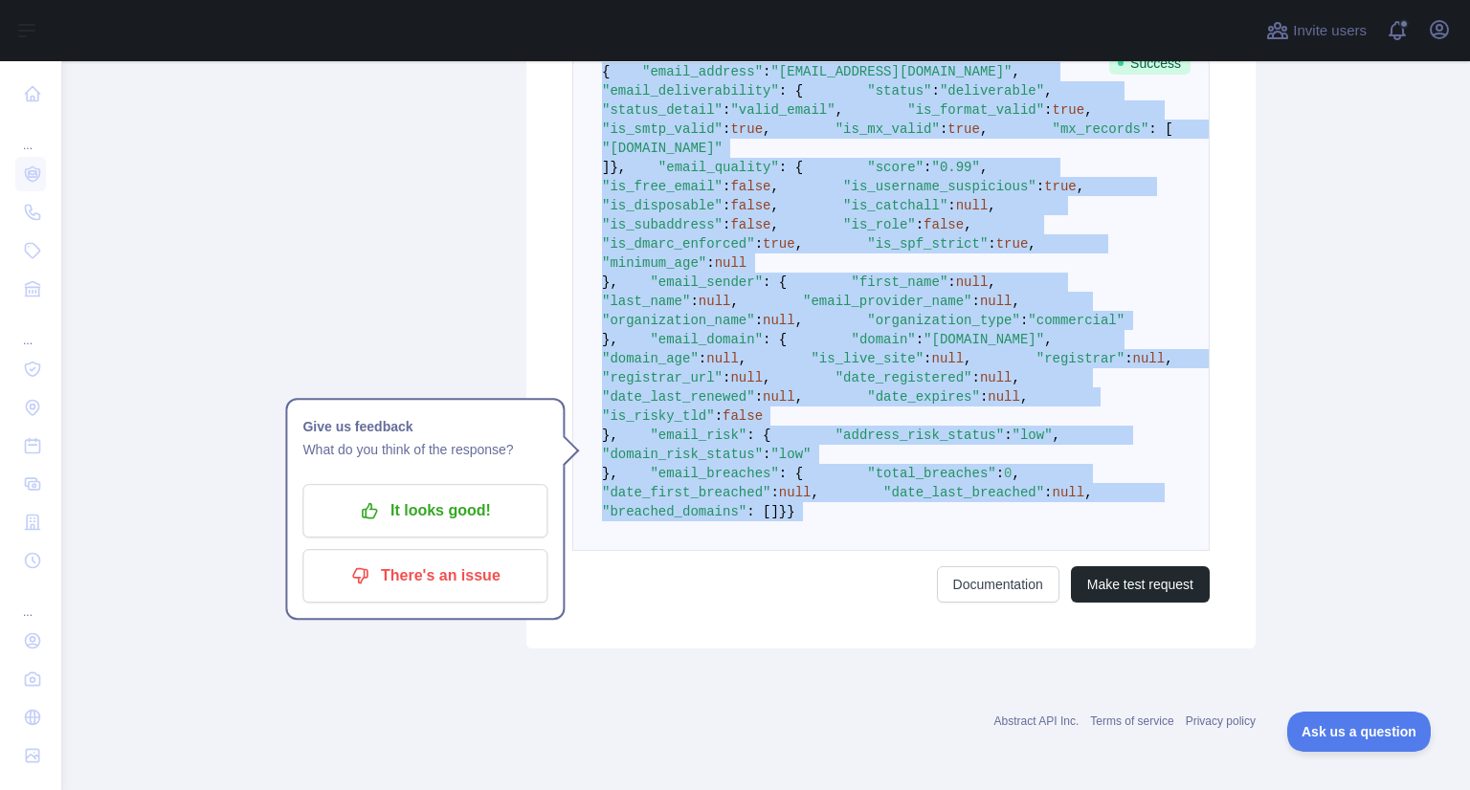
scroll to position [1283, 0]
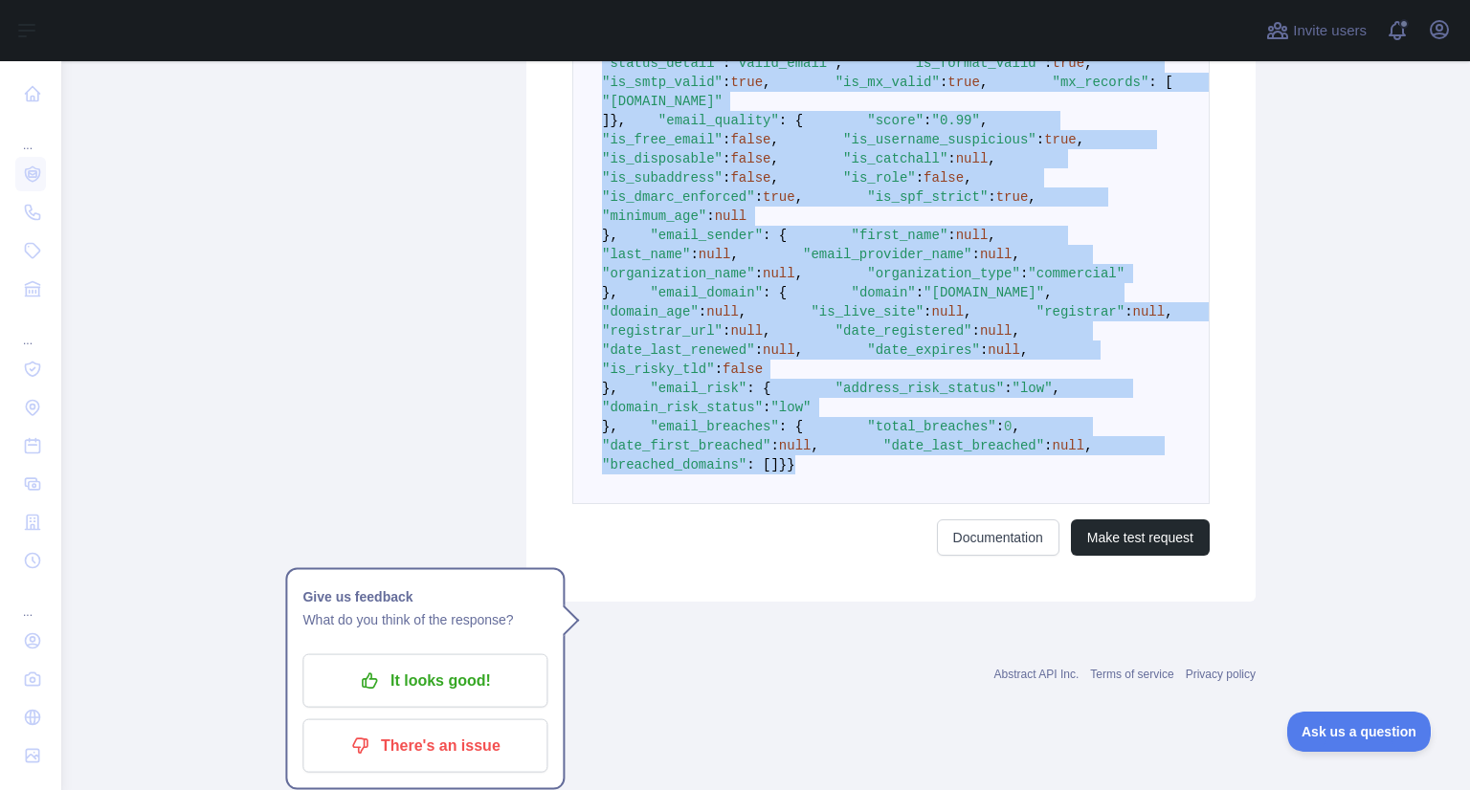
drag, startPoint x: 595, startPoint y: 160, endPoint x: 746, endPoint y: 517, distance: 387.7
click at [746, 504] on pre "{ "email_address" : "awpis@powerscrews.com" , "email_deliverability" : { "statu…" at bounding box center [890, 245] width 637 height 519
copy code "{ "email_address" : "awpis@powerscrews.com" , "email_deliverability" : { "statu…"
click at [838, 495] on pre "{ "email_address" : "awpis@powerscrews.com" , "email_deliverability" : { "statu…" at bounding box center [890, 245] width 637 height 519
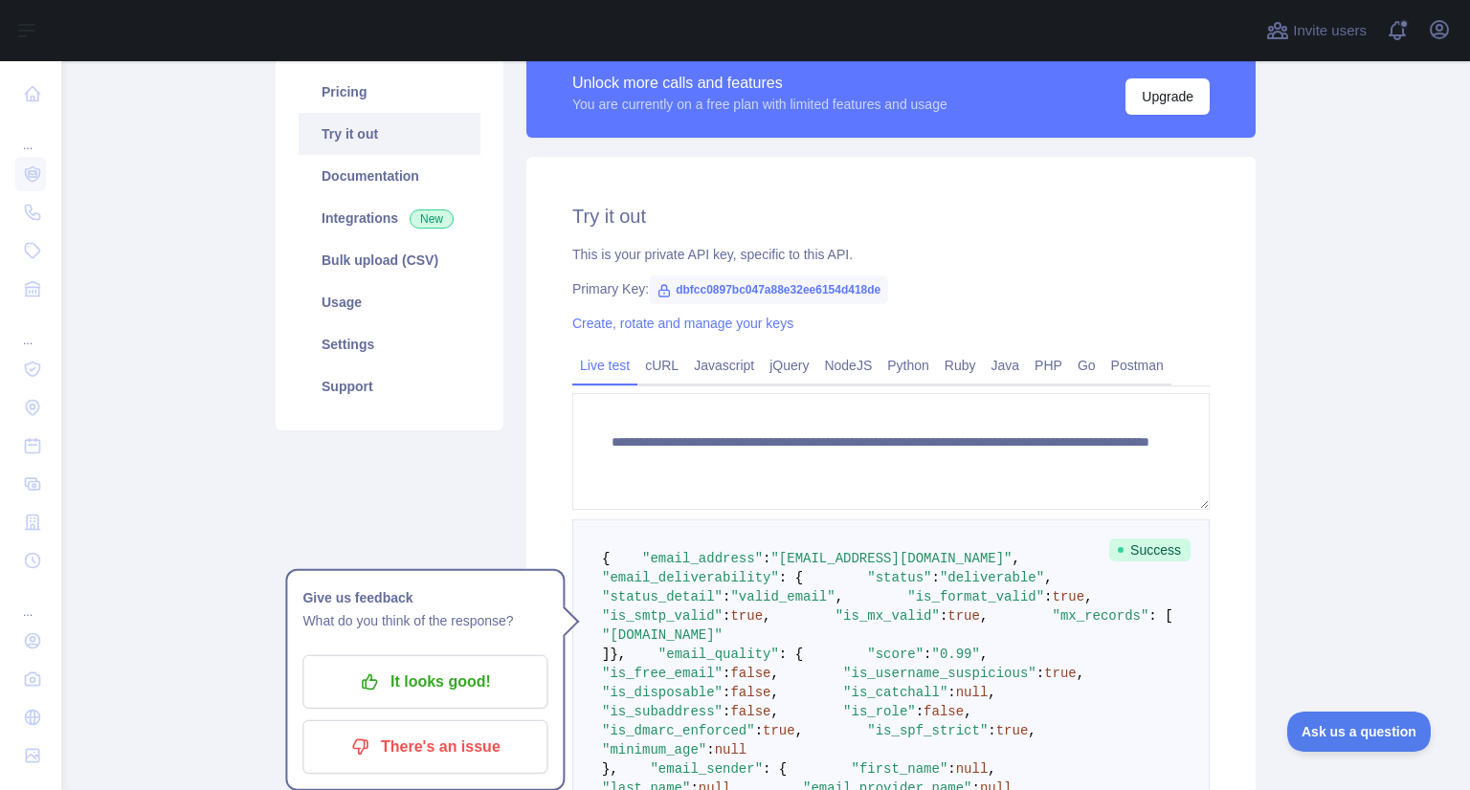
scroll to position [226, 0]
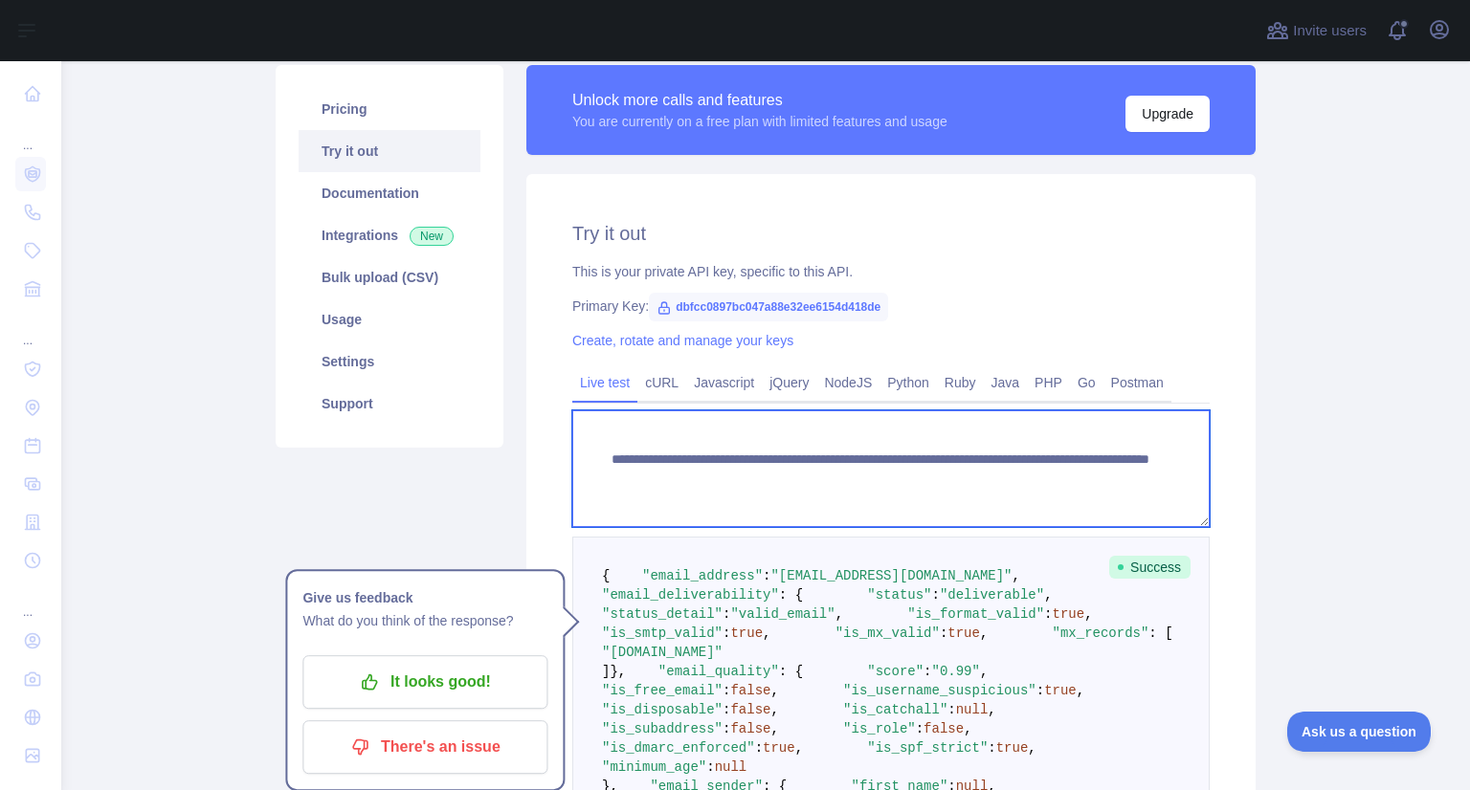
drag, startPoint x: 936, startPoint y: 479, endPoint x: 1127, endPoint y: 483, distance: 191.4
click at [1127, 483] on textarea "**********" at bounding box center [890, 469] width 637 height 117
paste textarea
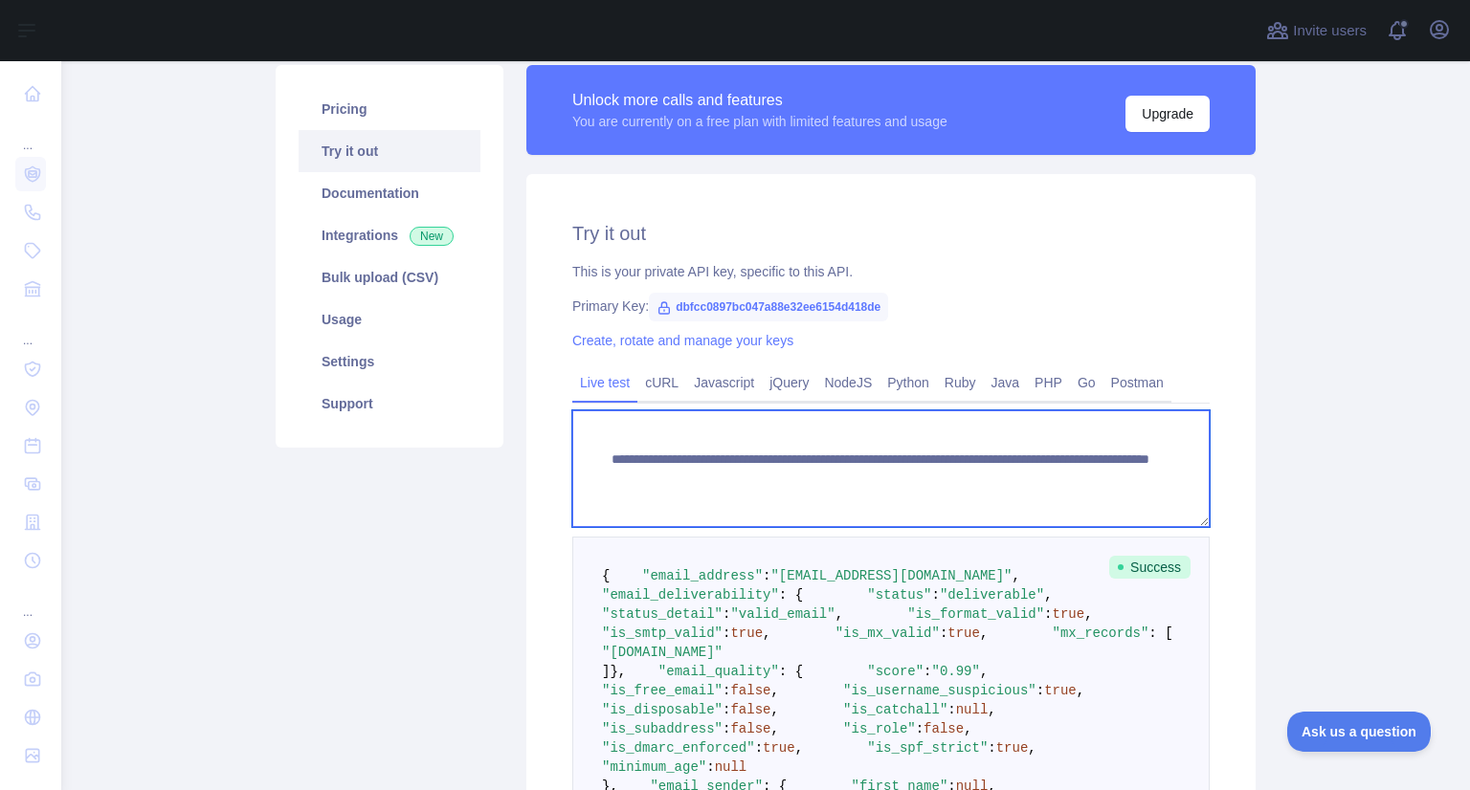
scroll to position [1283, 0]
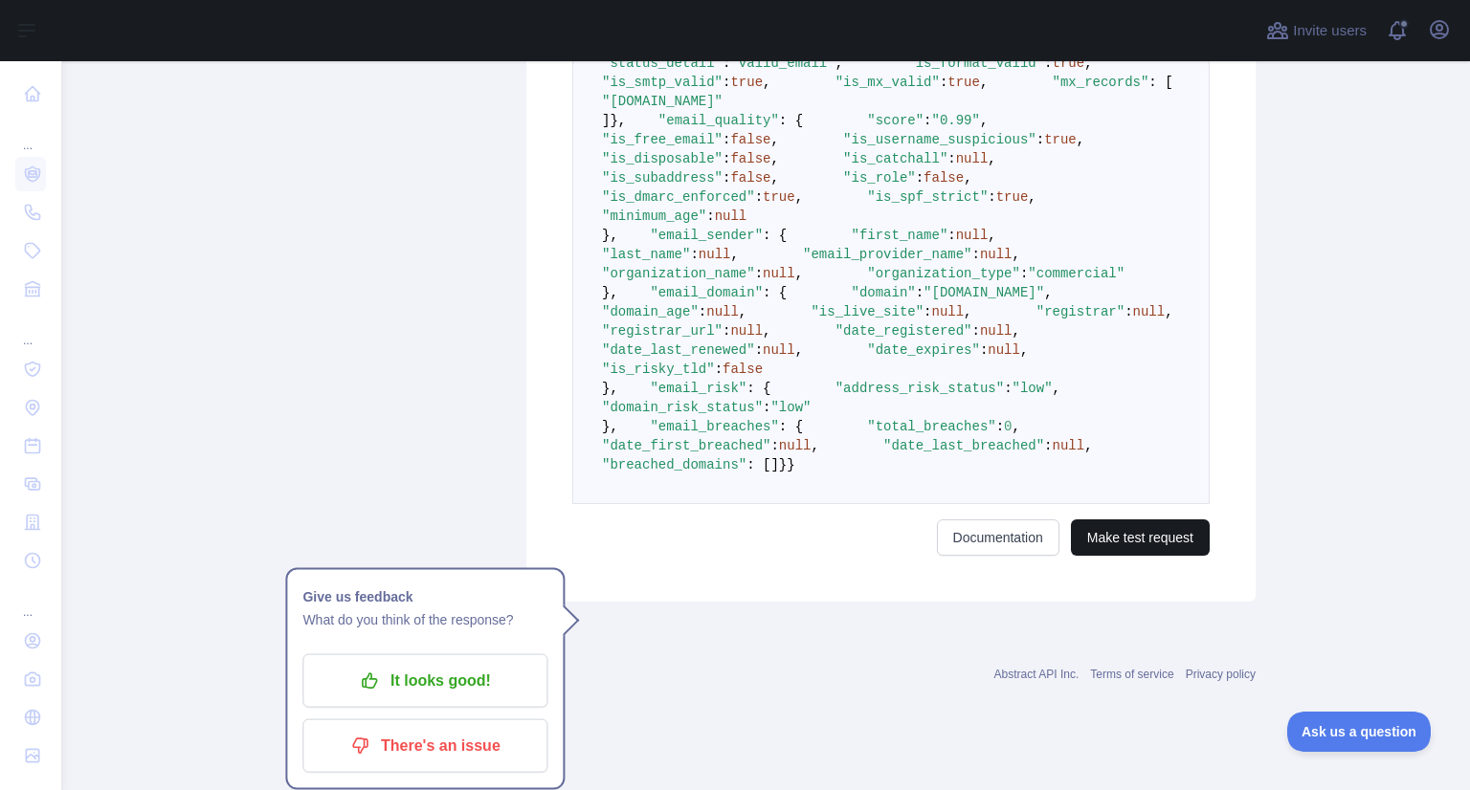
type textarea "**********"
click at [1137, 556] on button "Make test request" at bounding box center [1140, 538] width 139 height 36
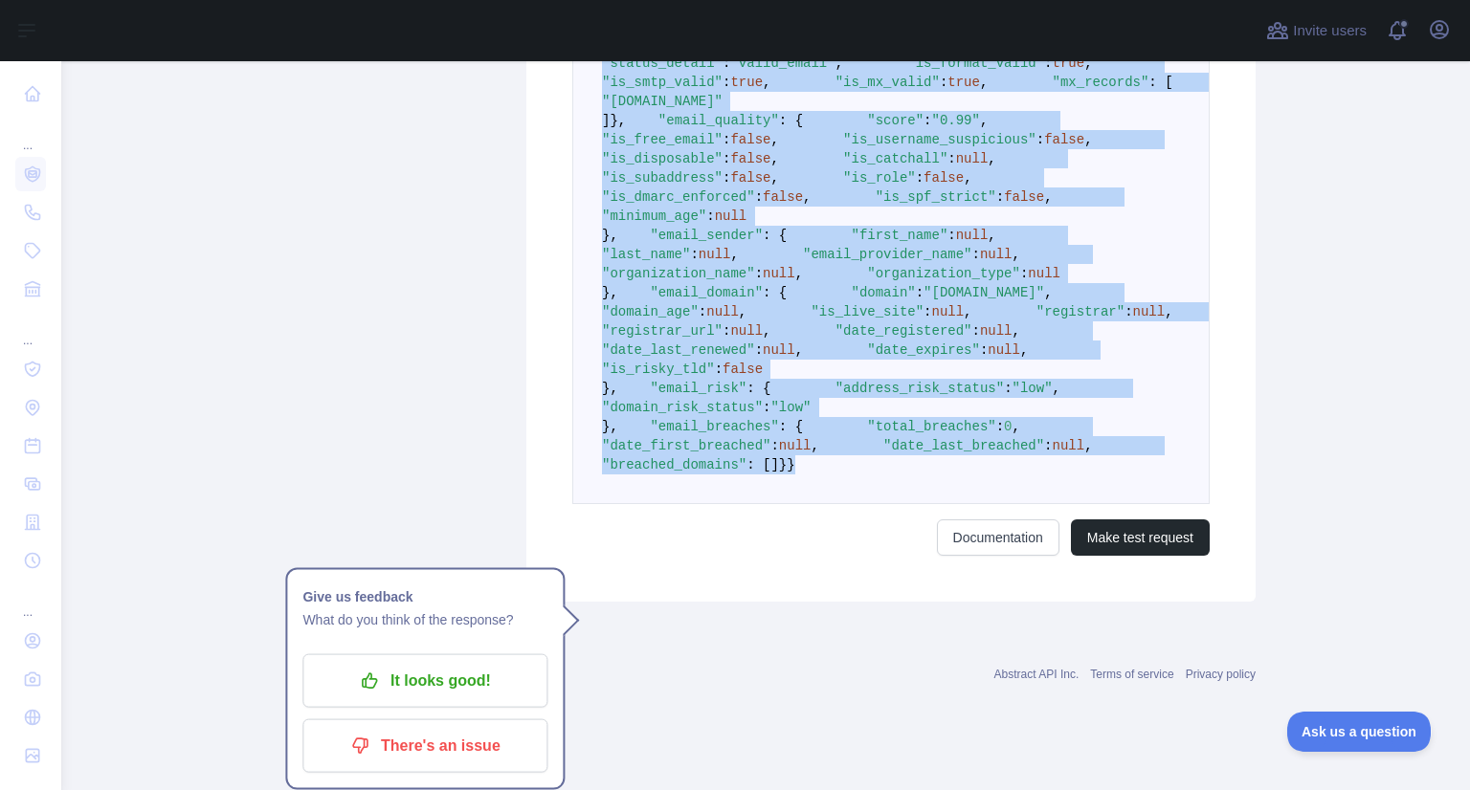
drag, startPoint x: 595, startPoint y: 157, endPoint x: 846, endPoint y: 519, distance: 440.2
click at [846, 504] on pre "{ "email_address" : "zeabez@nullsto.edu.pl" , "email_deliverability" : { "statu…" at bounding box center [890, 245] width 637 height 519
copy code "{ "email_address" : "zeabez@nullsto.edu.pl" , "email_deliverability" : { "statu…"
click at [846, 504] on pre "{ "email_address" : "zeabez@nullsto.edu.pl" , "email_deliverability" : { "statu…" at bounding box center [890, 245] width 637 height 519
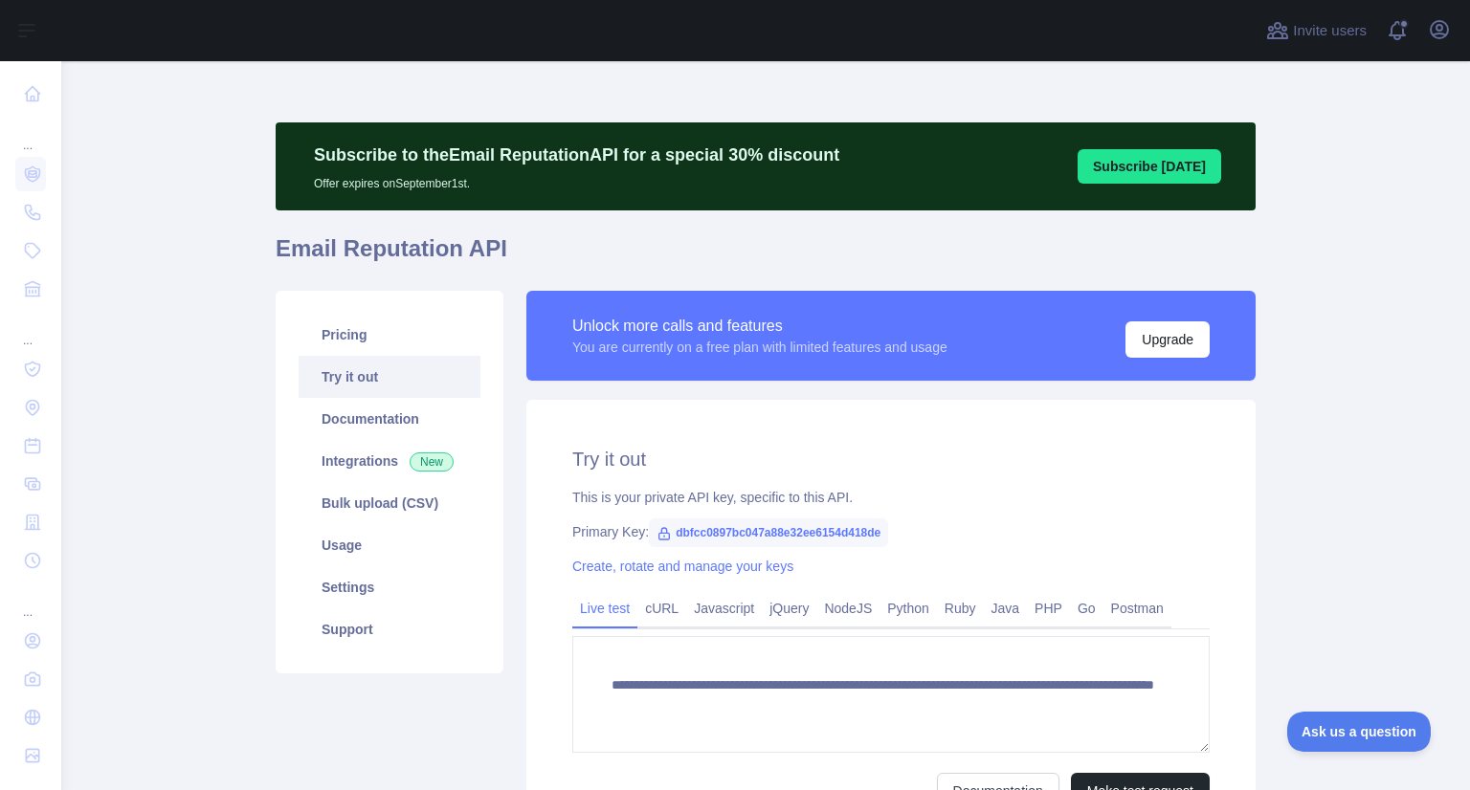
scroll to position [206, 0]
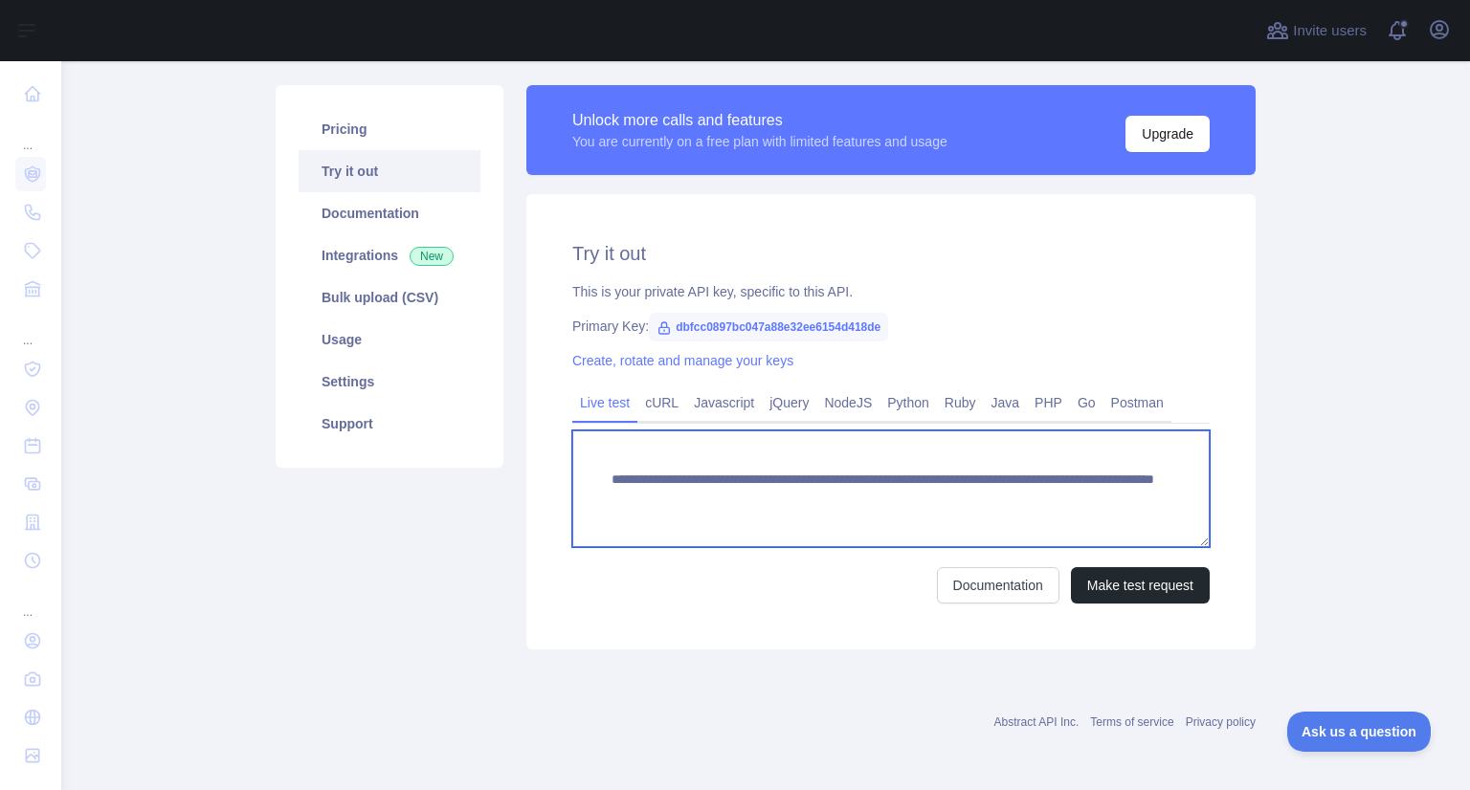
drag, startPoint x: 935, startPoint y: 500, endPoint x: 1152, endPoint y: 502, distance: 217.3
click at [1152, 502] on textarea "**********" at bounding box center [890, 489] width 637 height 117
paste textarea "**********"
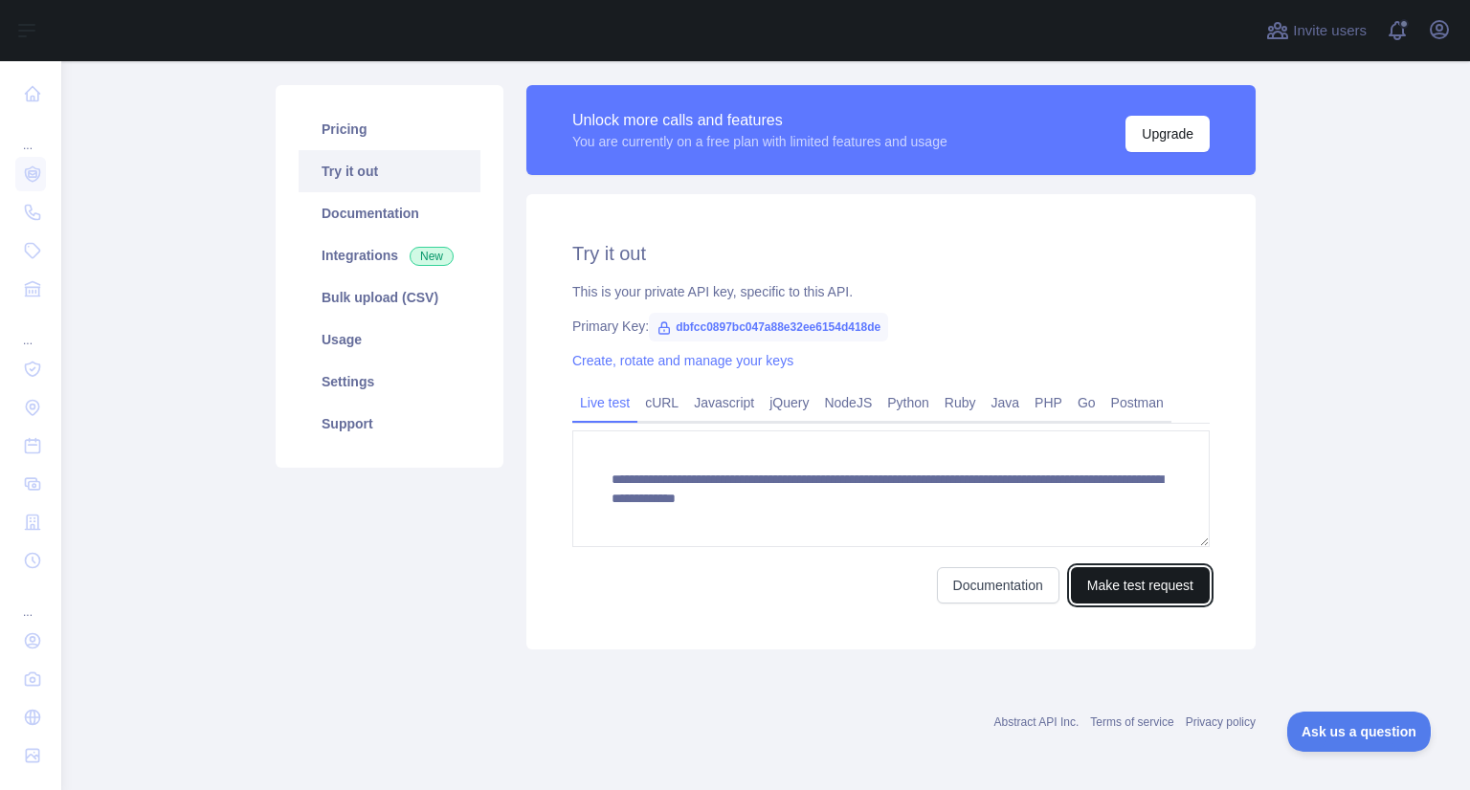
click at [1138, 583] on button "Make test request" at bounding box center [1140, 586] width 139 height 36
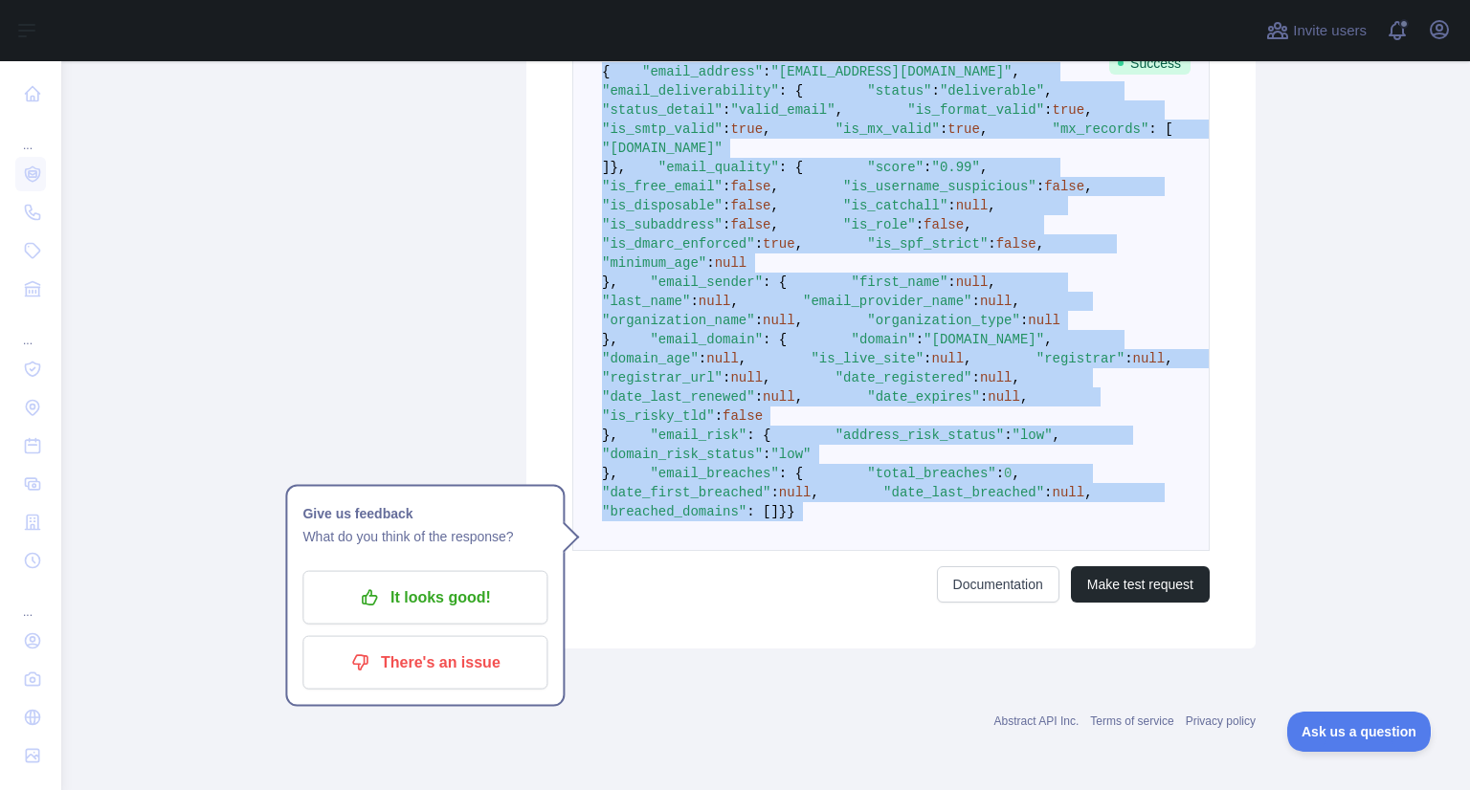
scroll to position [1153, 0]
drag, startPoint x: 593, startPoint y: 278, endPoint x: 793, endPoint y: 645, distance: 418.4
click at [793, 551] on pre "{ "email_address" : "coastal.mandrill.mnsm@rapidletter.net" , "email_deliverabi…" at bounding box center [890, 292] width 637 height 519
copy code "{ "email_address" : "coastal.mandrill.mnsm@rapidletter.net" , "email_deliverabi…"
click at [793, 551] on pre "{ "email_address" : "coastal.mandrill.mnsm@rapidletter.net" , "email_deliverabi…" at bounding box center [890, 292] width 637 height 519
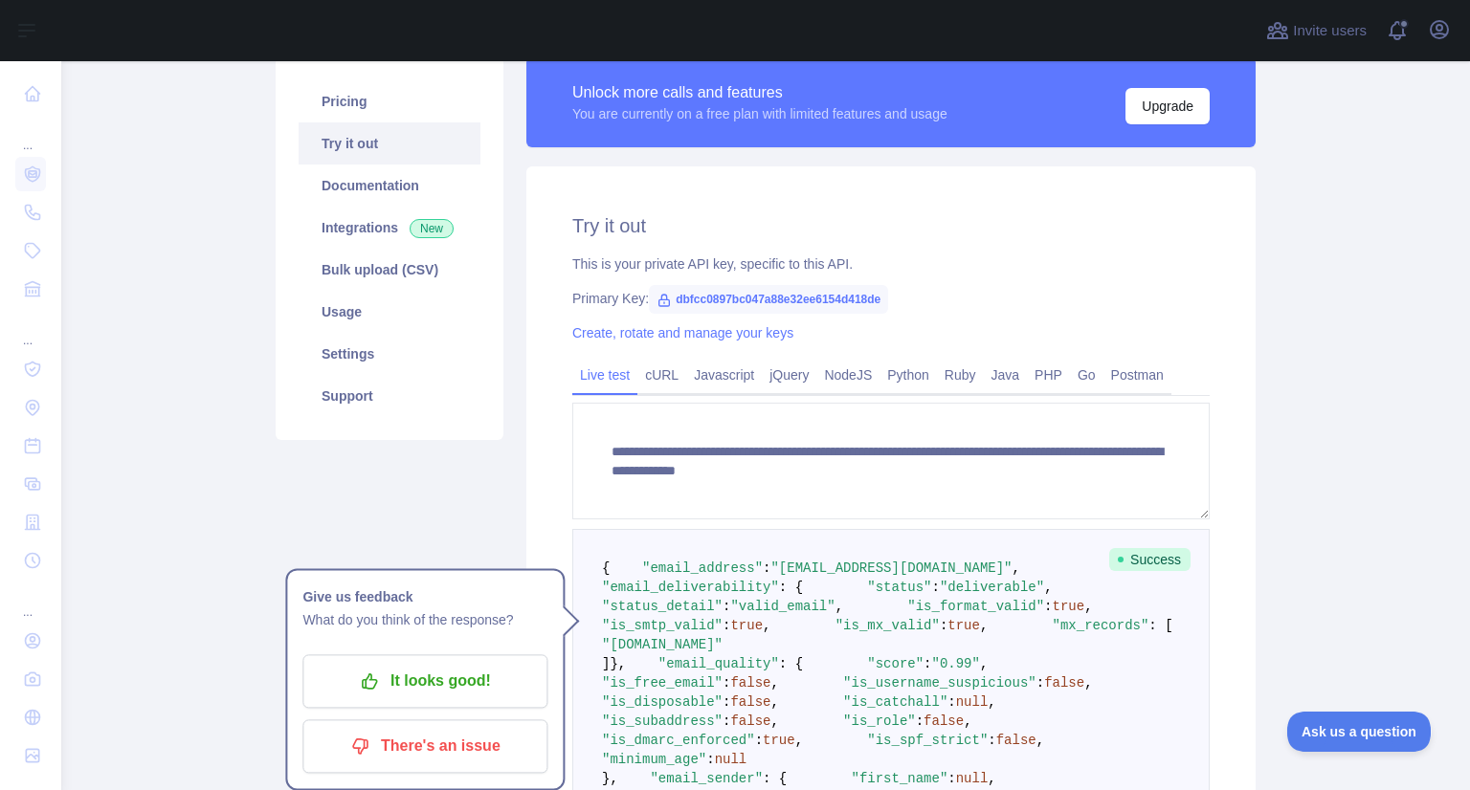
scroll to position [310, 0]
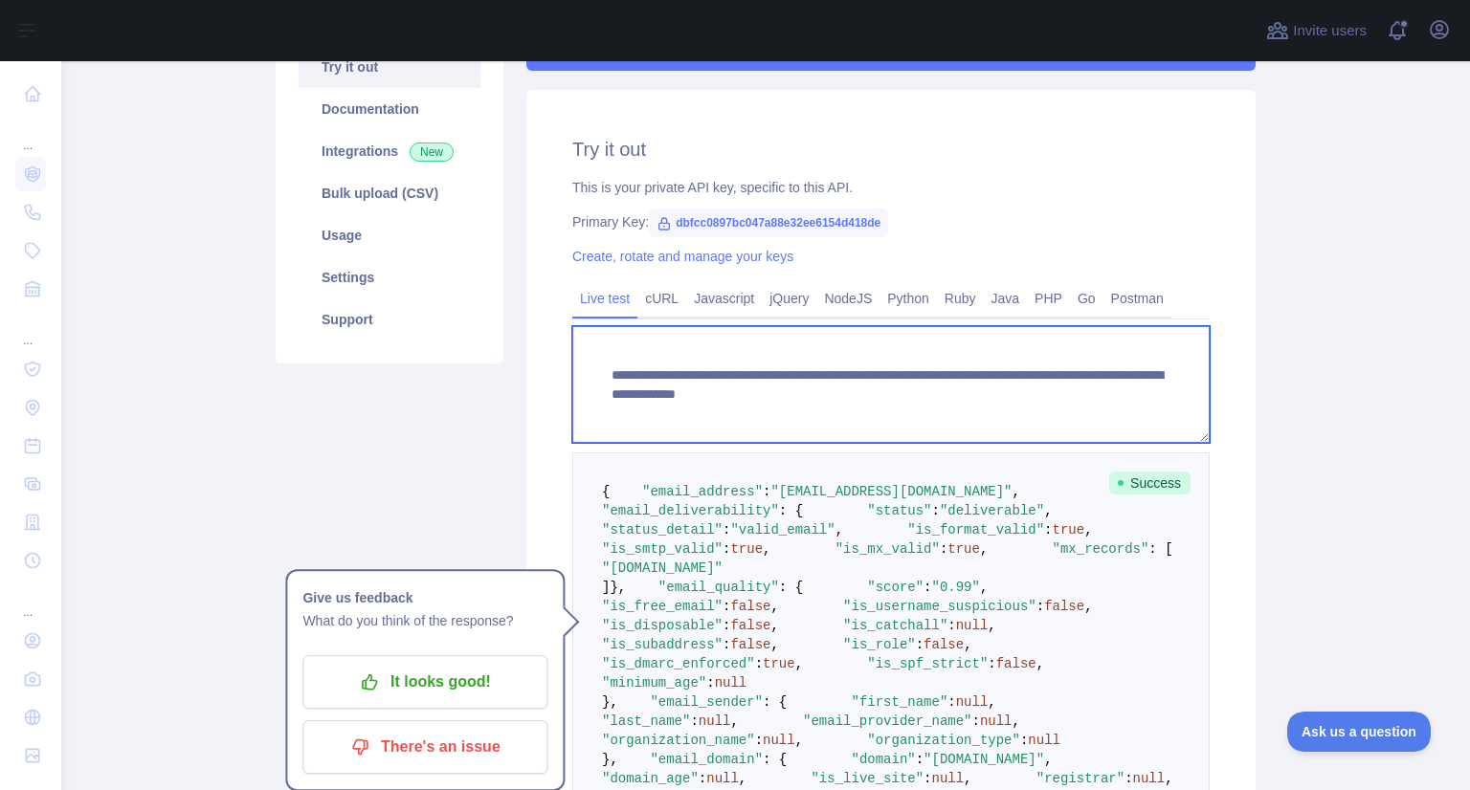
drag, startPoint x: 935, startPoint y: 397, endPoint x: 941, endPoint y: 413, distance: 17.3
click at [941, 413] on textarea "**********" at bounding box center [890, 384] width 637 height 117
paste textarea
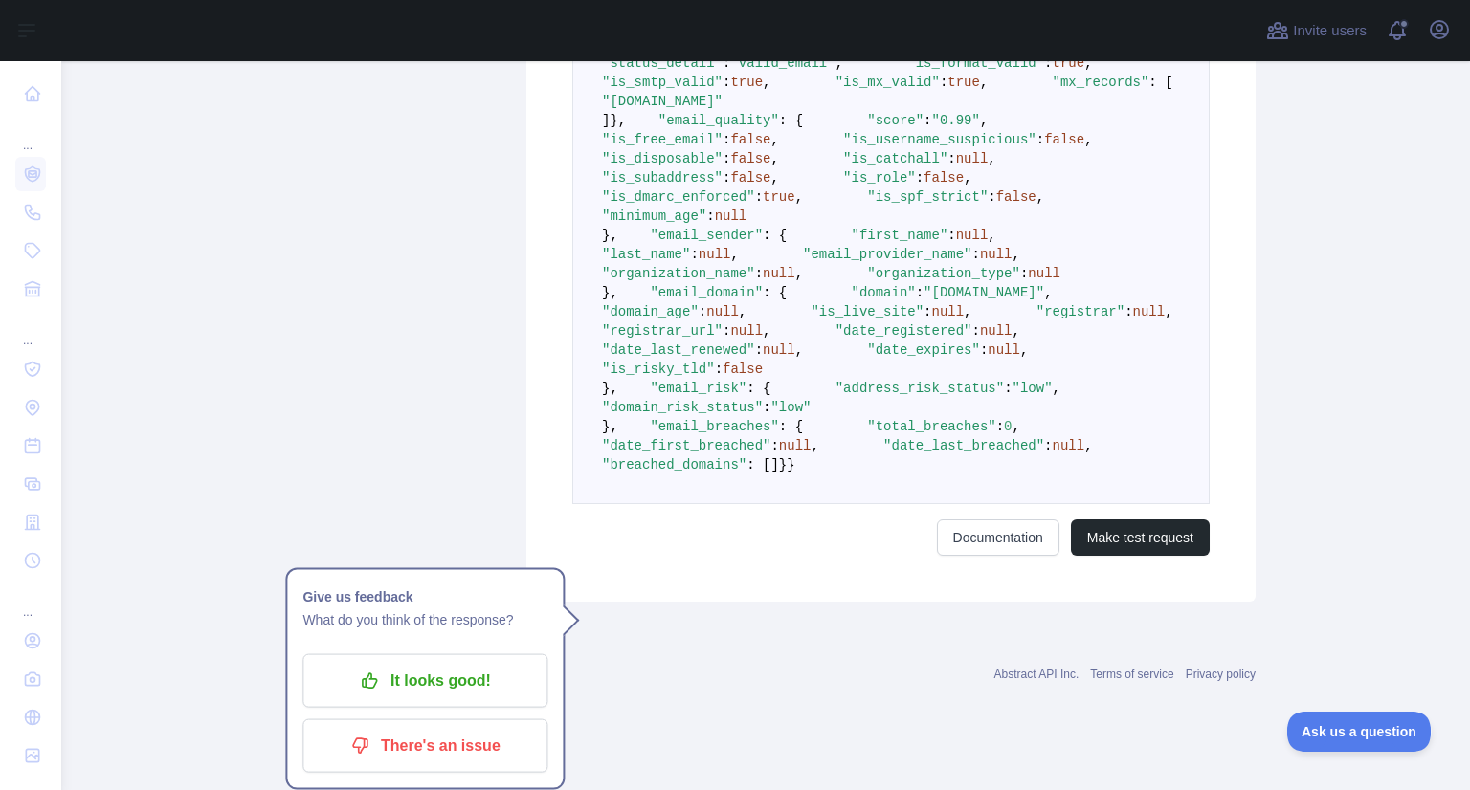
scroll to position [1283, 0]
type textarea "**********"
click at [1119, 556] on button "Make test request" at bounding box center [1140, 538] width 139 height 36
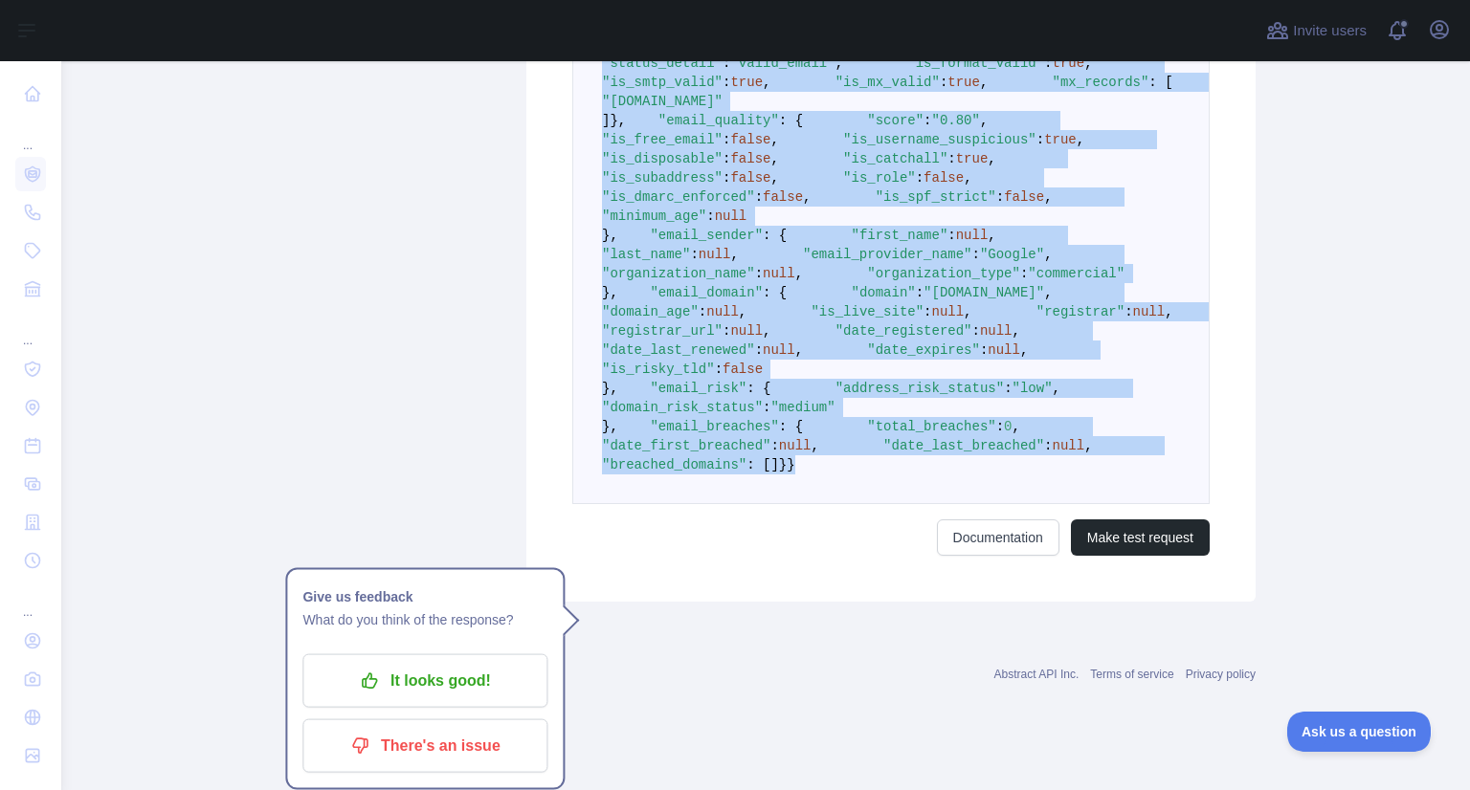
drag, startPoint x: 593, startPoint y: 308, endPoint x: 722, endPoint y: 514, distance: 242.5
click at [722, 504] on pre "{ "email_address" : "czqc2txf@photobrex.com" , "email_deliverability" : { "stat…" at bounding box center [890, 245] width 637 height 519
copy code "{ "email_address" : "czqc2txf@photobrex.com" , "email_deliverability" : { "stat…"
click at [722, 504] on pre "{ "email_address" : "czqc2txf@photobrex.com" , "email_deliverability" : { "stat…" at bounding box center [890, 245] width 637 height 519
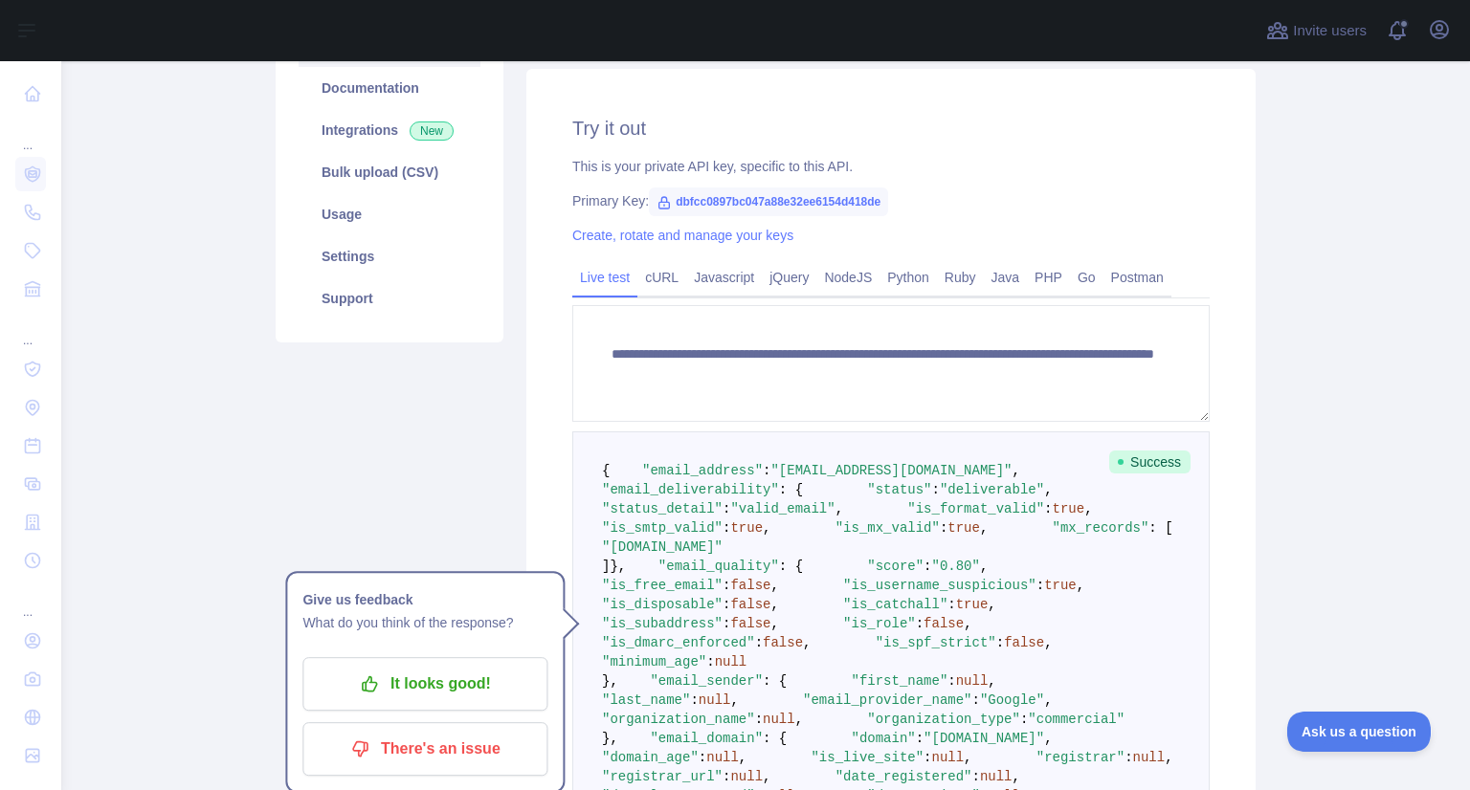
scroll to position [333, 0]
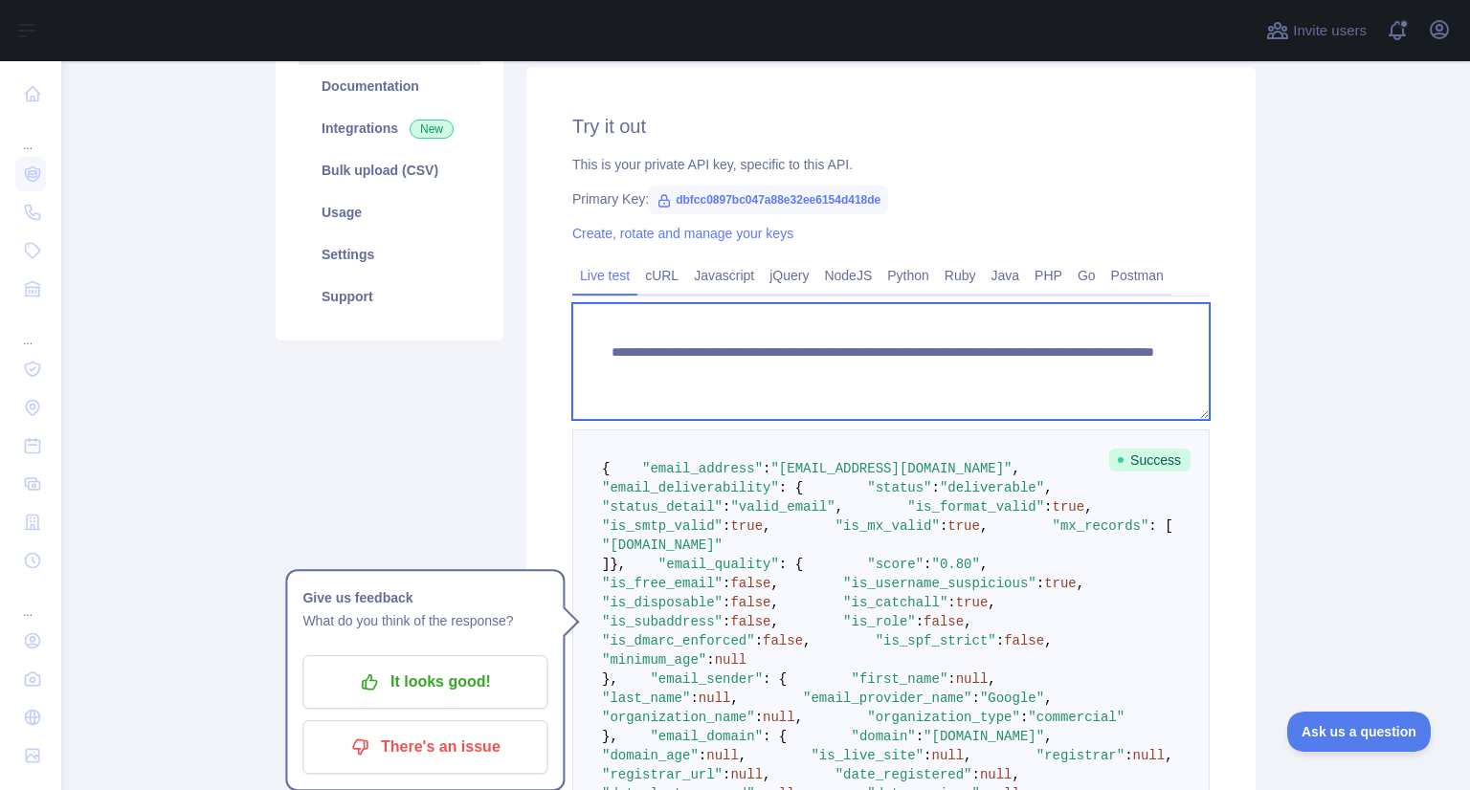
drag, startPoint x: 937, startPoint y: 372, endPoint x: 1143, endPoint y: 376, distance: 205.8
click at [1143, 376] on textarea "**********" at bounding box center [890, 361] width 637 height 117
paste textarea
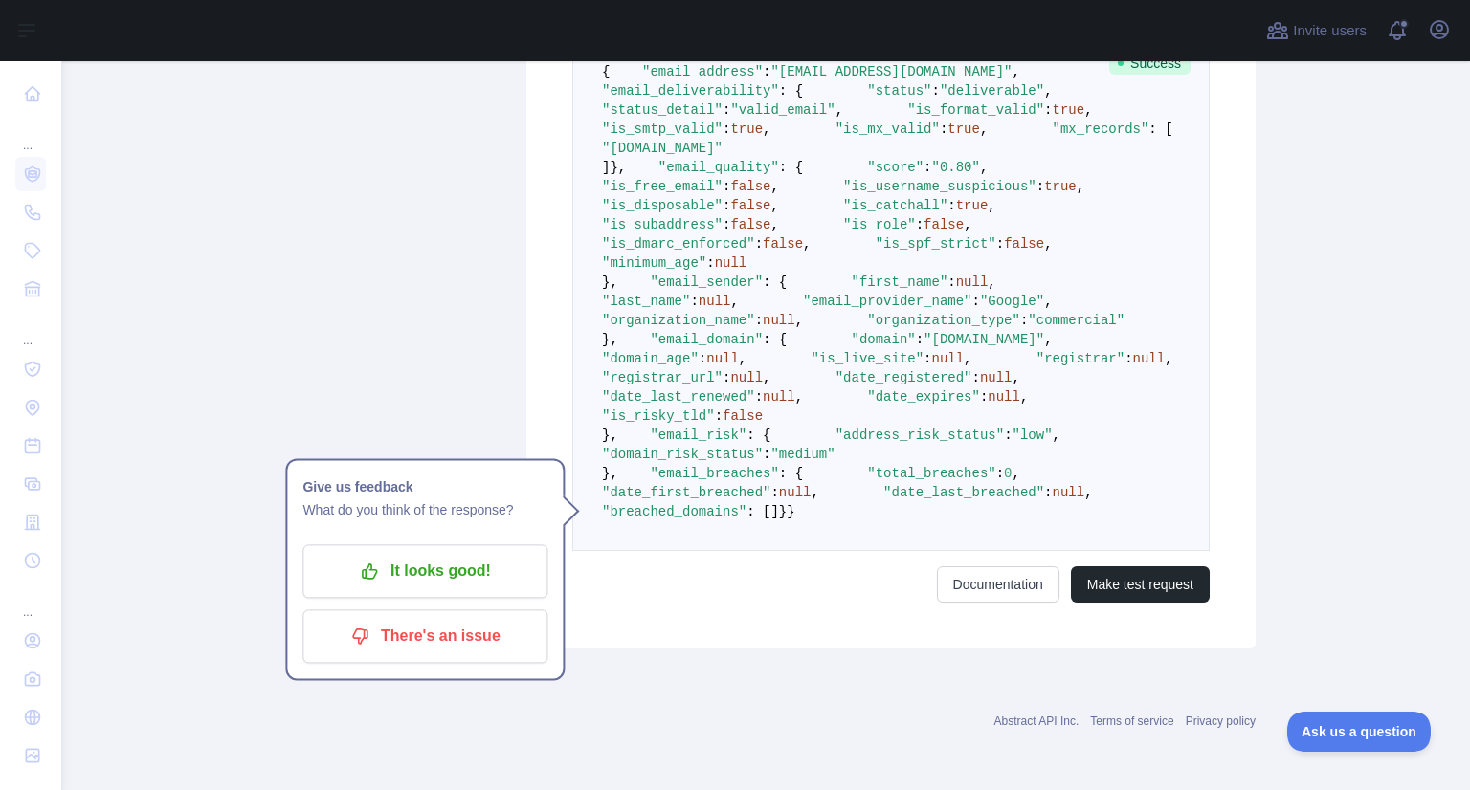
scroll to position [1283, 0]
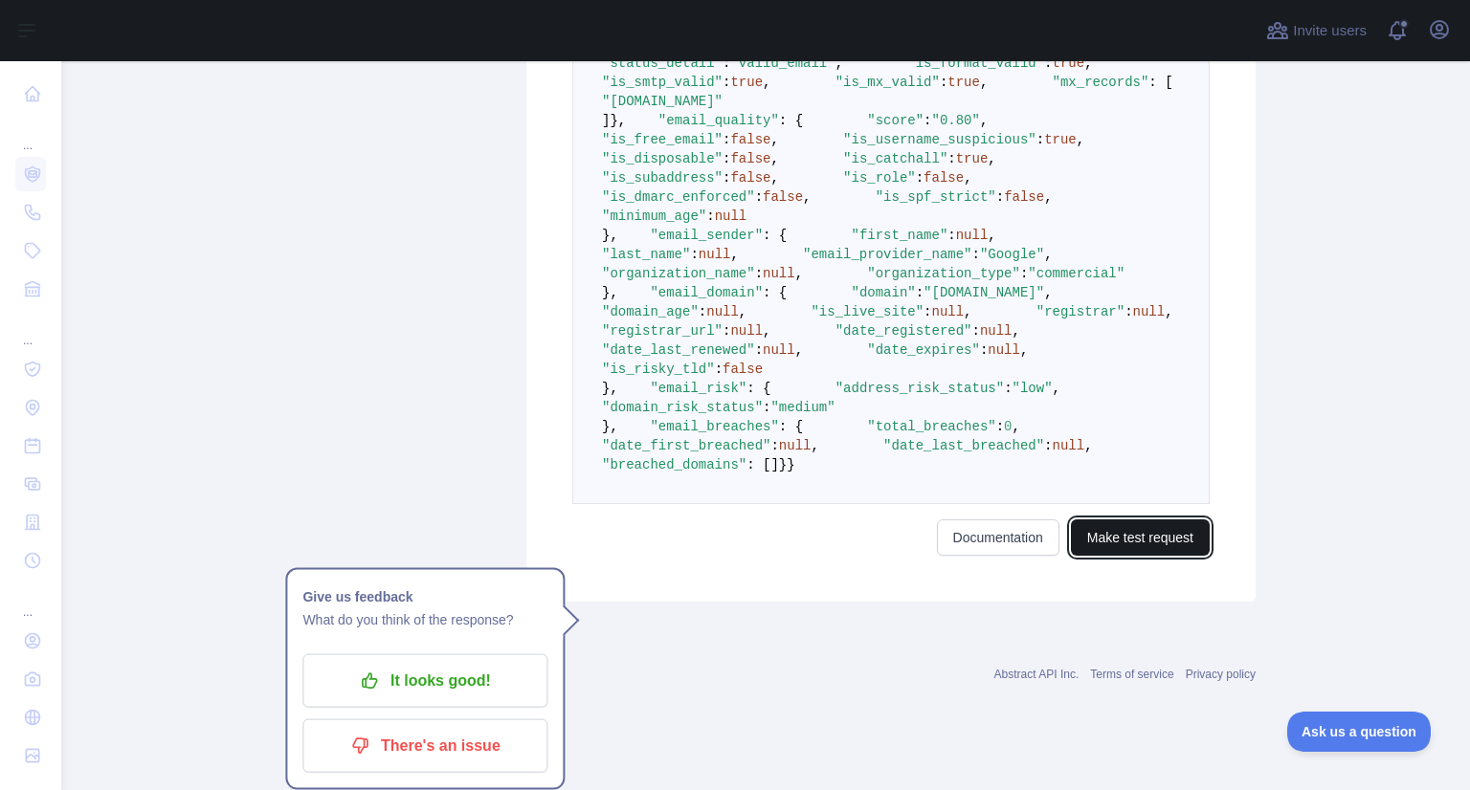
click at [1117, 556] on button "Make test request" at bounding box center [1140, 538] width 139 height 36
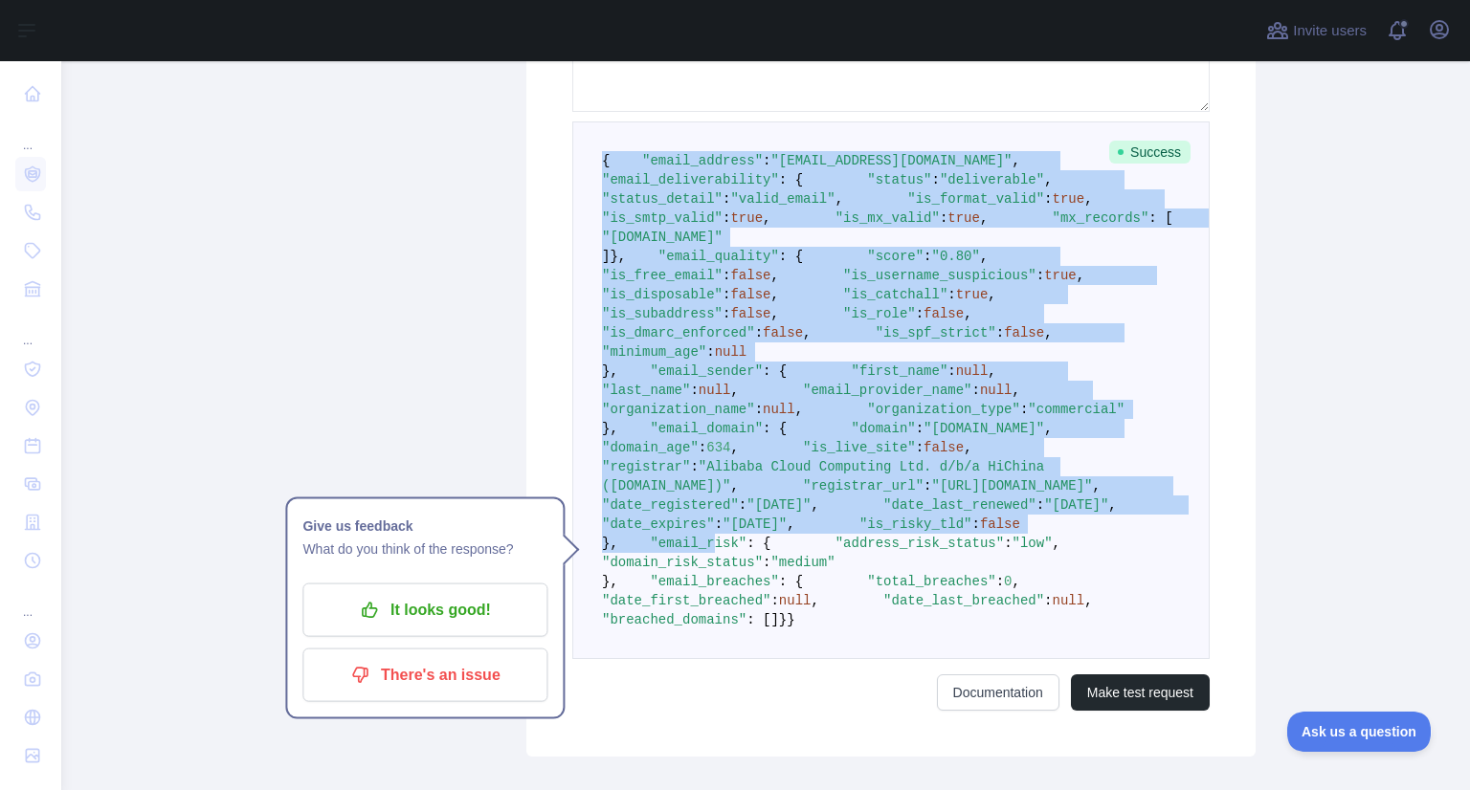
scroll to position [1303, 0]
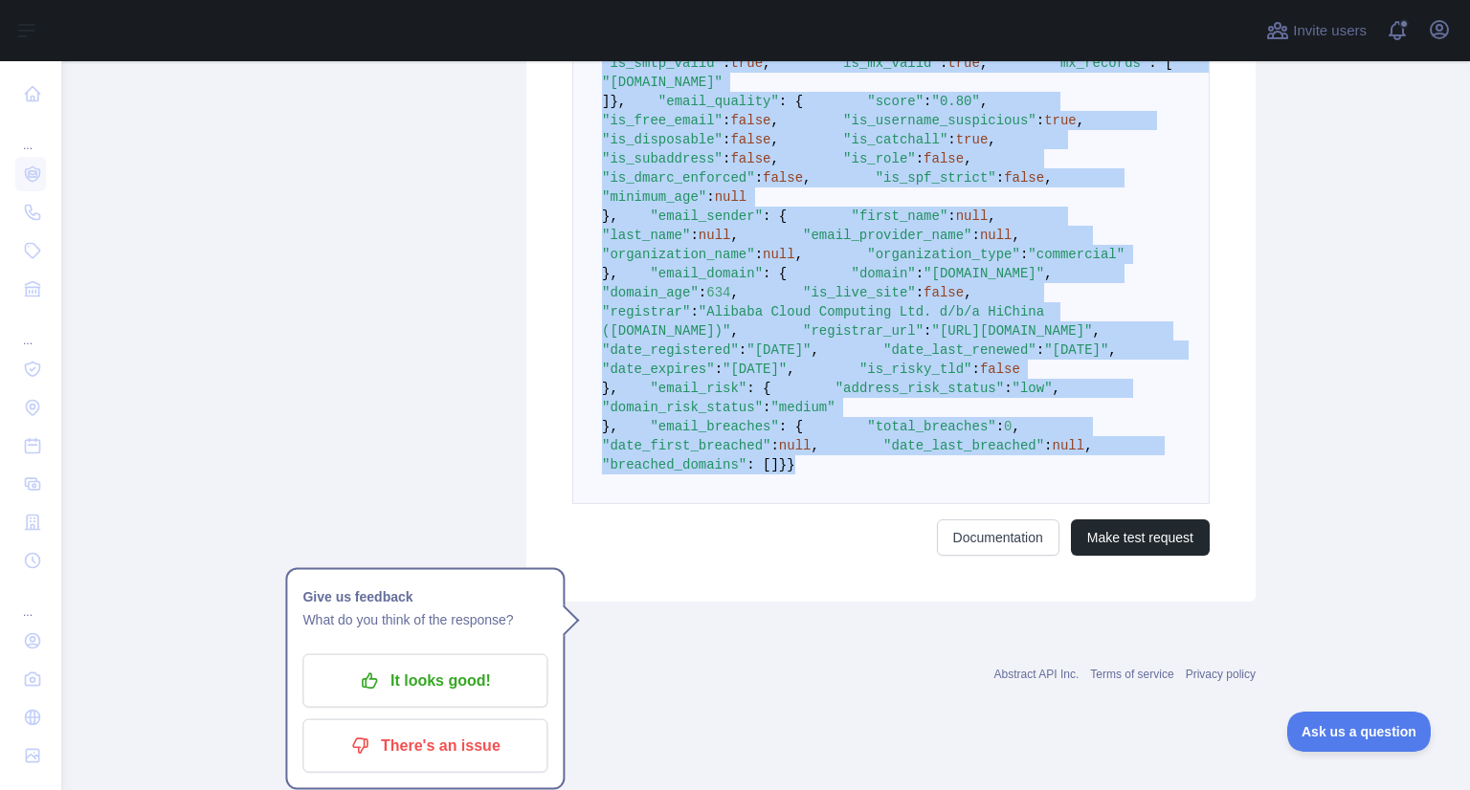
drag, startPoint x: 594, startPoint y: 376, endPoint x: 730, endPoint y: 518, distance: 196.3
click at [730, 504] on pre "{ "email_address" : "thisiskj1@fudier.com" , "email_deliverability" : { "status…" at bounding box center [890, 236] width 637 height 538
copy code "{ "email_address" : "thisiskj1@fudier.com" , "email_deliverability" : { "status…"
click at [730, 504] on pre "{ "email_address" : "thisiskj1@fudier.com" , "email_deliverability" : { "status…" at bounding box center [890, 236] width 637 height 538
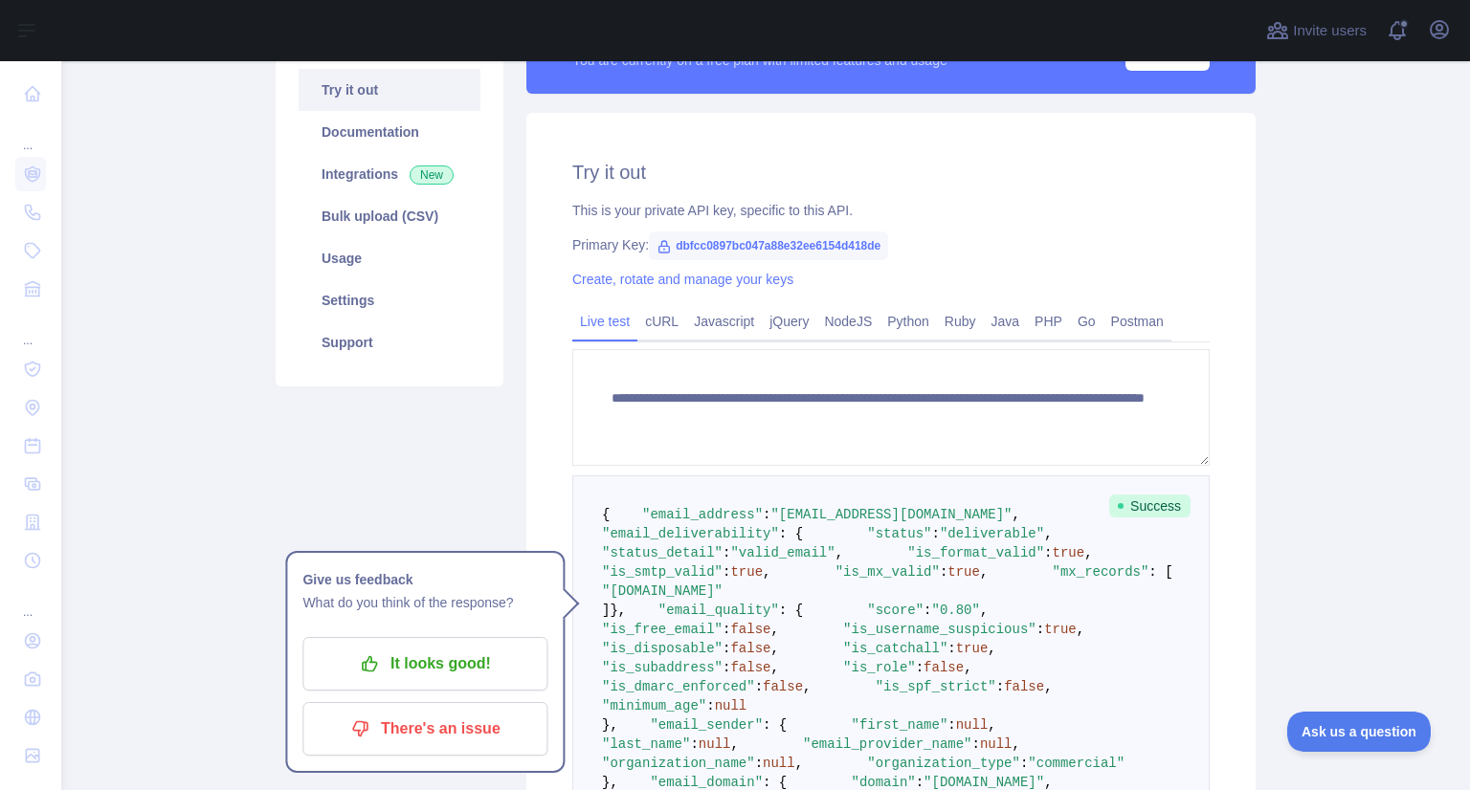
scroll to position [269, 0]
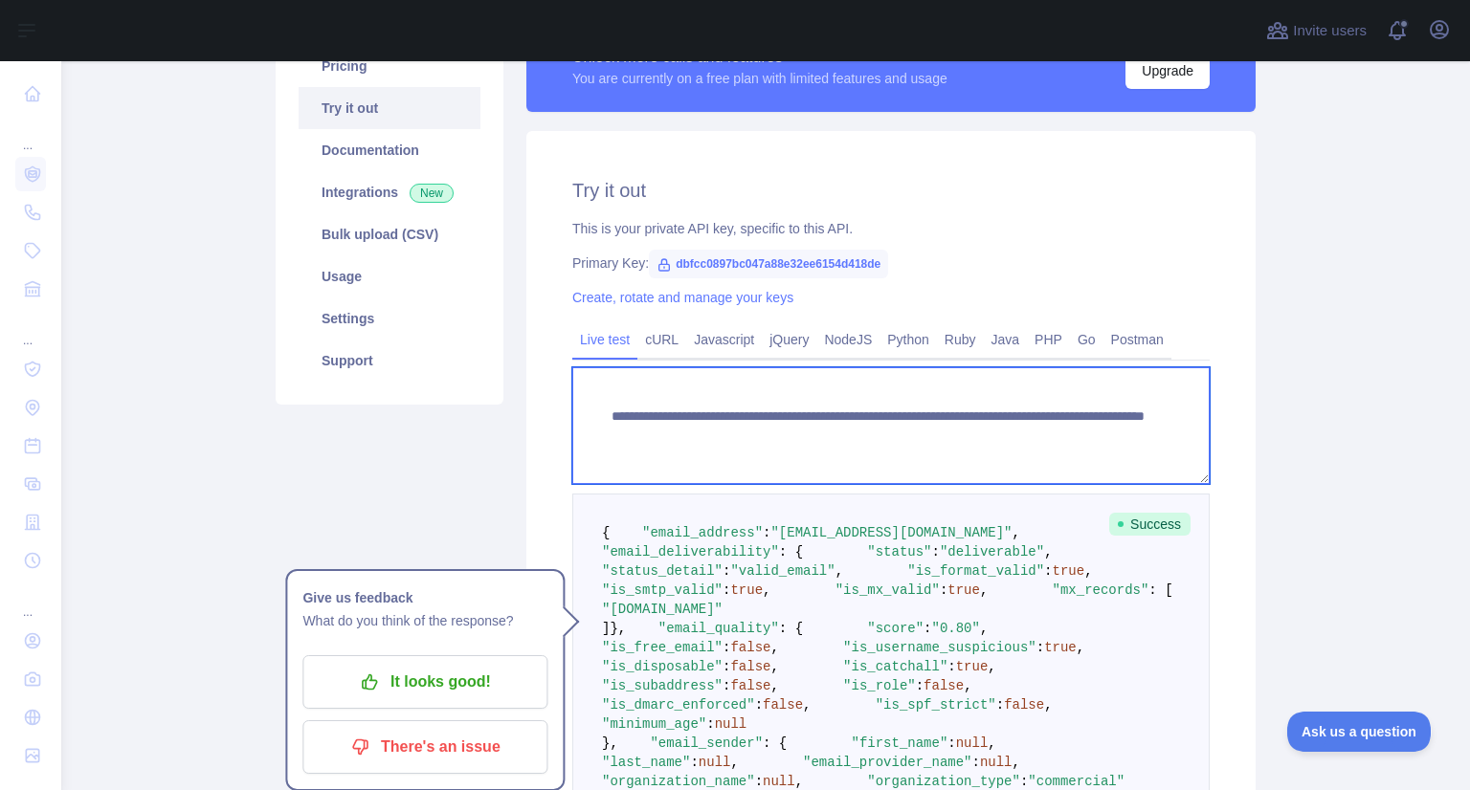
drag, startPoint x: 1074, startPoint y: 438, endPoint x: 938, endPoint y: 456, distance: 137.0
click at [938, 456] on textarea "**********" at bounding box center [890, 425] width 637 height 117
paste textarea "**"
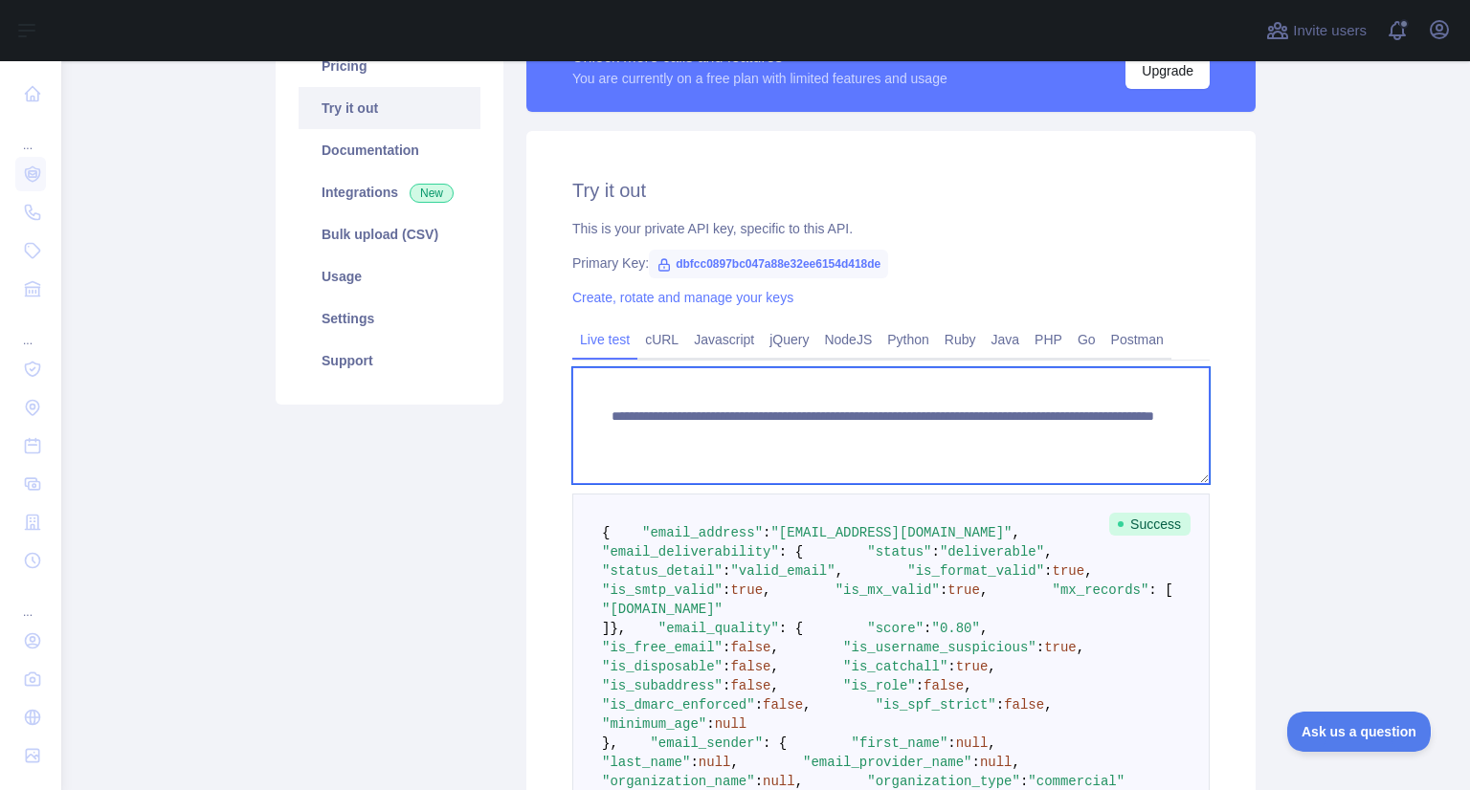
scroll to position [1303, 0]
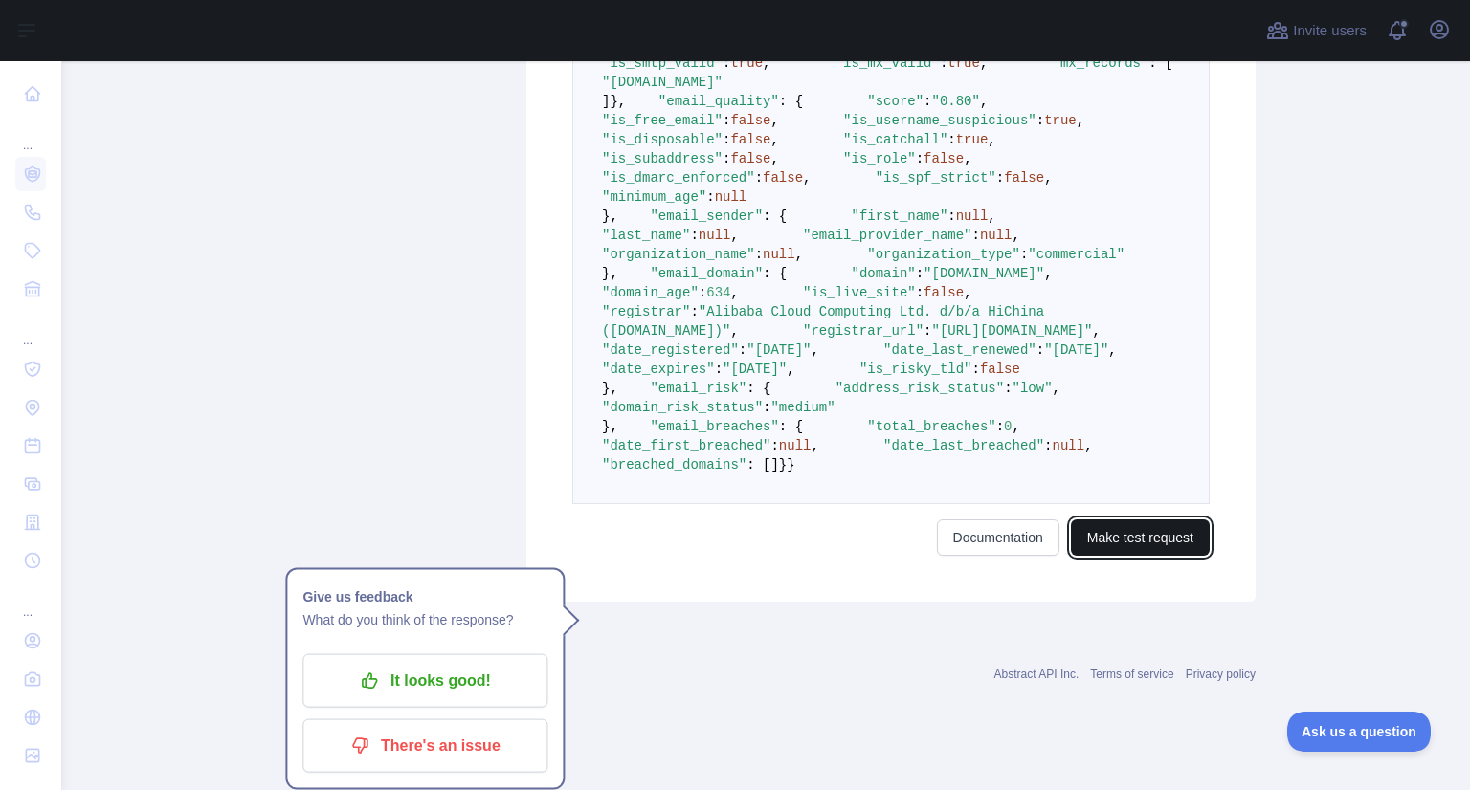
click at [1165, 556] on button "Make test request" at bounding box center [1140, 538] width 139 height 36
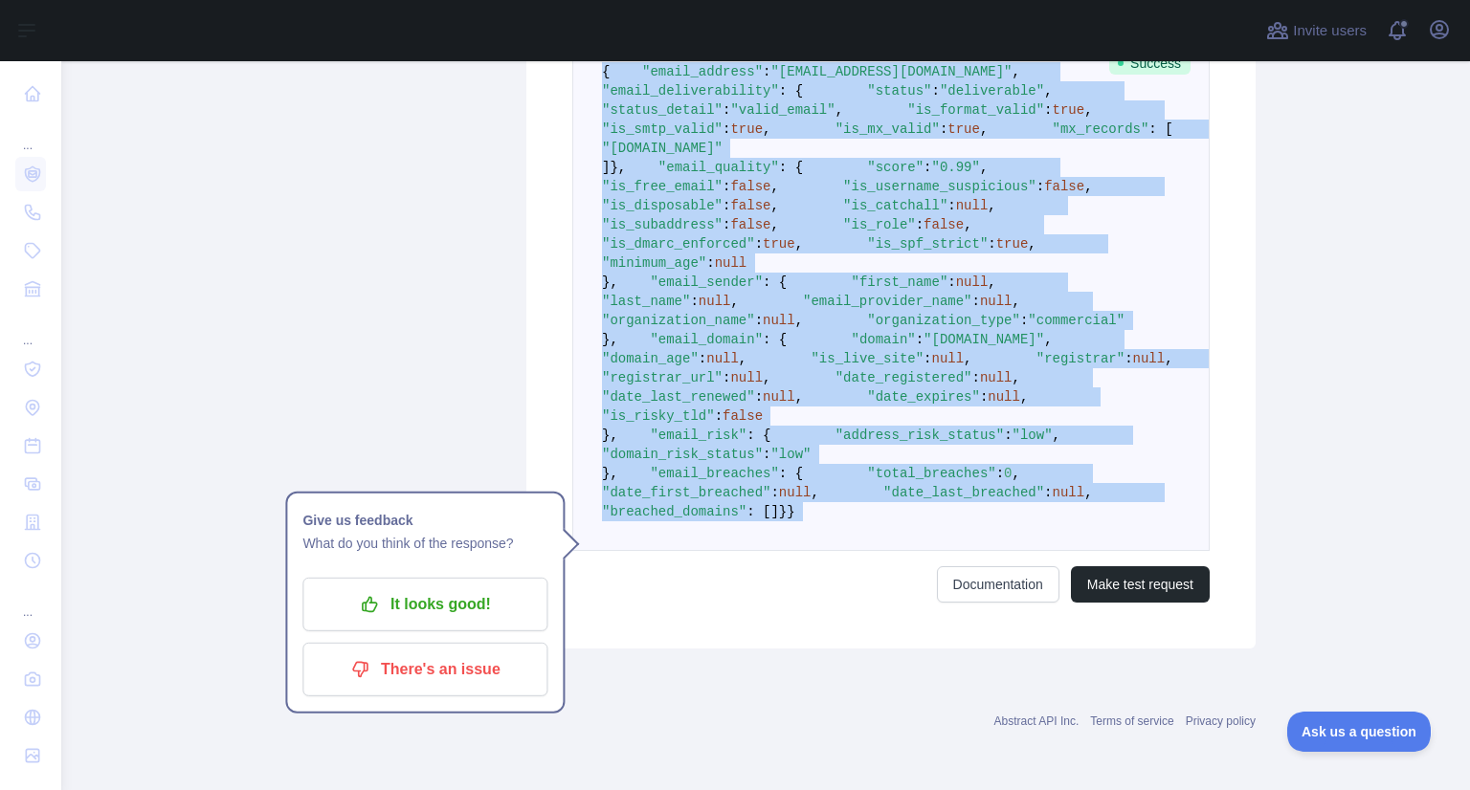
scroll to position [1176, 0]
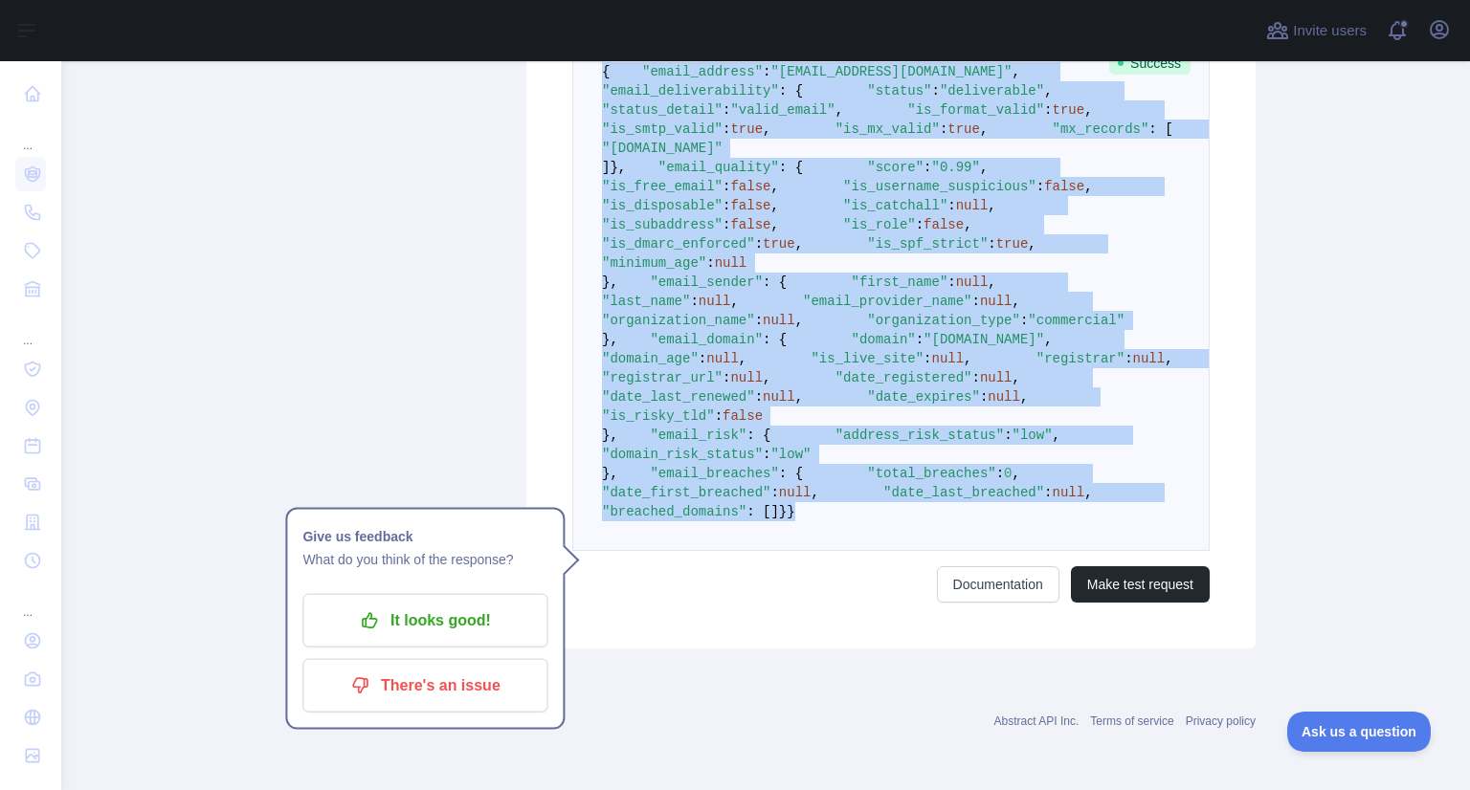
drag, startPoint x: 595, startPoint y: 230, endPoint x: 699, endPoint y: 620, distance: 403.9
click at [699, 551] on pre "{ "email_address" : "copperfrozen@somoj.com" , "email_deliverability" : { "stat…" at bounding box center [890, 292] width 637 height 519
click at [842, 551] on pre "{ "email_address" : "copperfrozen@somoj.com" , "email_deliverability" : { "stat…" at bounding box center [890, 292] width 637 height 519
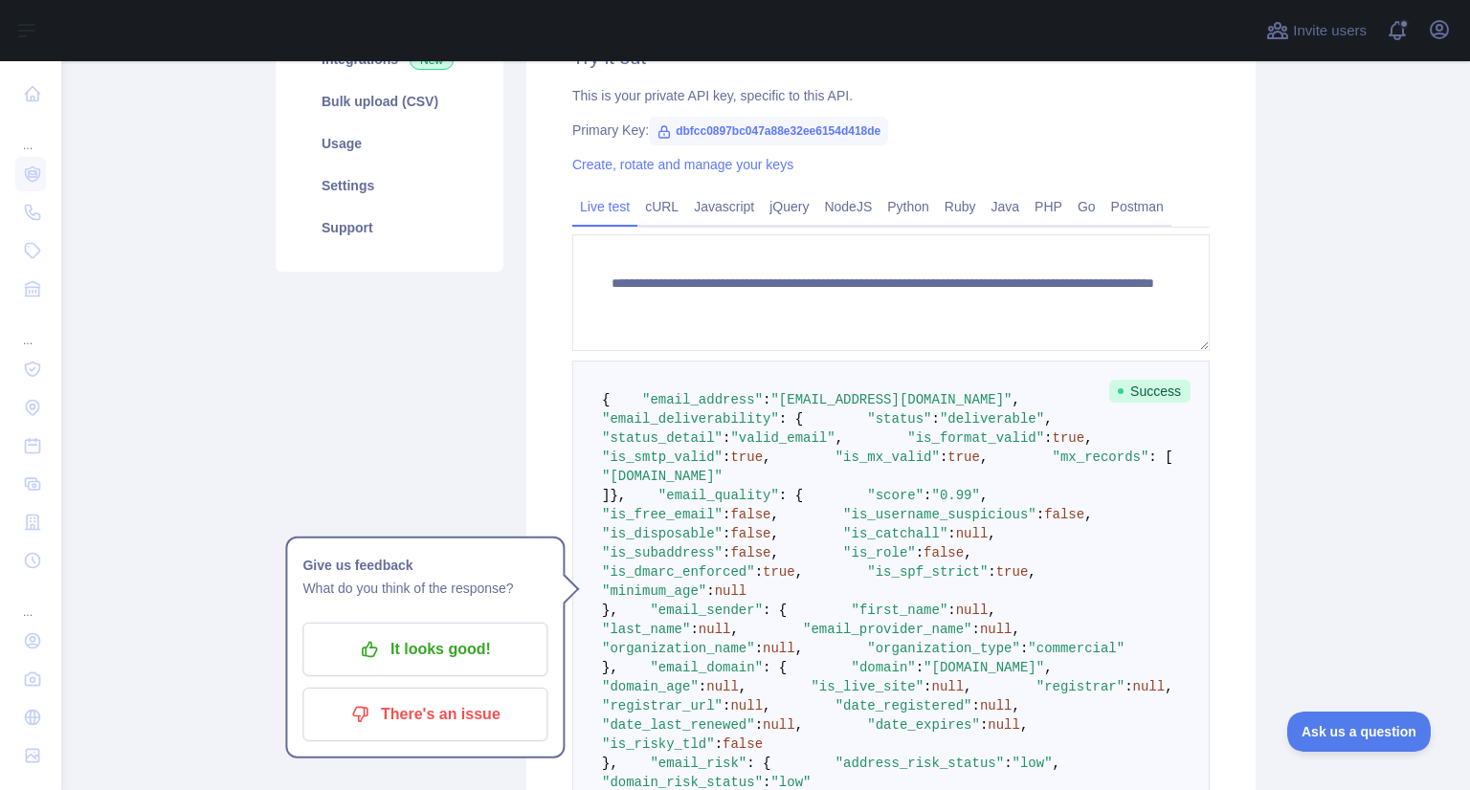
scroll to position [370, 0]
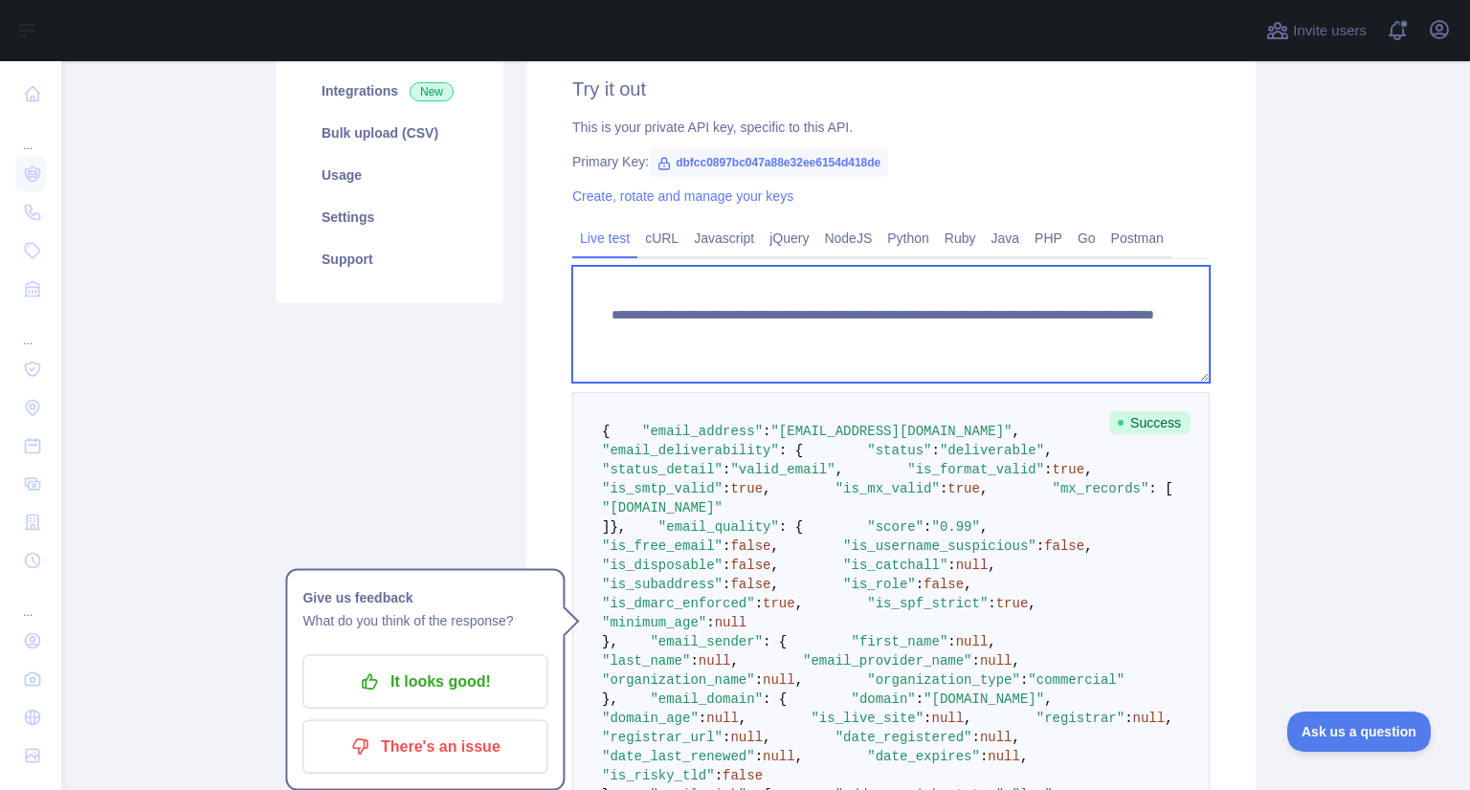
drag, startPoint x: 936, startPoint y: 336, endPoint x: 1179, endPoint y: 336, distance: 243.1
click at [1179, 336] on textarea "**********" at bounding box center [890, 324] width 637 height 117
paste textarea
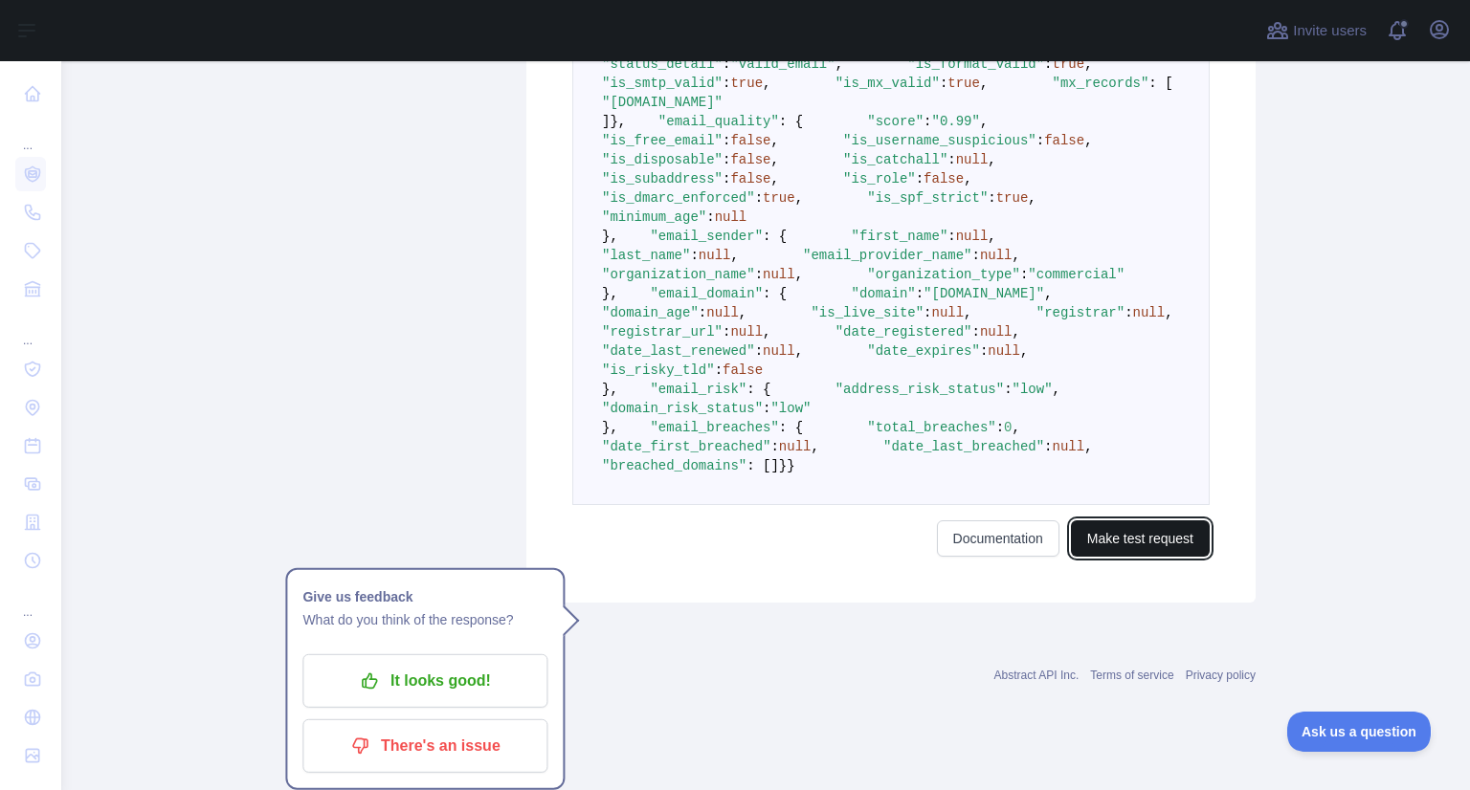
click at [1117, 557] on button "Make test request" at bounding box center [1140, 539] width 139 height 36
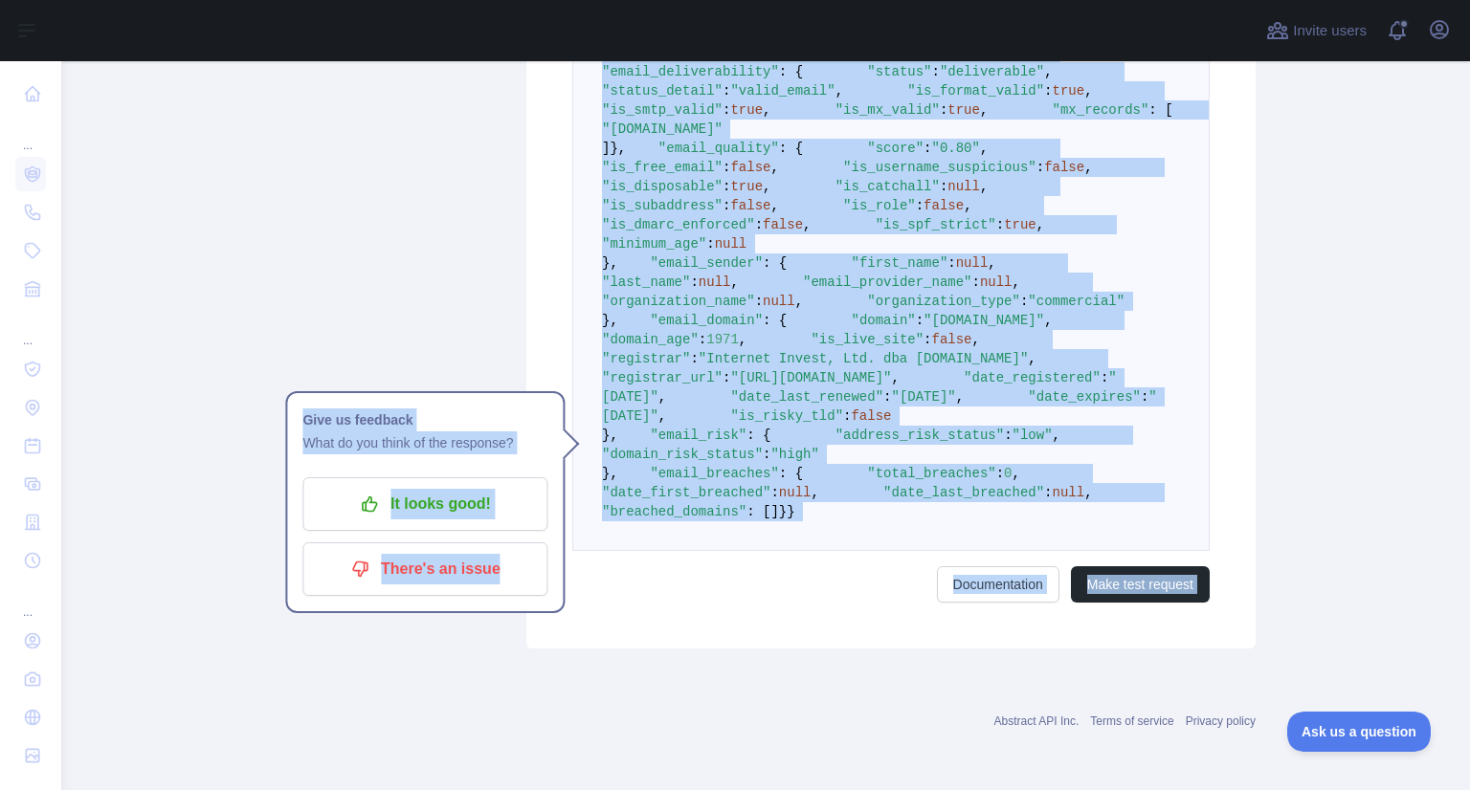
scroll to position [1283, 0]
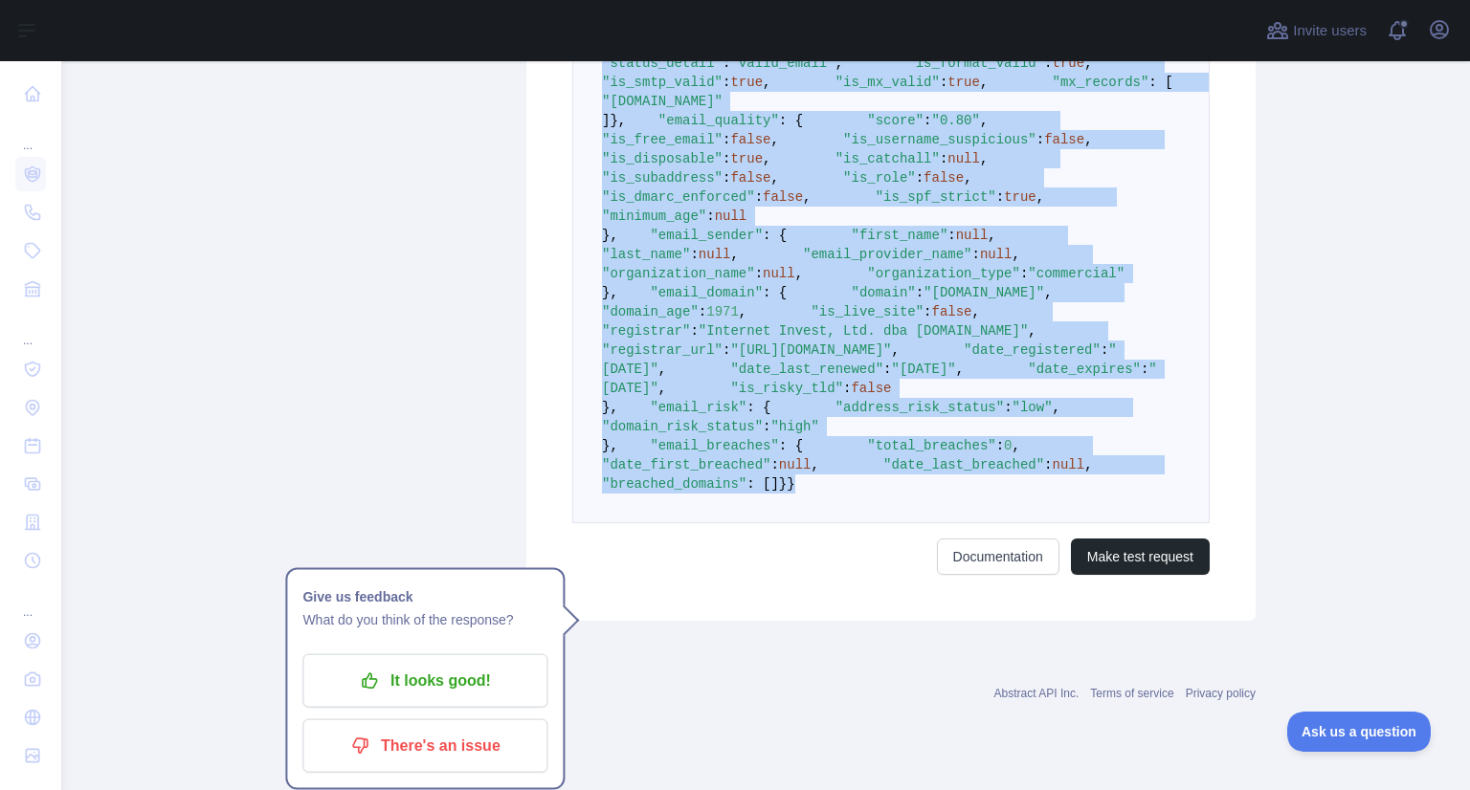
drag, startPoint x: 594, startPoint y: 432, endPoint x: 743, endPoint y: 517, distance: 171.1
click at [743, 517] on pre "{ "email_address" : "epuask@fexpost.com" , "email_deliverability" : { "status" …" at bounding box center [890, 255] width 637 height 538
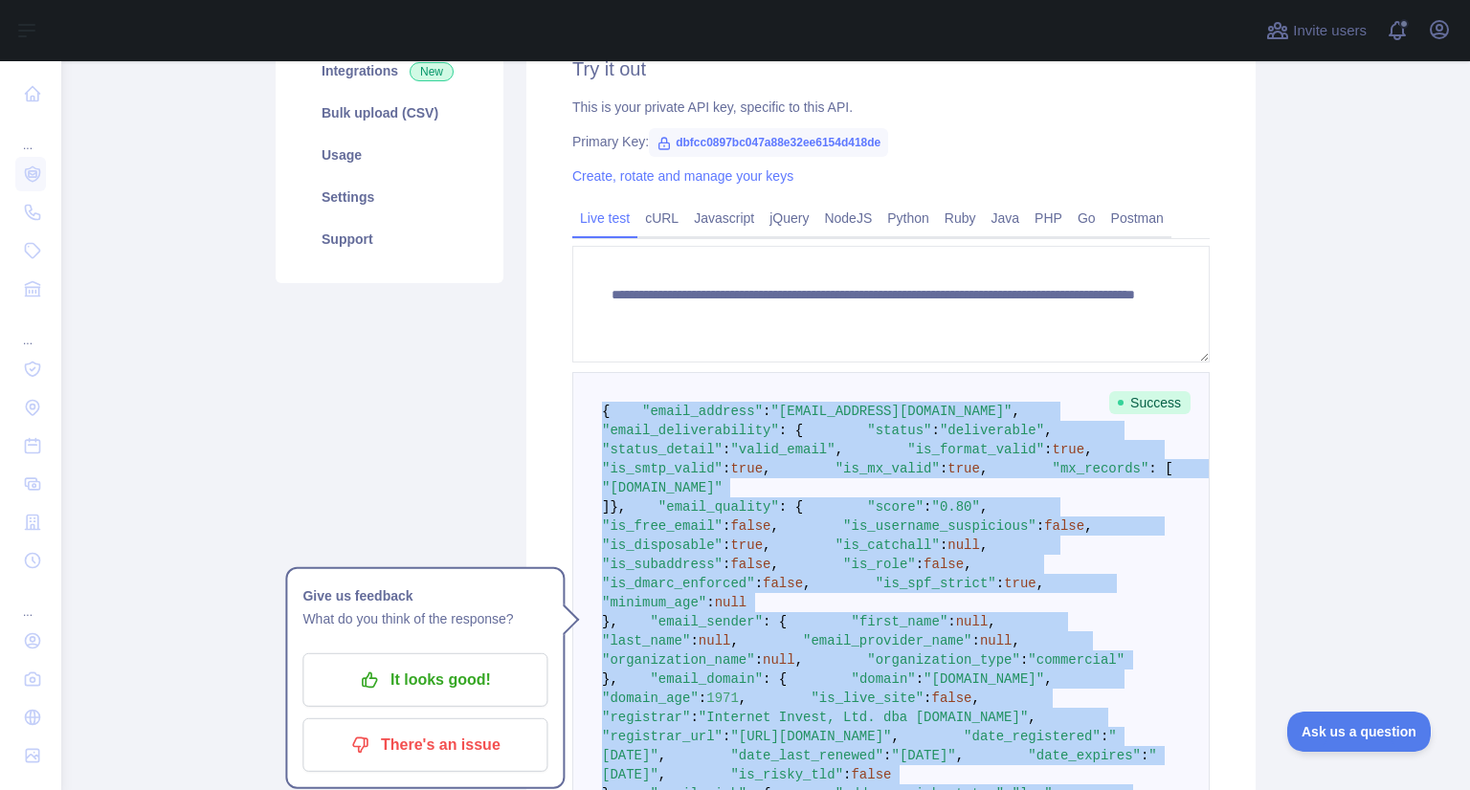
scroll to position [389, 0]
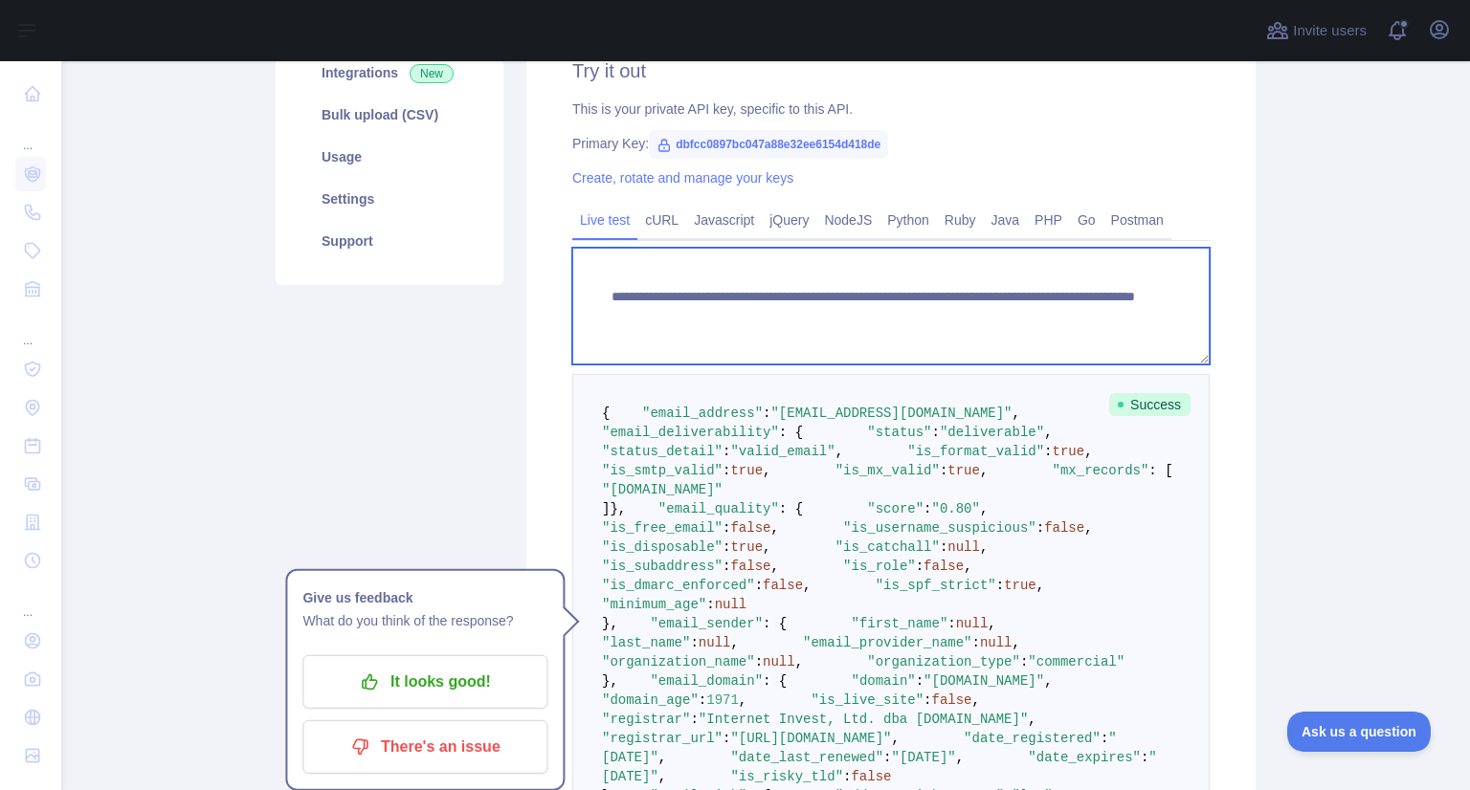
click at [963, 342] on textarea "**********" at bounding box center [890, 306] width 637 height 117
drag, startPoint x: 936, startPoint y: 320, endPoint x: 1081, endPoint y: 323, distance: 145.5
click at [1081, 323] on textarea "**********" at bounding box center [890, 306] width 637 height 117
paste textarea "**"
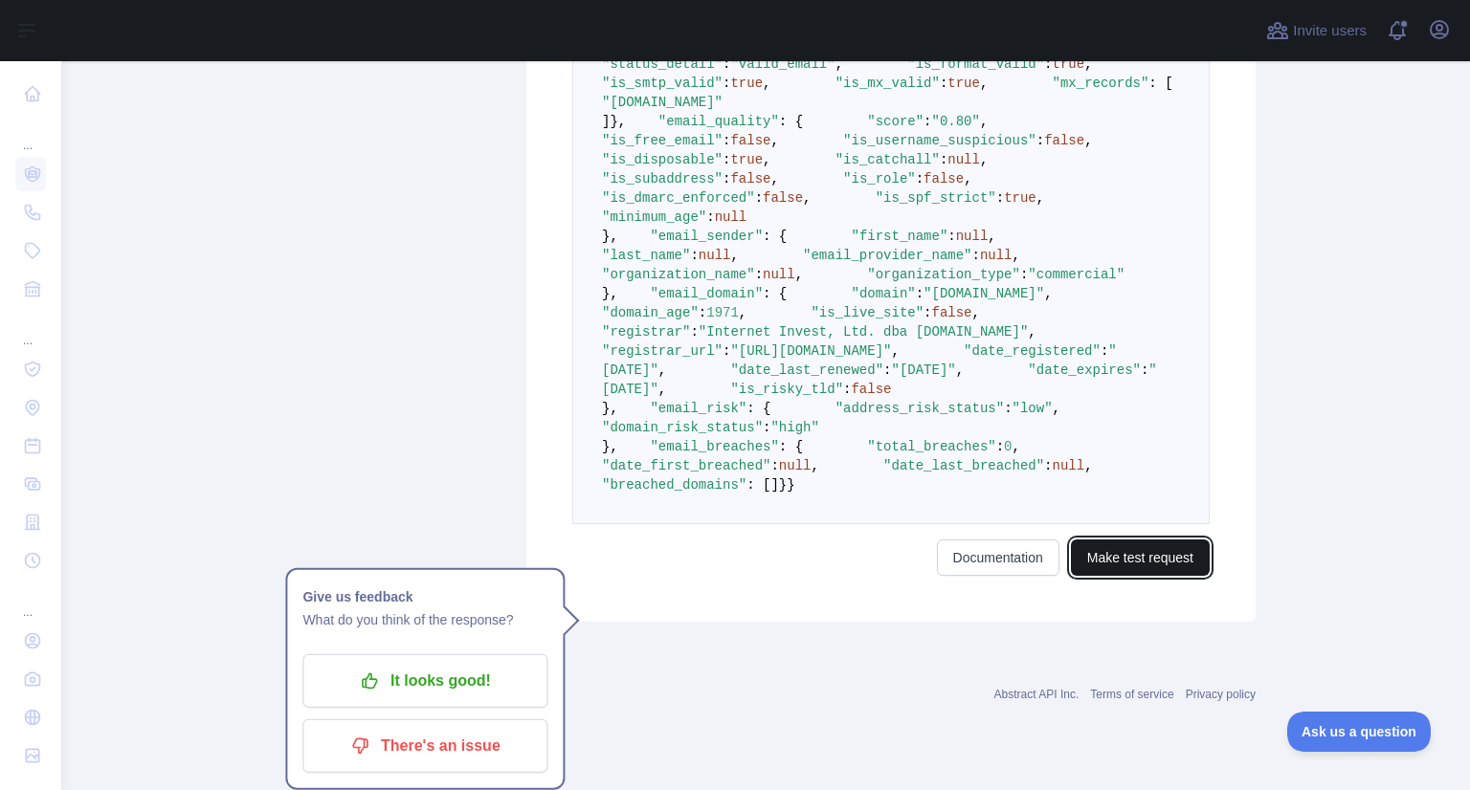
click at [1163, 576] on button "Make test request" at bounding box center [1140, 558] width 139 height 36
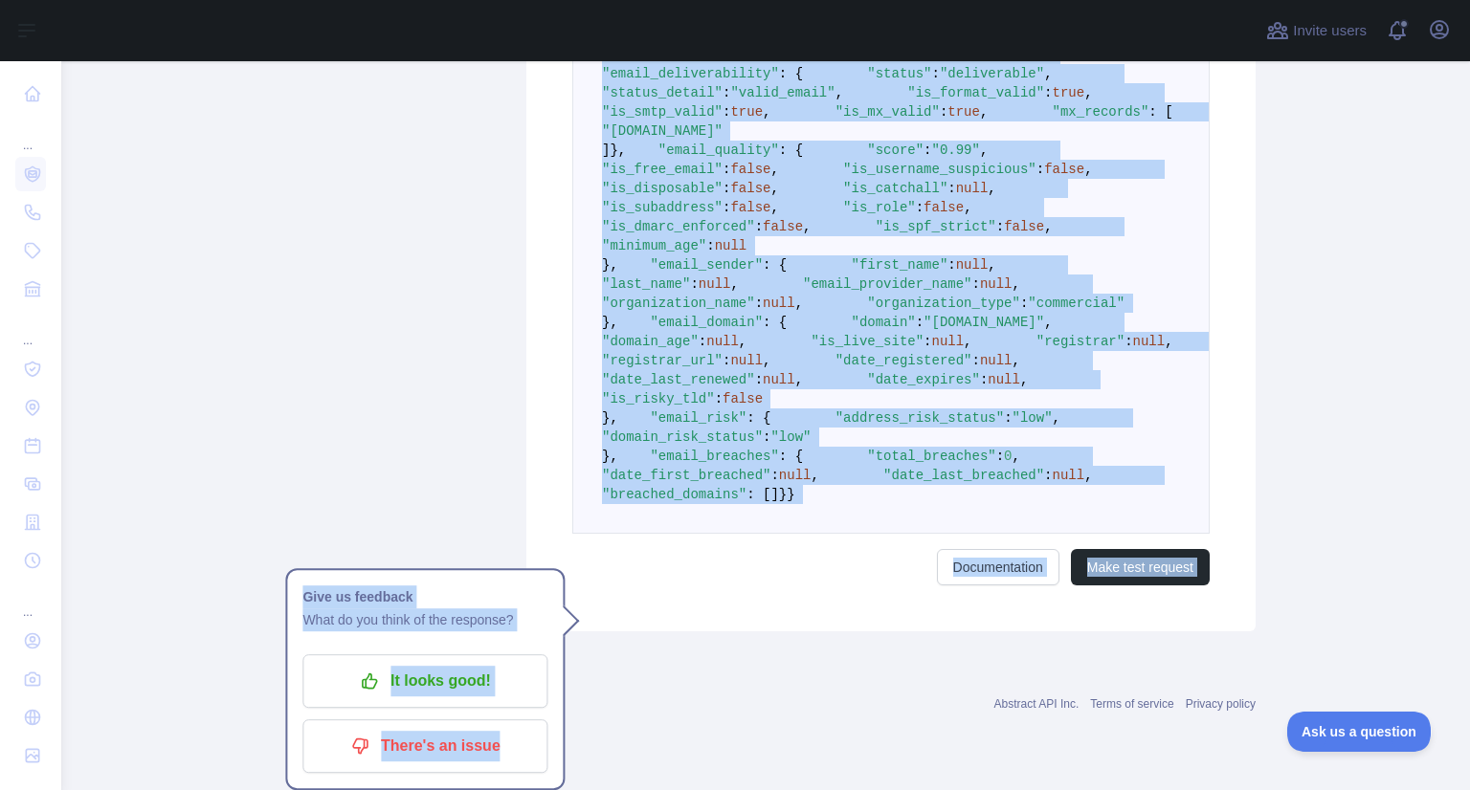
scroll to position [1283, 0]
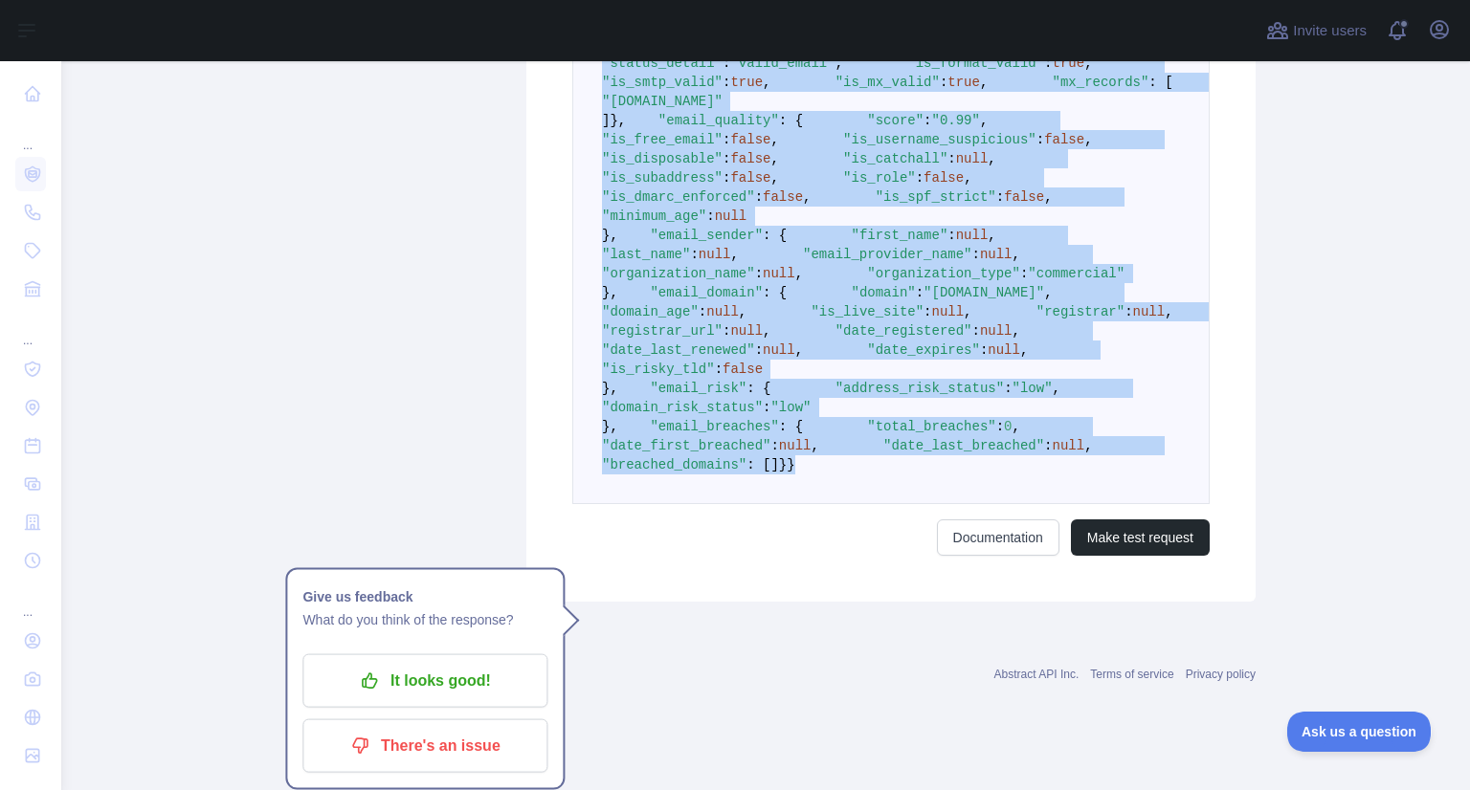
drag, startPoint x: 593, startPoint y: 169, endPoint x: 768, endPoint y: 512, distance: 384.8
click at [768, 504] on pre "{ "email_address" : "mignuvospe@necub.com" , "email_deliverability" : { "status…" at bounding box center [890, 245] width 637 height 519
click at [864, 384] on pre "{ "email_address" : "mignuvospe@necub.com" , "email_deliverability" : { "status…" at bounding box center [890, 245] width 637 height 519
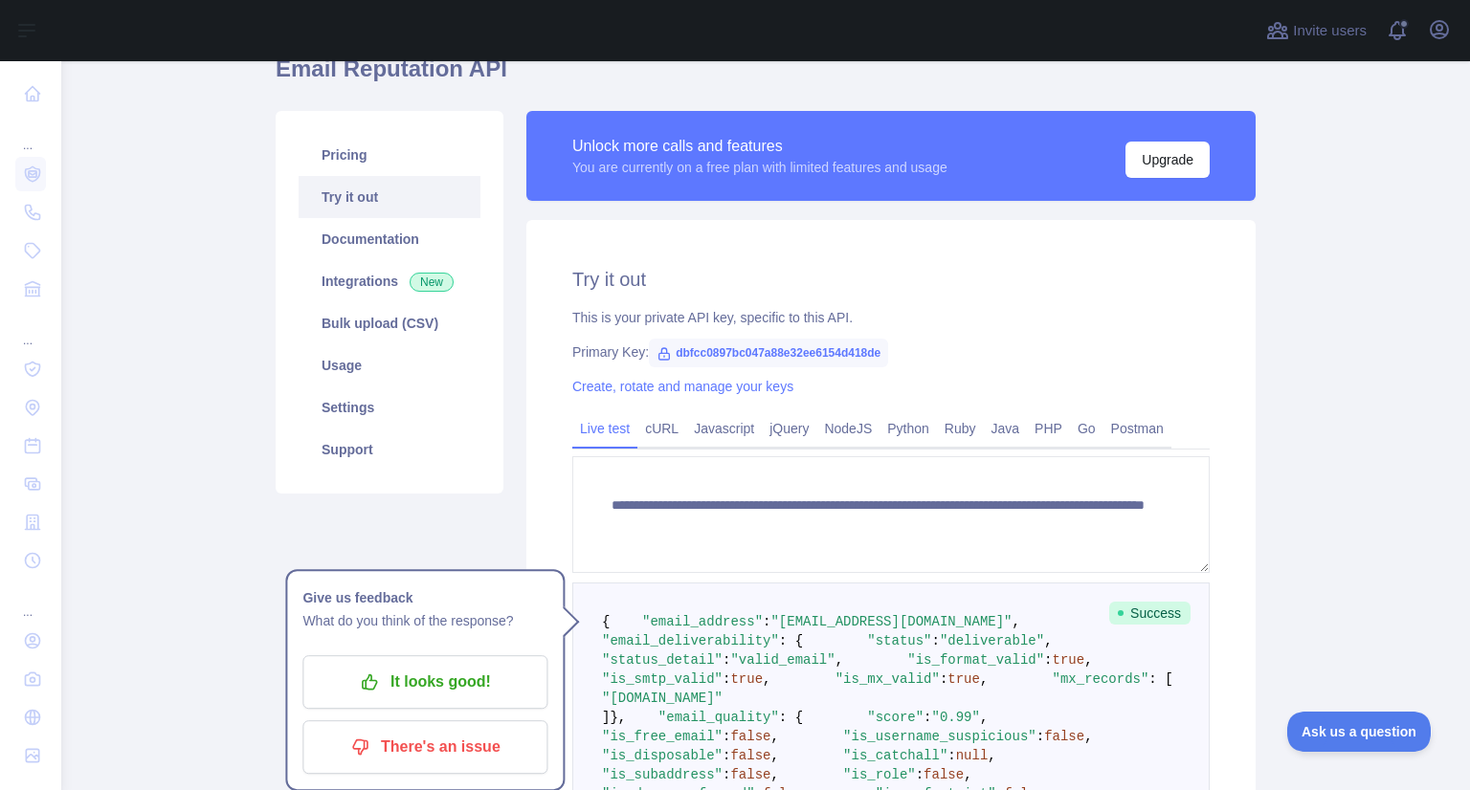
scroll to position [180, 0]
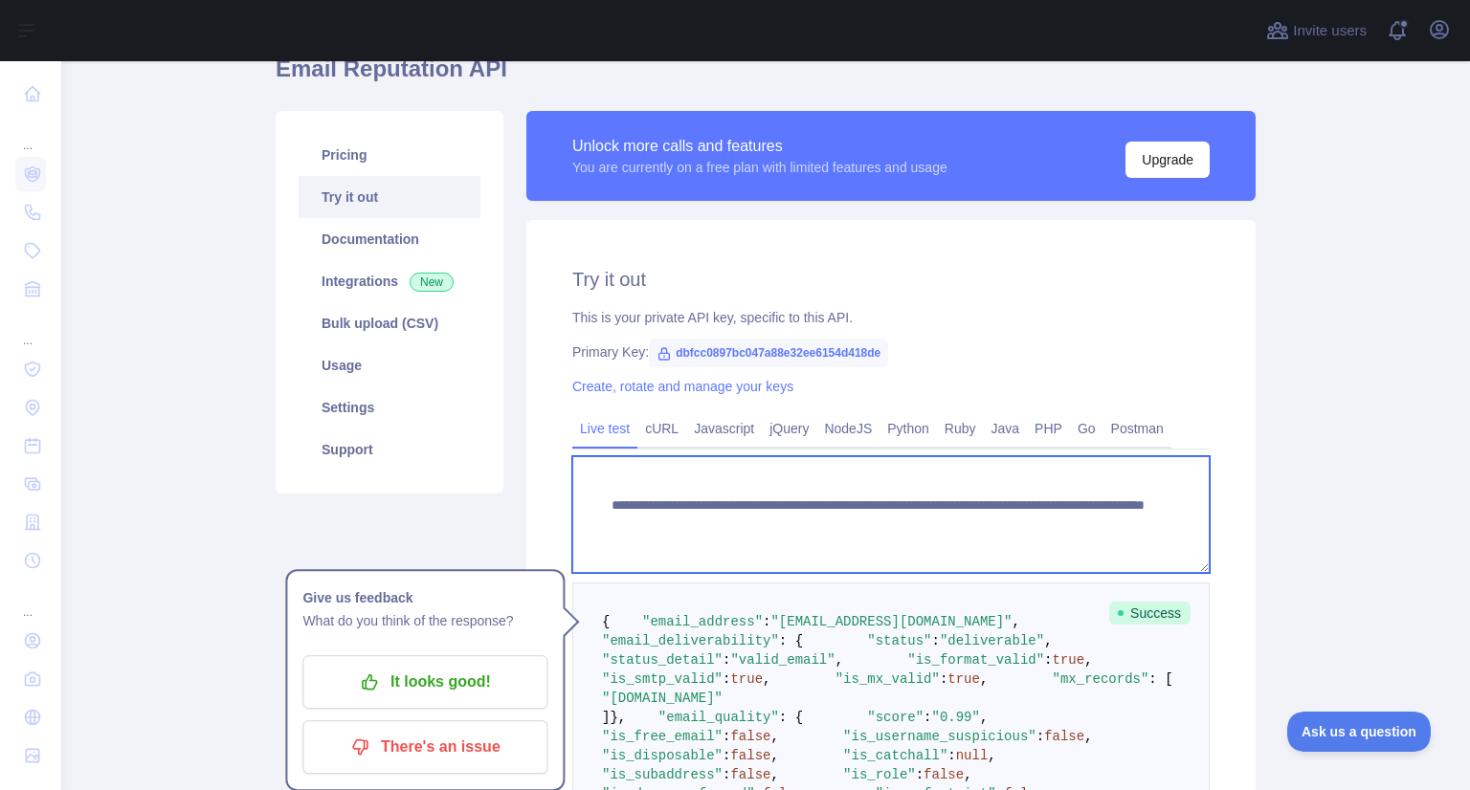
drag, startPoint x: 936, startPoint y: 525, endPoint x: 1134, endPoint y: 535, distance: 198.3
click at [1134, 535] on textarea "**********" at bounding box center [890, 514] width 637 height 117
paste textarea "*"
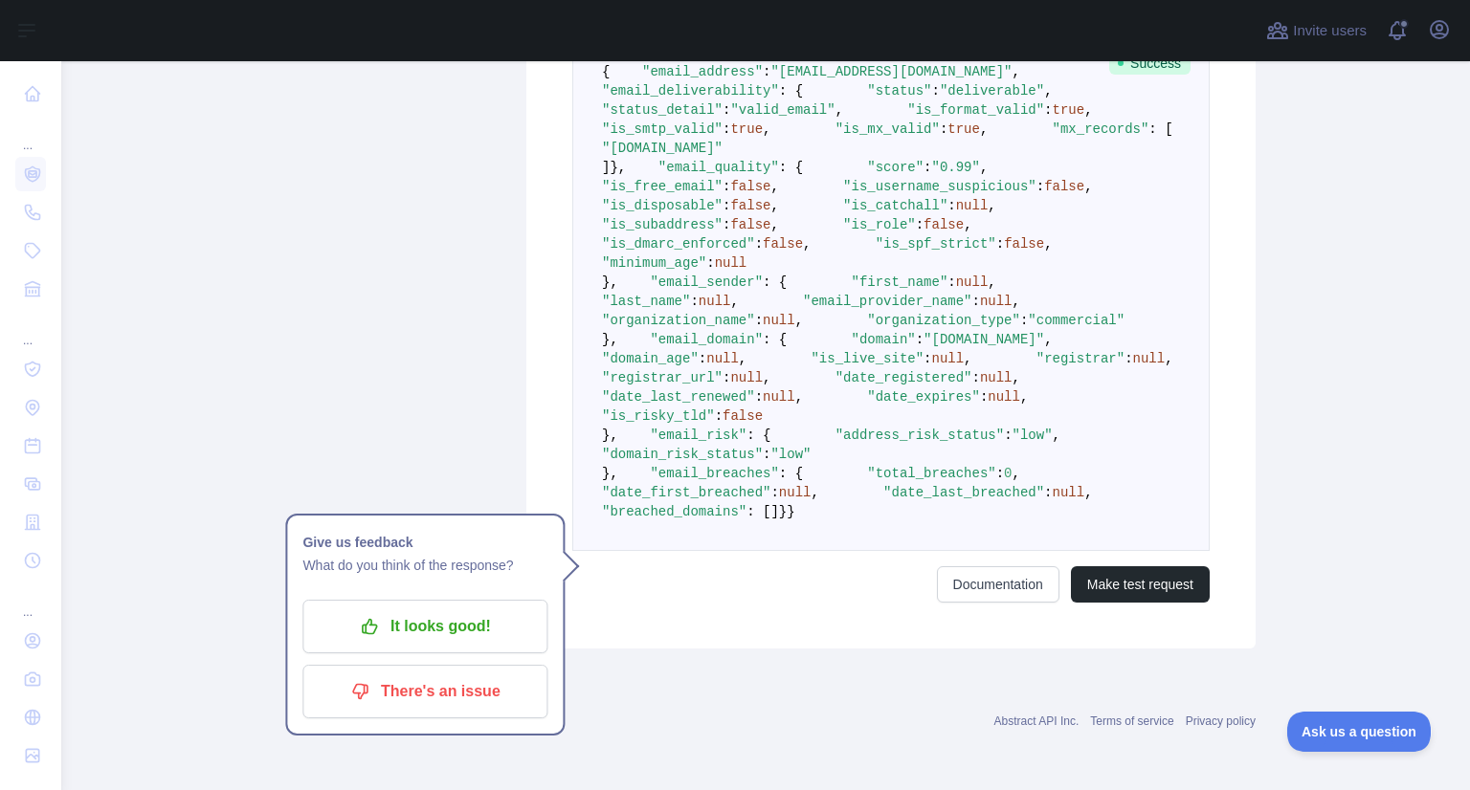
scroll to position [1283, 0]
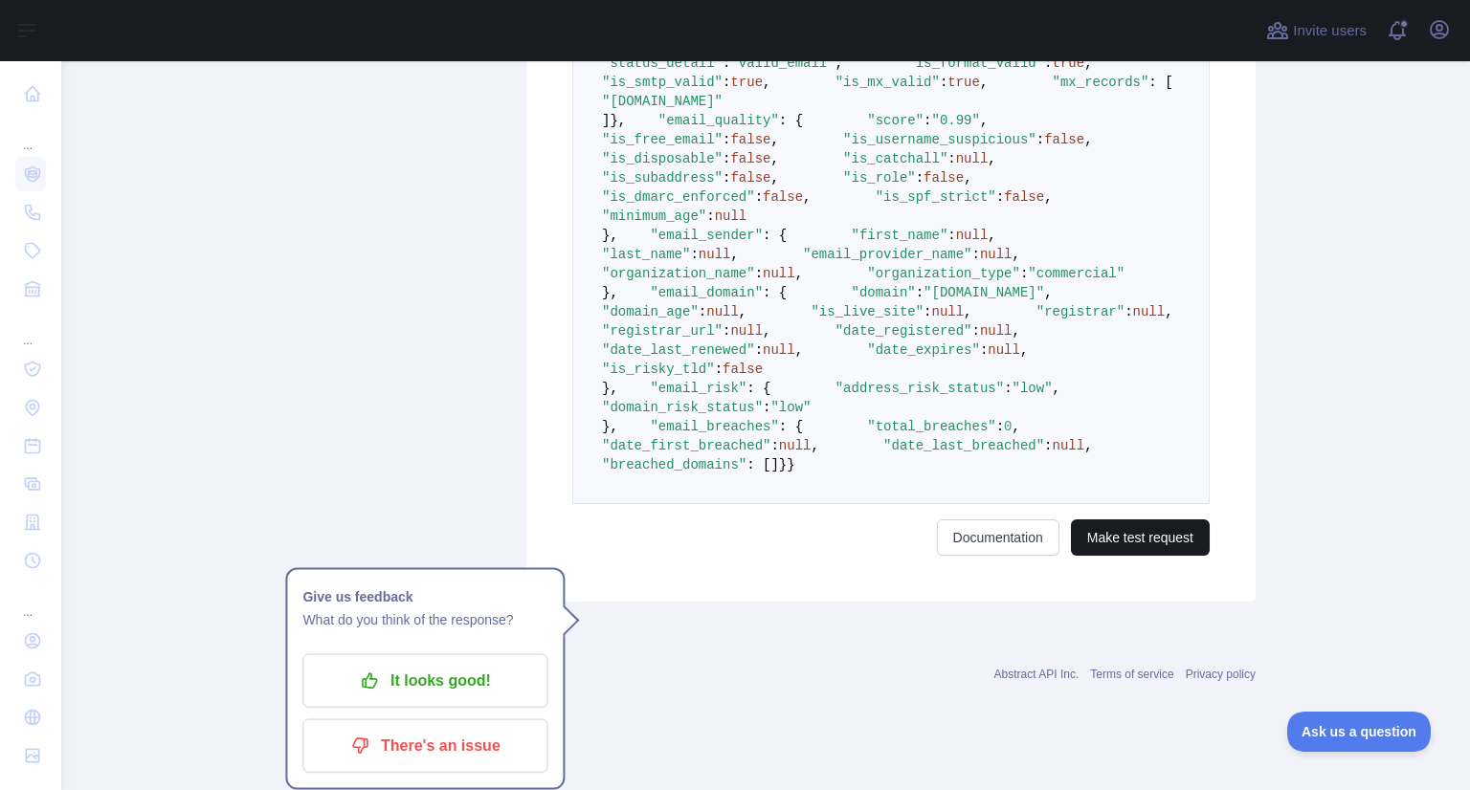
type textarea "**********"
click at [1145, 556] on button "Make test request" at bounding box center [1140, 538] width 139 height 36
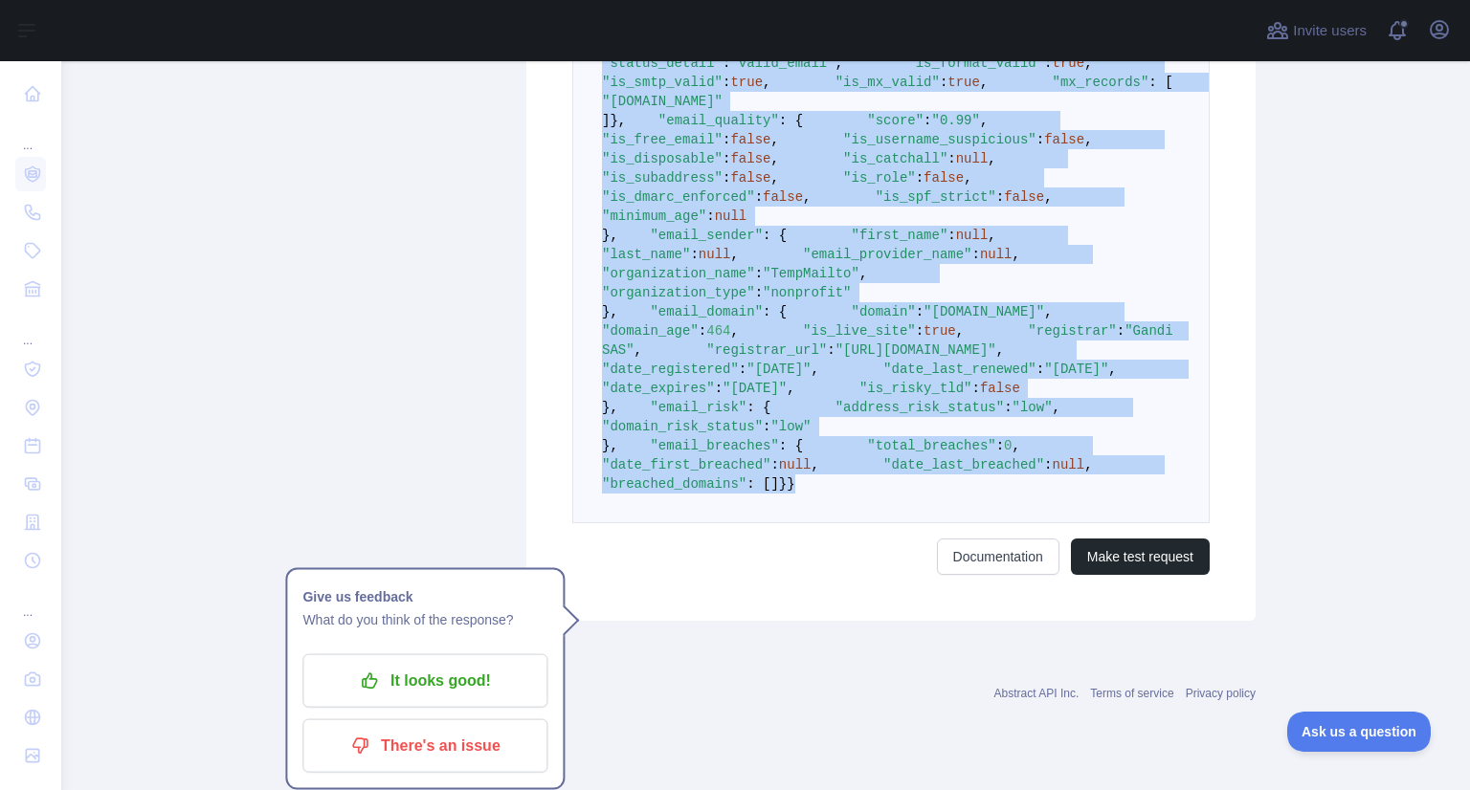
drag, startPoint x: 592, startPoint y: 265, endPoint x: 705, endPoint y: 506, distance: 266.3
click at [705, 506] on pre "{ "email_address" : "zizret@tempmailto.org" , "email_deliverability" : { "statu…" at bounding box center [890, 255] width 637 height 538
click at [802, 523] on pre "{ "email_address" : "zizret@tempmailto.org" , "email_deliverability" : { "statu…" at bounding box center [890, 255] width 637 height 538
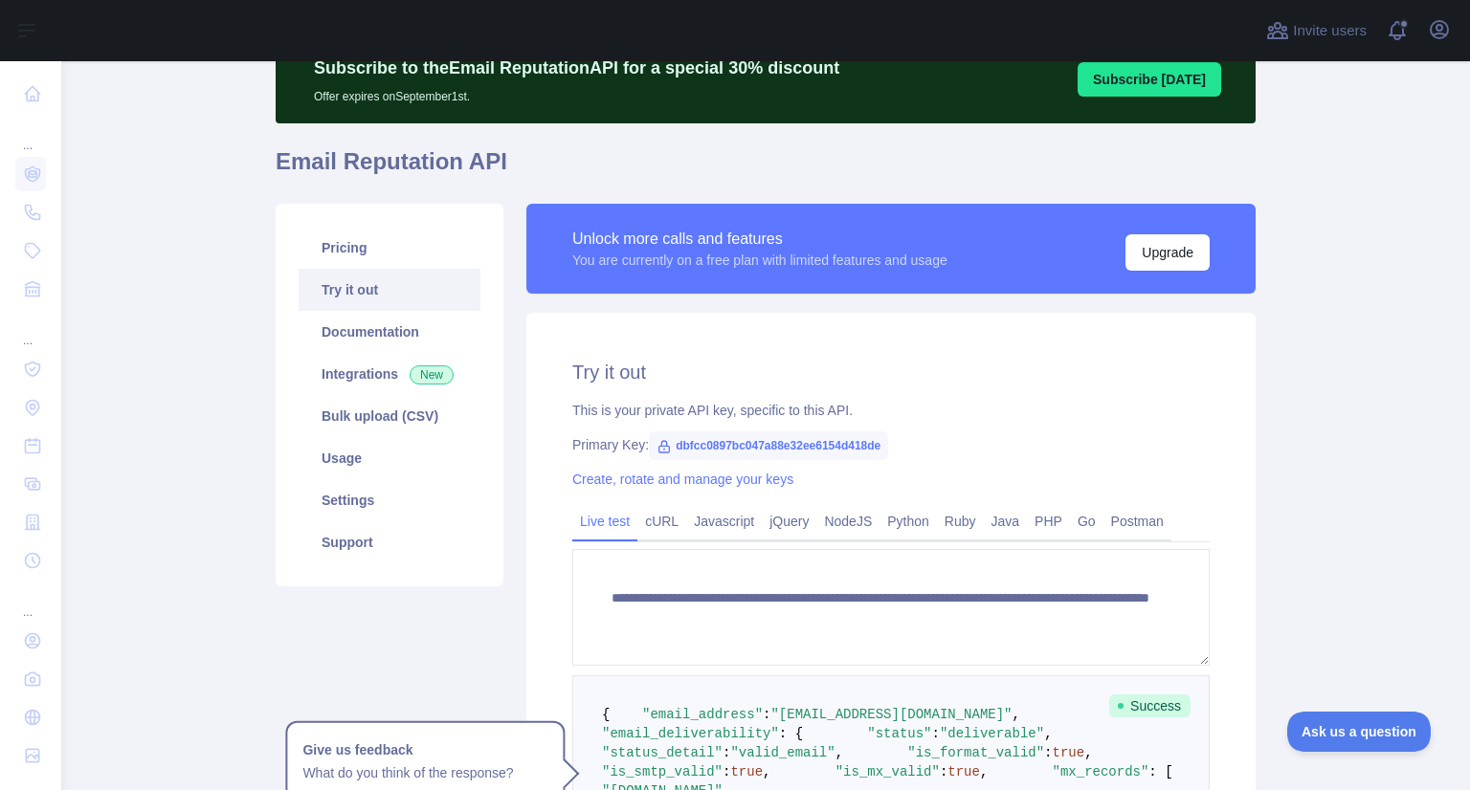
scroll to position [263, 0]
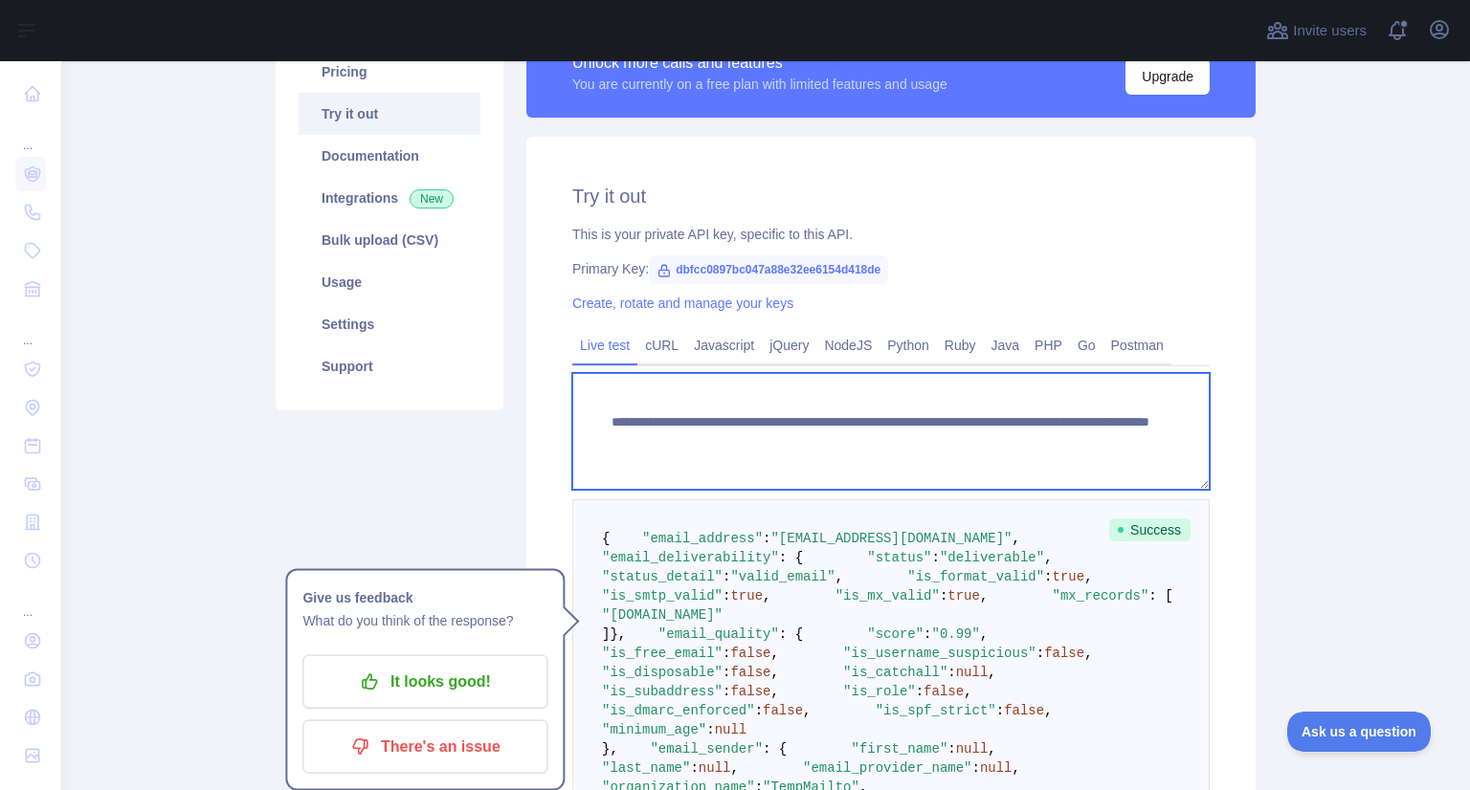
click at [781, 418] on textarea "**********" at bounding box center [890, 431] width 637 height 117
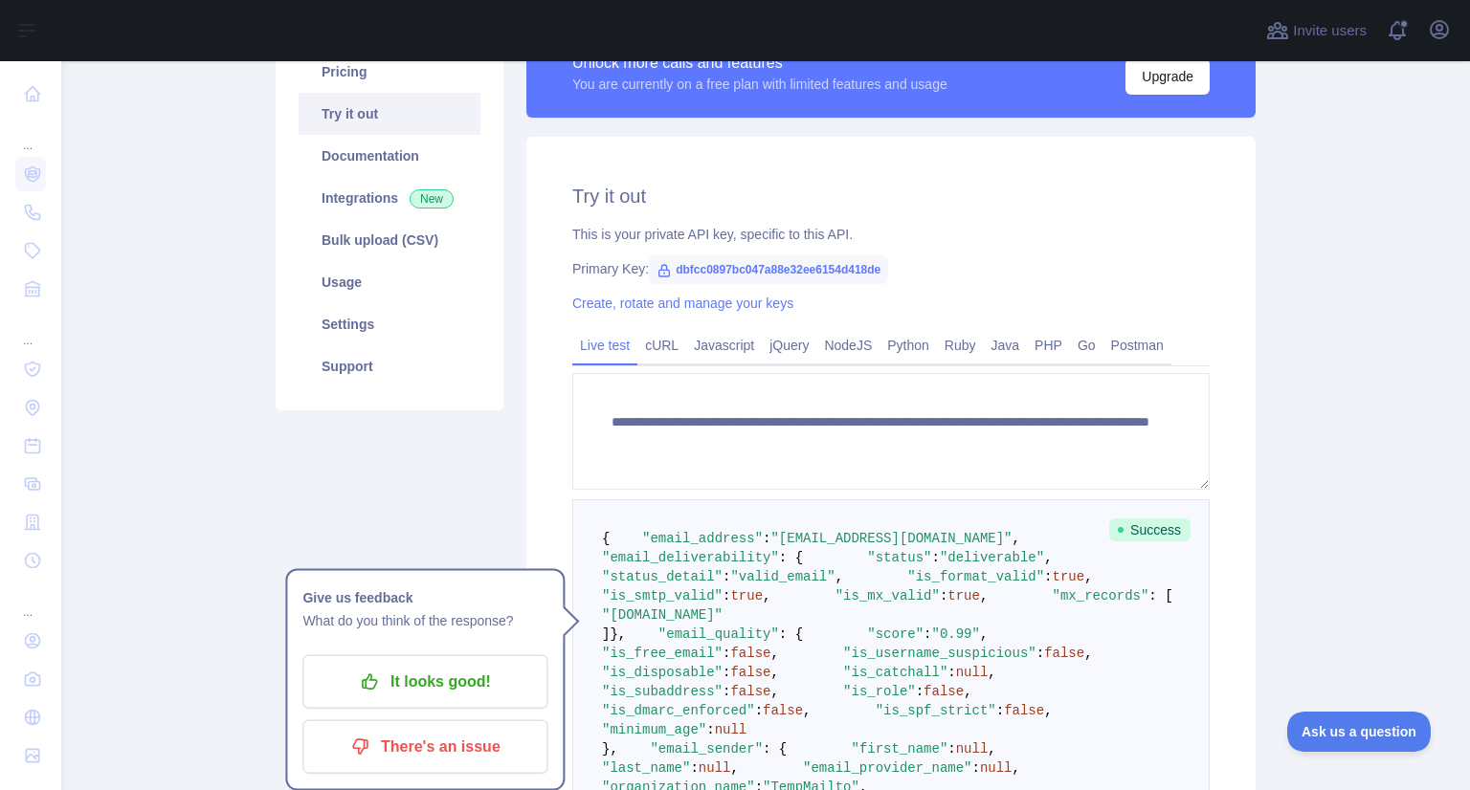
click at [1020, 269] on div "Primary Key: dbfcc0897bc047a88e32ee6154d418de" at bounding box center [890, 268] width 637 height 19
click at [715, 311] on link "Create, rotate and manage your keys" at bounding box center [682, 303] width 221 height 15
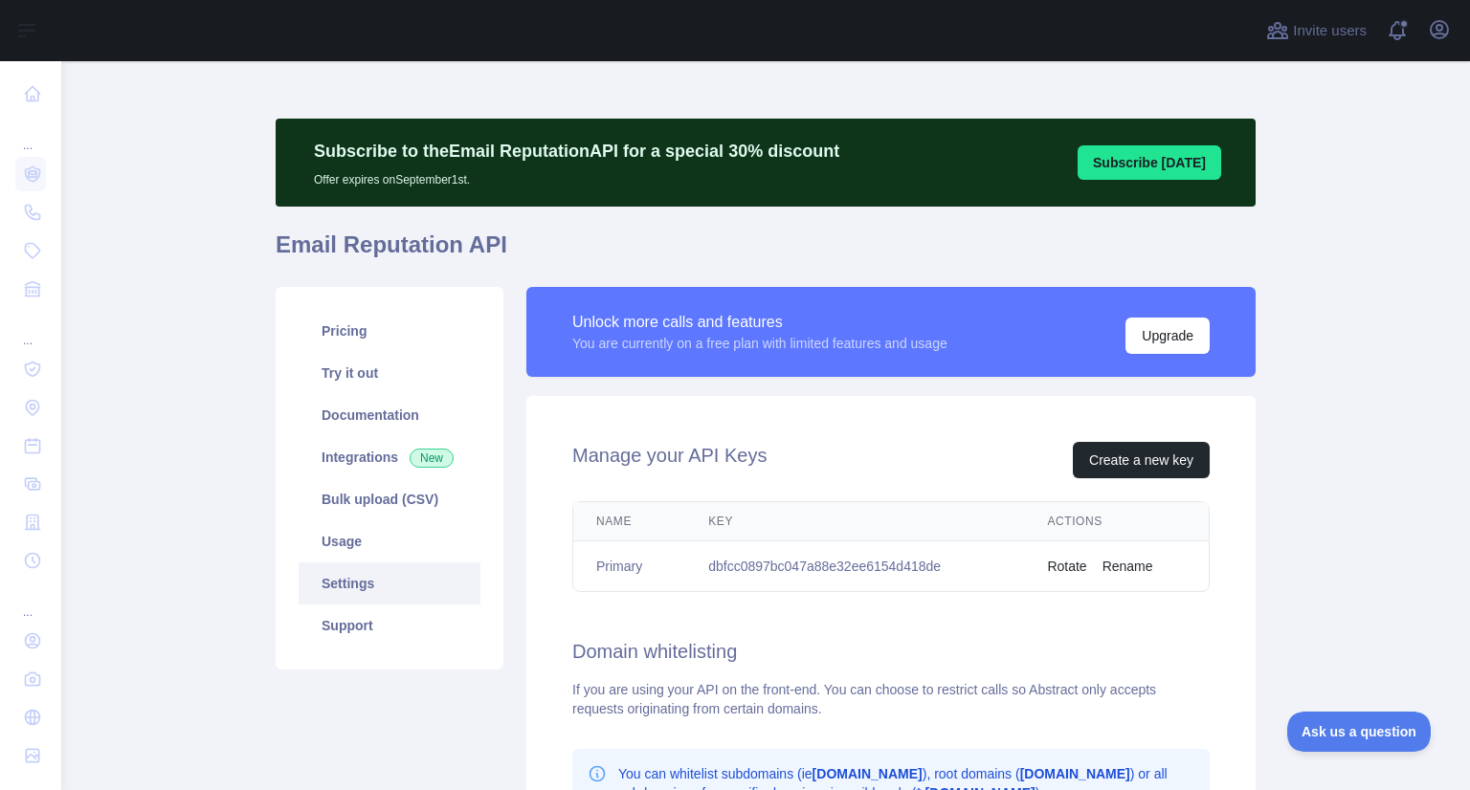
scroll to position [4, 0]
click at [1147, 465] on button "Create a new key" at bounding box center [1141, 460] width 137 height 36
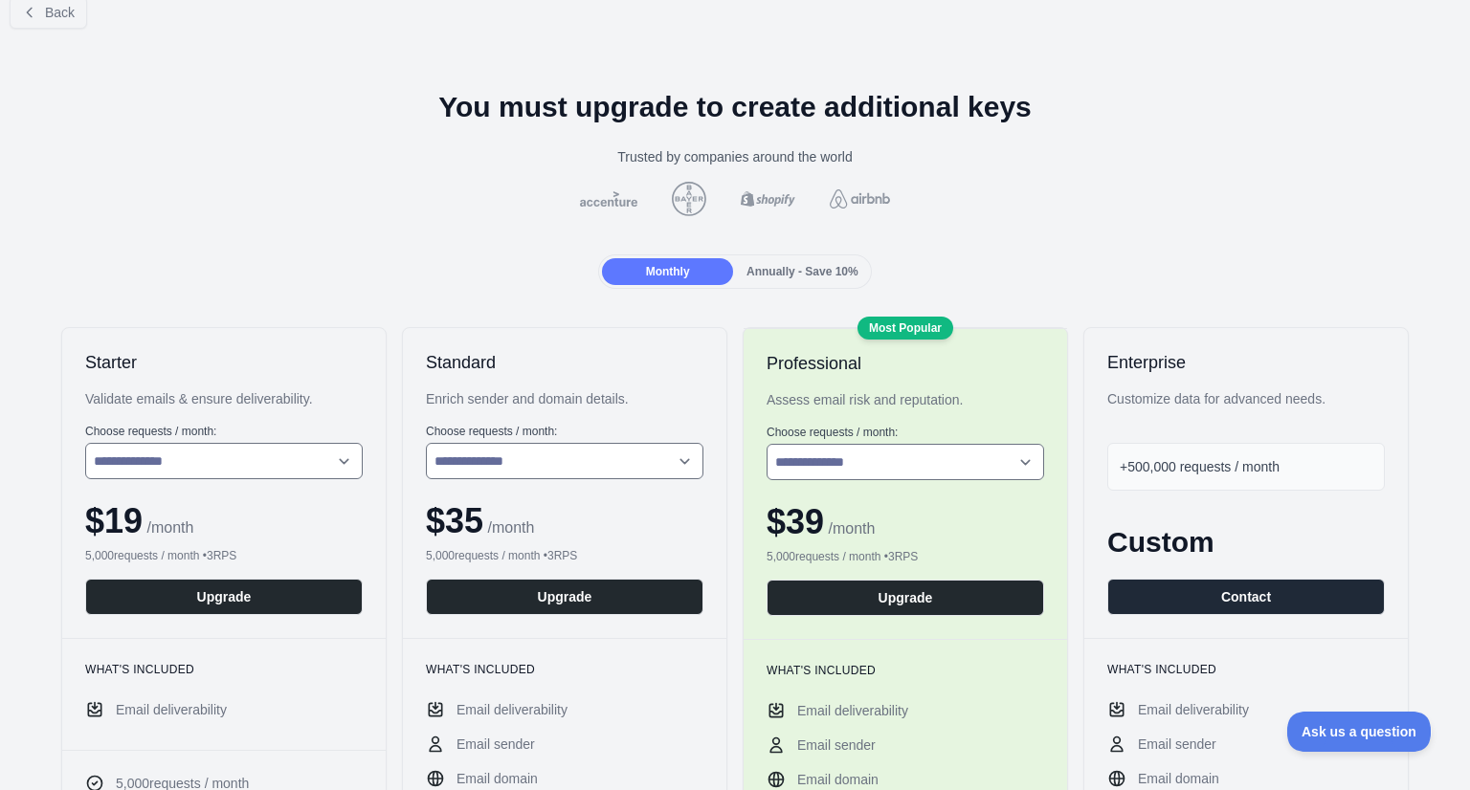
scroll to position [30, 0]
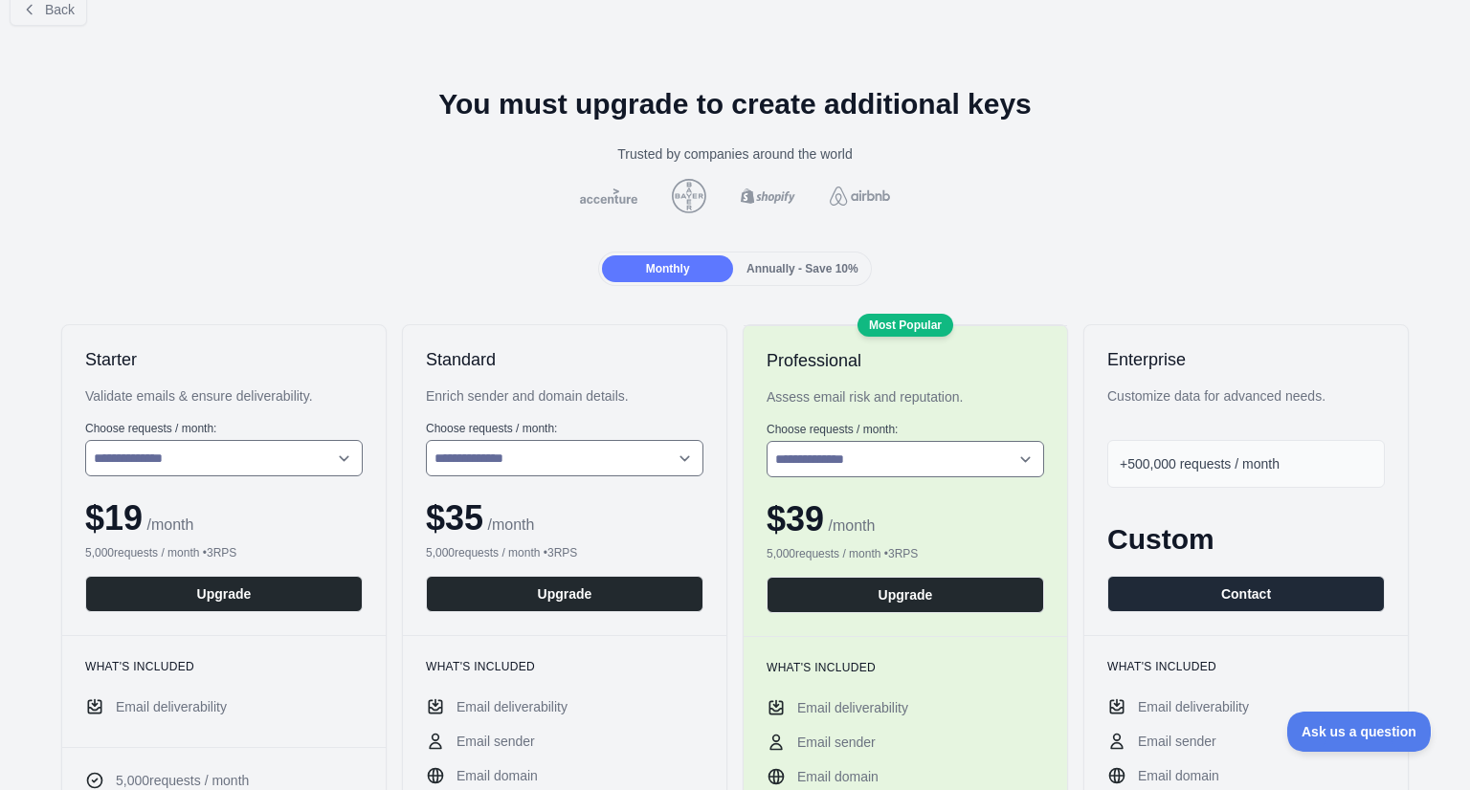
click at [782, 264] on span "Annually - Save 10%" at bounding box center [802, 268] width 112 height 13
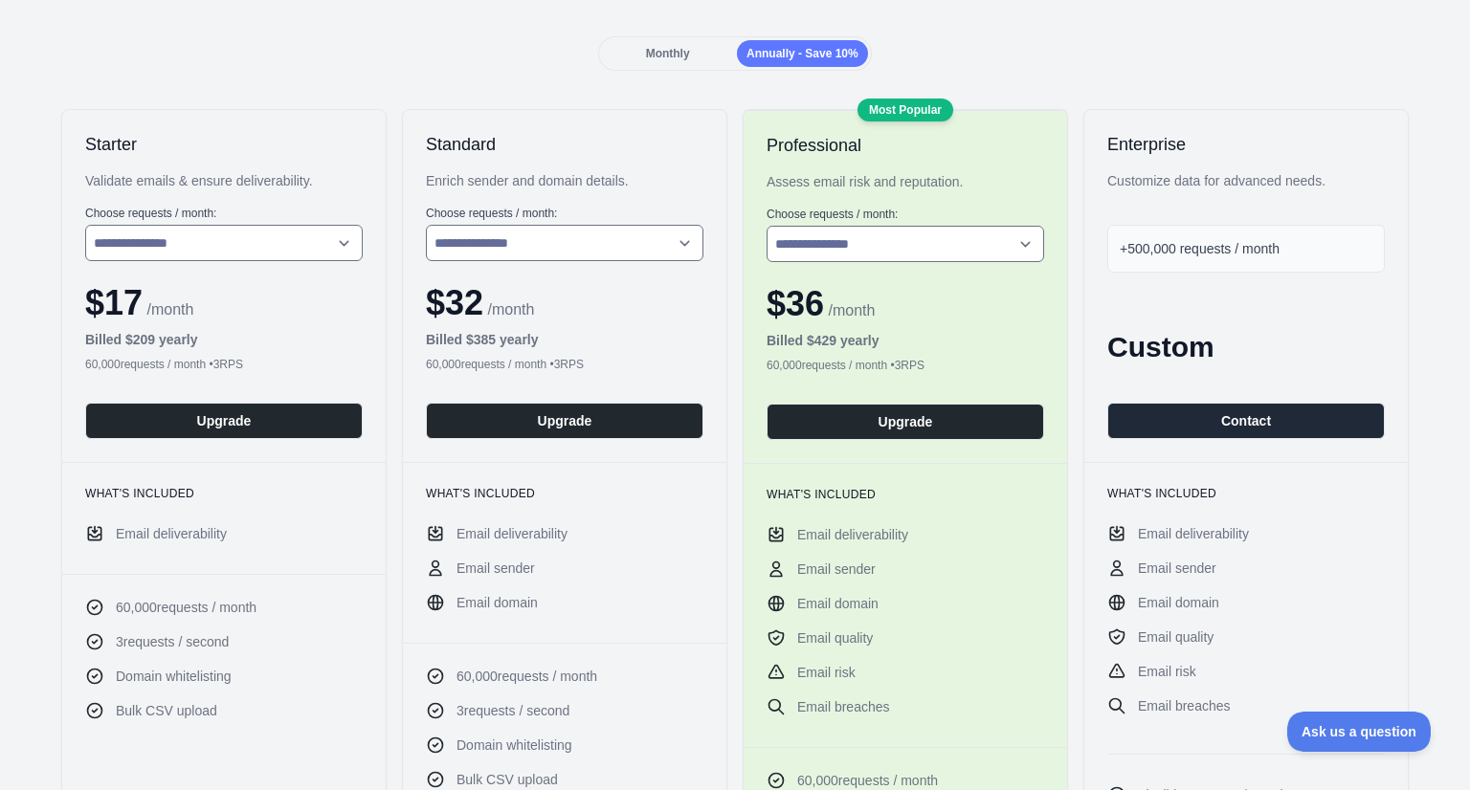
scroll to position [0, 0]
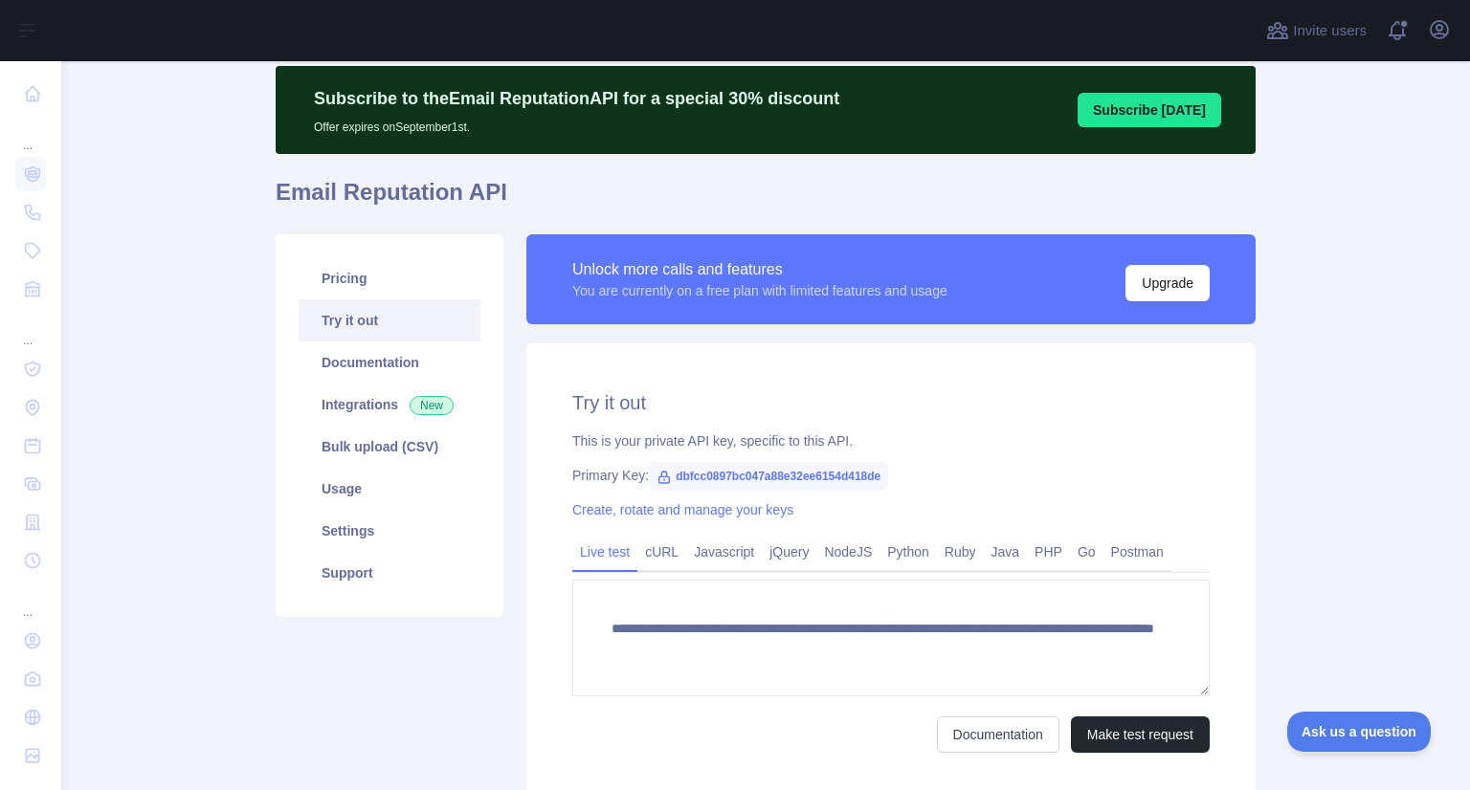
scroll to position [57, 0]
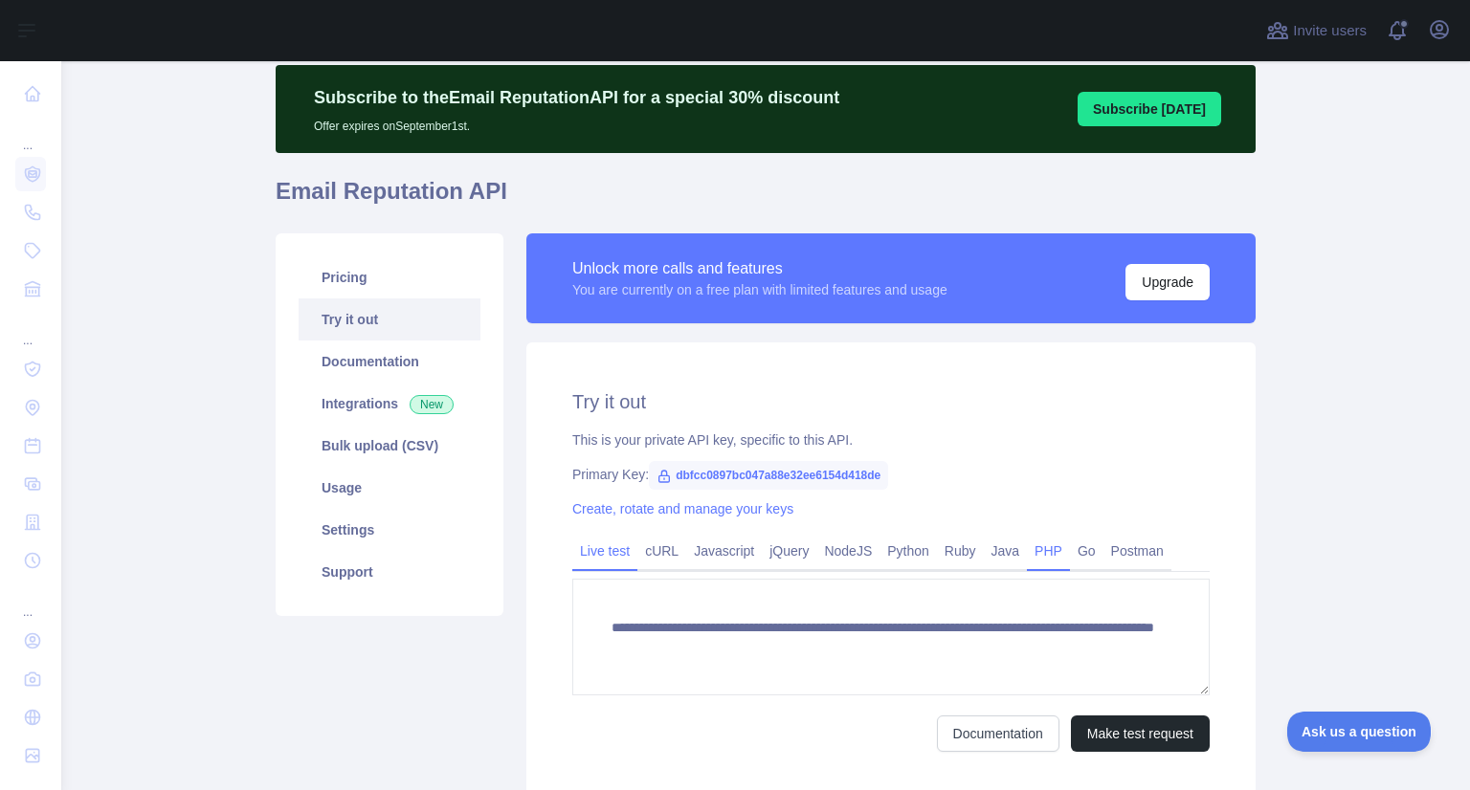
click at [1033, 564] on link "PHP" at bounding box center [1048, 551] width 43 height 31
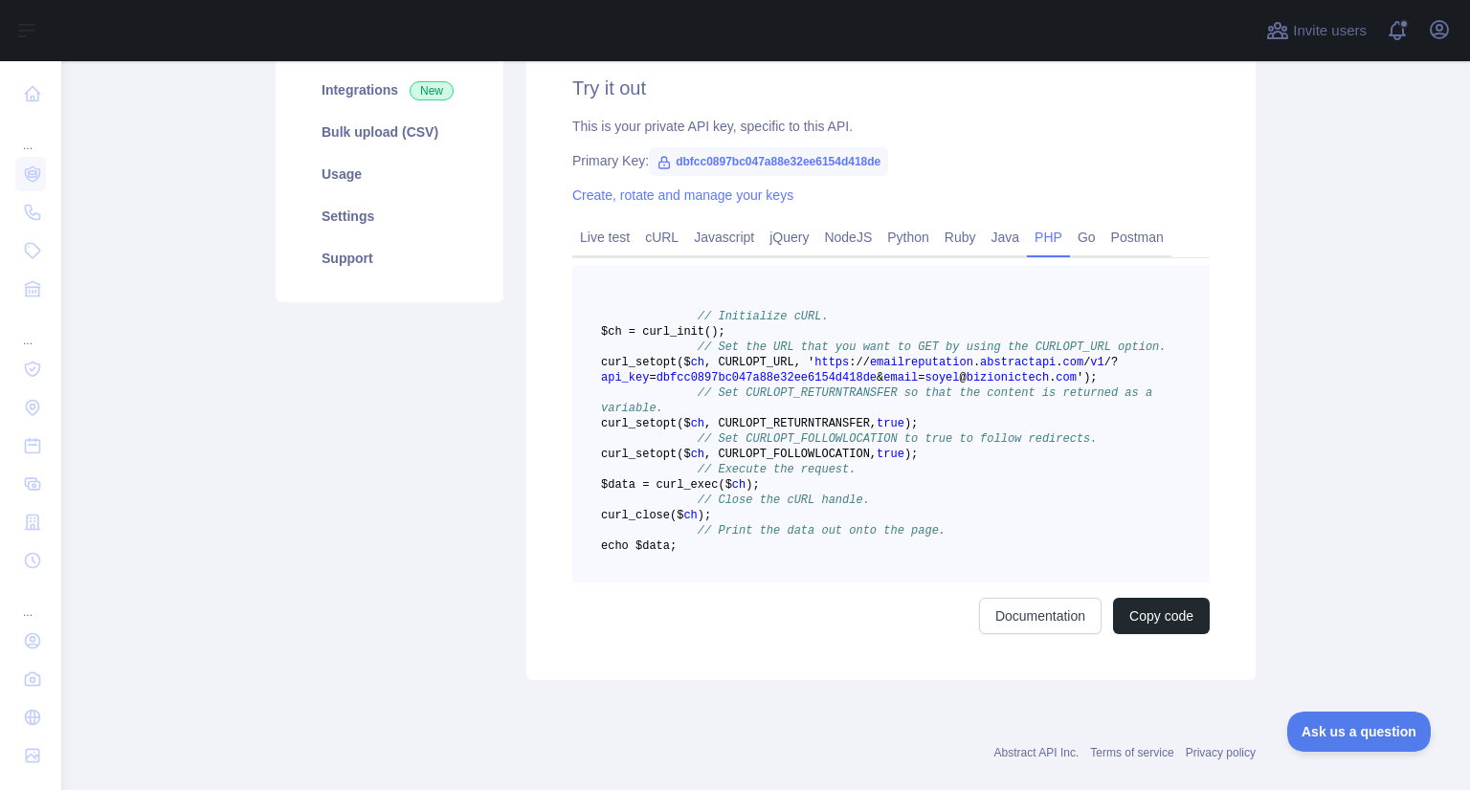
scroll to position [370, 0]
drag, startPoint x: 751, startPoint y: 624, endPoint x: 744, endPoint y: 617, distance: 10.2
click at [744, 584] on pre "// Initialize cURL. $ch = curl _init() ; // Set the URL that you want to GET by…" at bounding box center [890, 425] width 637 height 318
click at [814, 584] on pre "// Initialize cURL. $ch = curl _init() ; // Set the URL that you want to GET by…" at bounding box center [890, 425] width 637 height 318
click at [1160, 635] on button "Copy code" at bounding box center [1161, 617] width 97 height 36
